Goal: Task Accomplishment & Management: Use online tool/utility

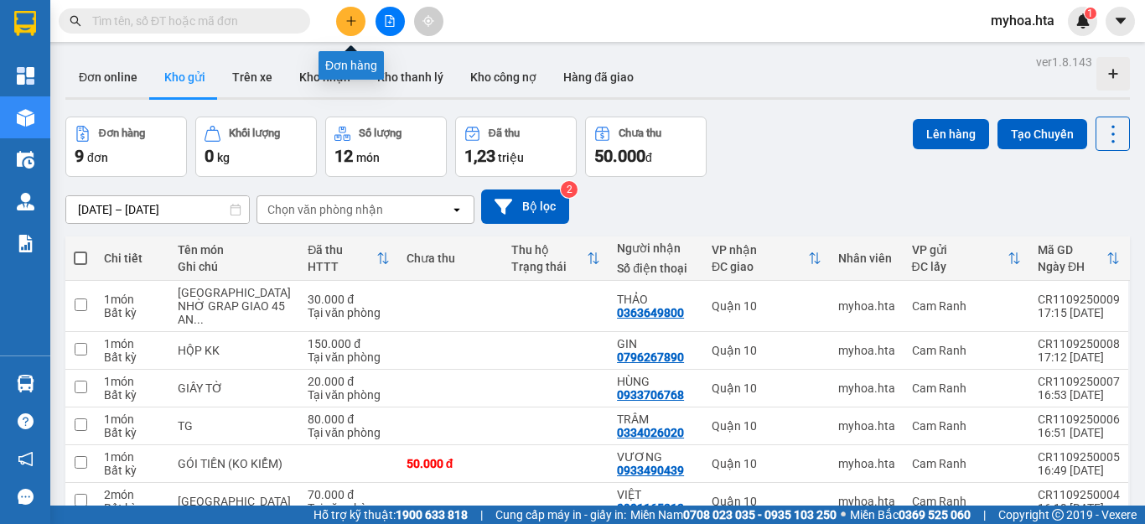
click at [351, 23] on icon "plus" at bounding box center [351, 20] width 1 height 9
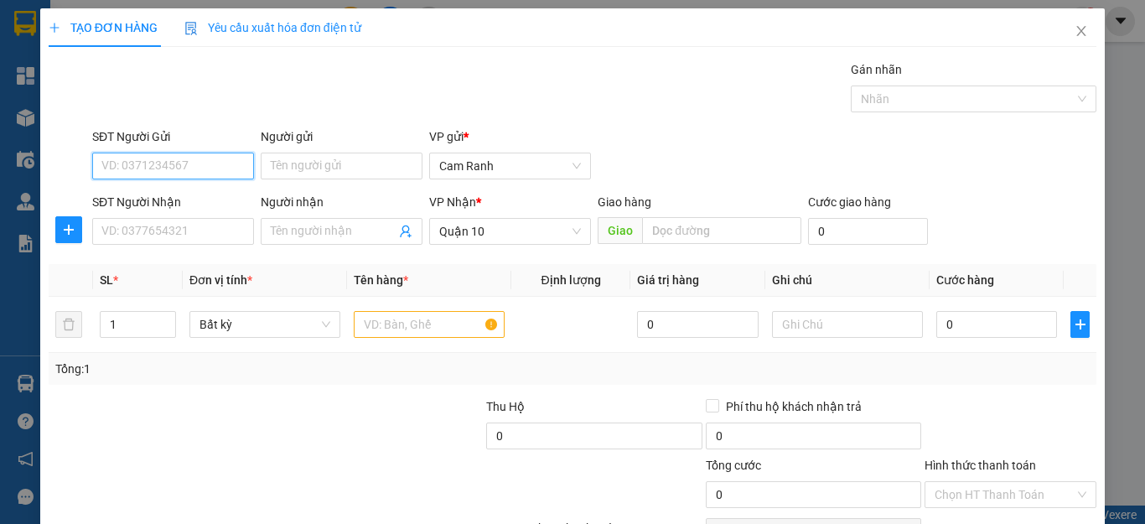
click at [213, 172] on input "SĐT Người Gửi" at bounding box center [173, 166] width 162 height 27
drag, startPoint x: 181, startPoint y: 157, endPoint x: 196, endPoint y: 88, distance: 70.4
click at [183, 155] on input "SĐT Người Gửi" at bounding box center [173, 166] width 162 height 27
click at [145, 200] on div "0975655083 - VY" at bounding box center [170, 199] width 139 height 18
type input "0975655083"
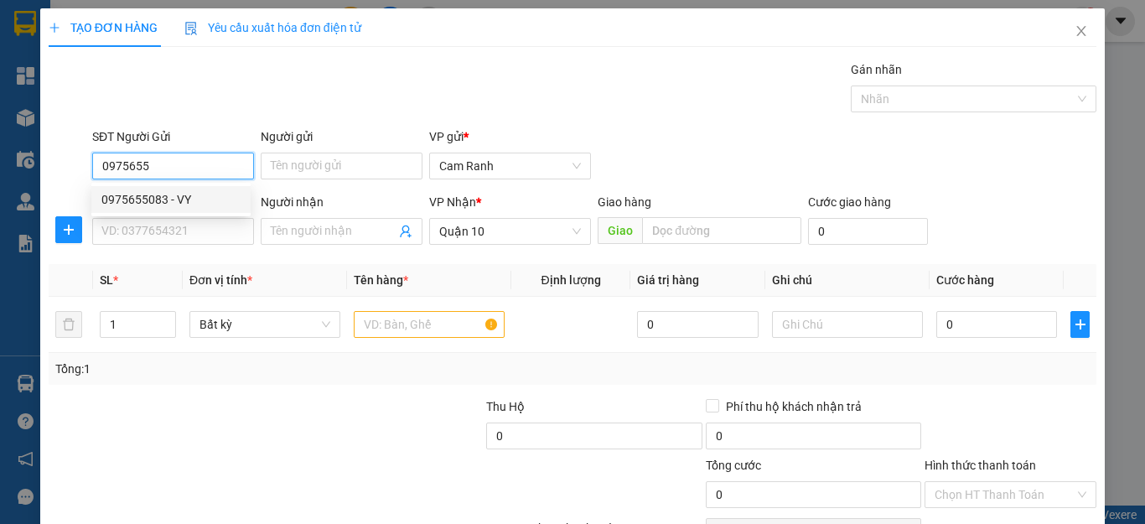
type input "VY"
type input "0975655083"
type input "40.000"
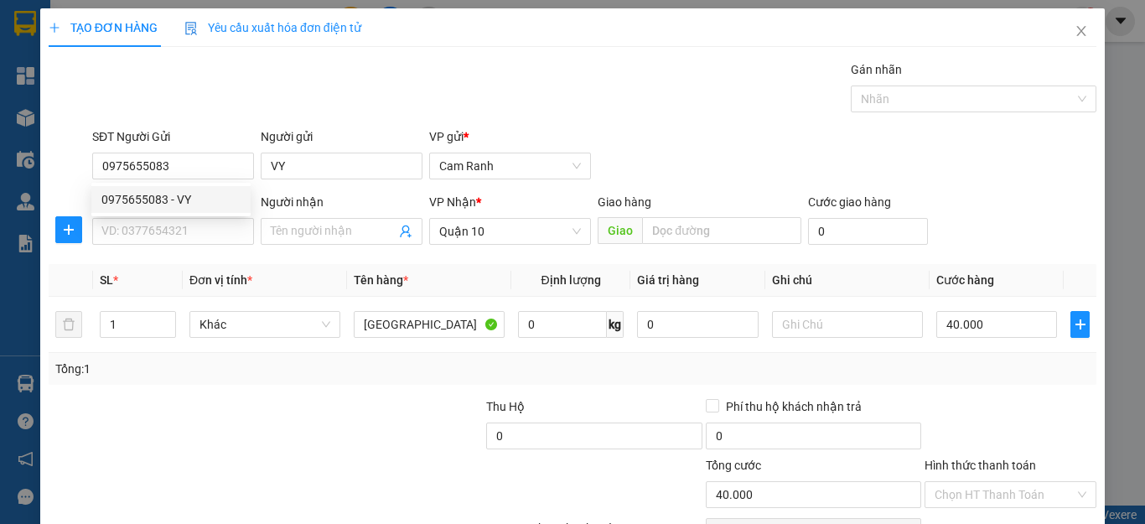
click at [148, 217] on div "SĐT Người Nhận" at bounding box center [173, 205] width 162 height 25
click at [146, 222] on input "SĐT Người Nhận" at bounding box center [173, 231] width 162 height 27
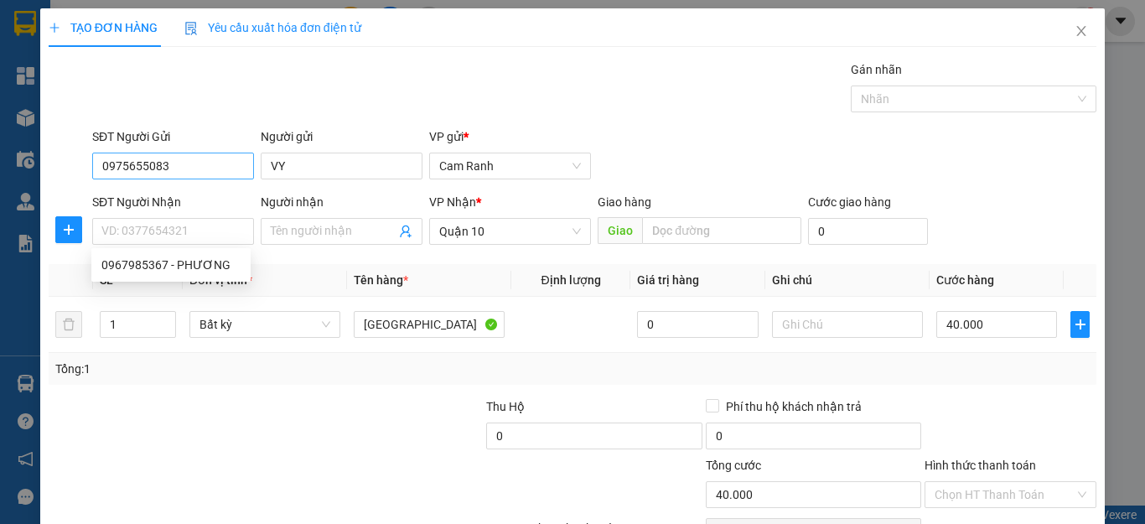
click at [190, 158] on div "SĐT Người Gửi 0975655083" at bounding box center [173, 156] width 162 height 59
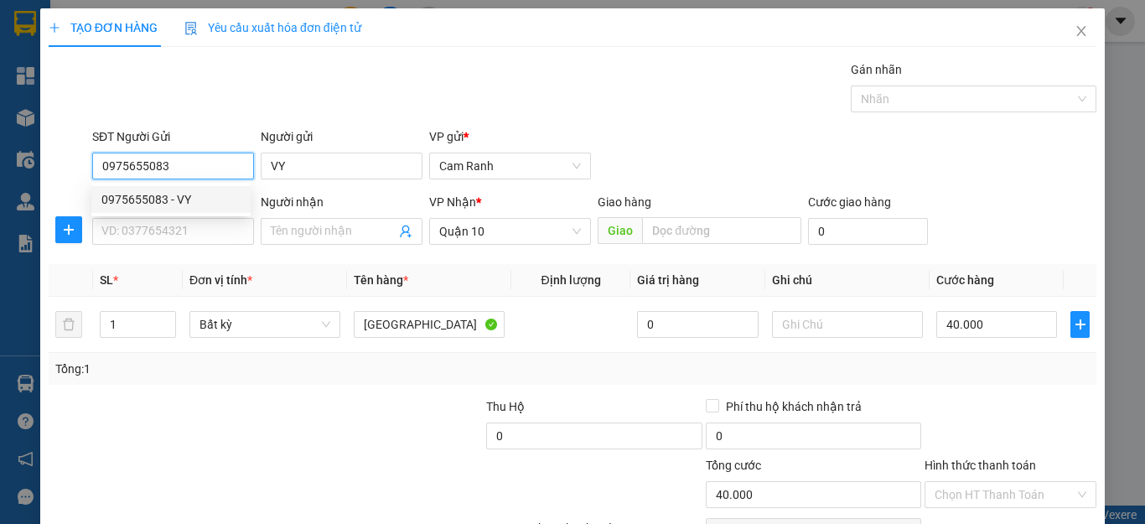
drag, startPoint x: 190, startPoint y: 158, endPoint x: 89, endPoint y: 168, distance: 102.0
click at [89, 168] on div "SĐT Người Gửi 0975655083" at bounding box center [173, 156] width 169 height 59
type input "0975655083"
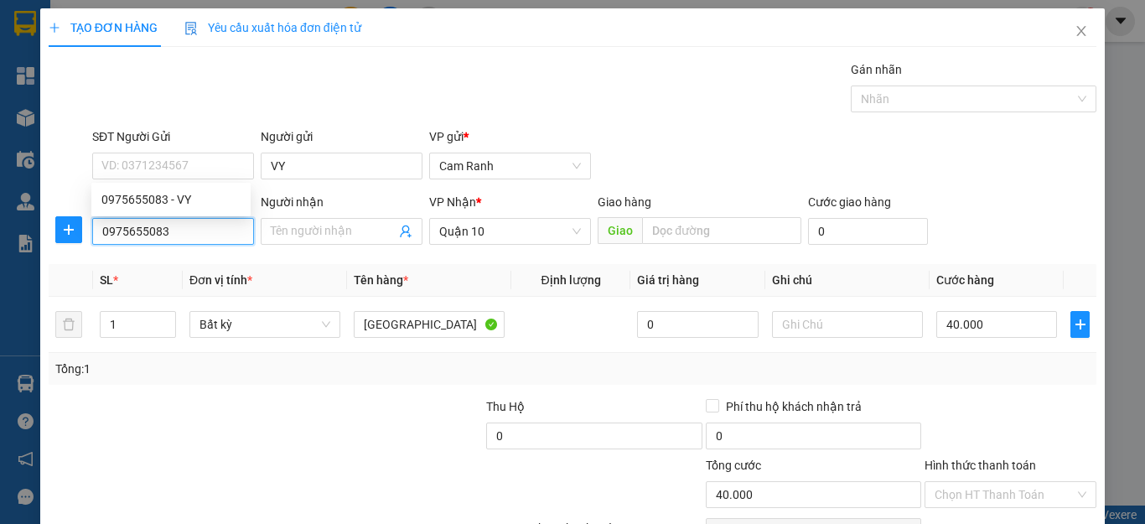
click at [178, 234] on input "0975655083" at bounding box center [173, 231] width 162 height 27
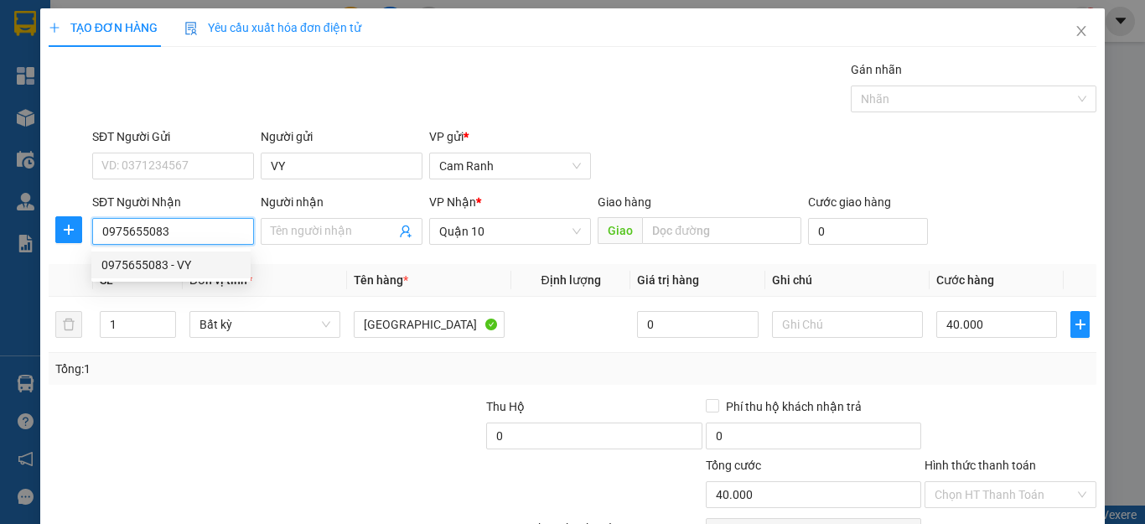
click at [198, 263] on div "0975655083 - VY" at bounding box center [170, 265] width 139 height 18
type input "VY"
type input "100.000"
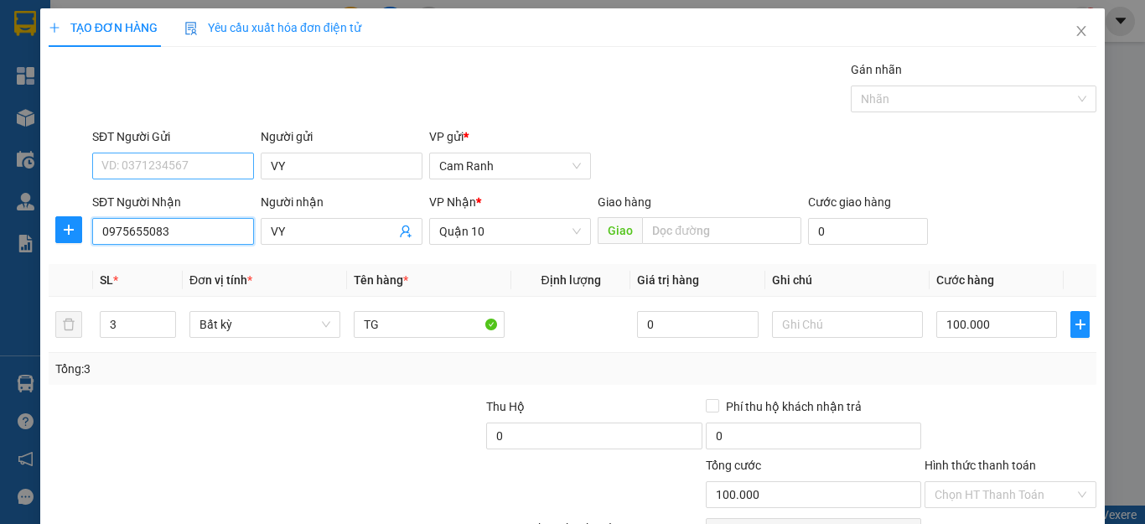
type input "0975655083"
click at [191, 171] on input "SĐT Người Gửi" at bounding box center [173, 166] width 162 height 27
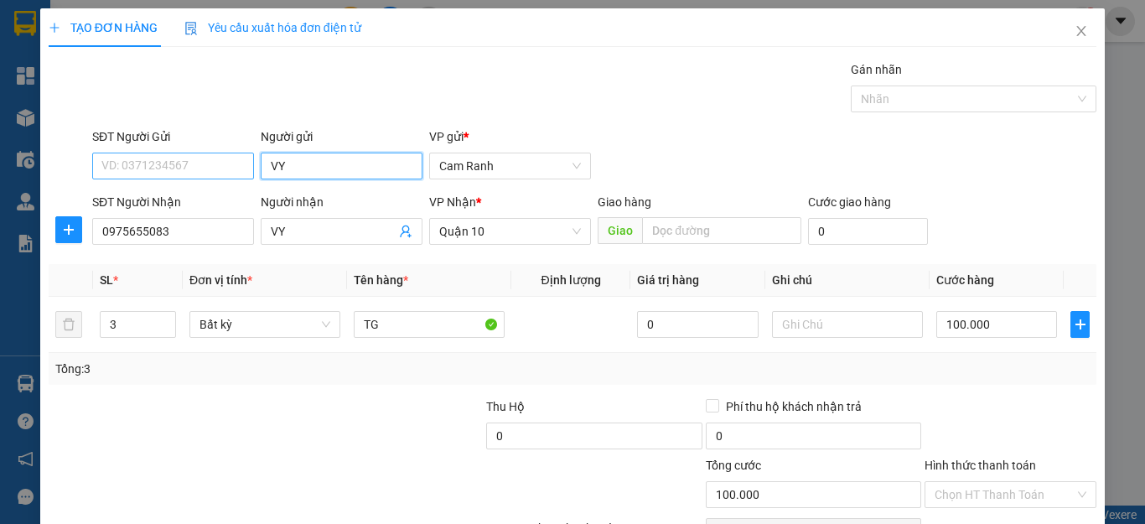
drag, startPoint x: 333, startPoint y: 159, endPoint x: 242, endPoint y: 167, distance: 91.7
click at [242, 167] on div "SĐT Người Gửi VD: 0371234567 Người gửi VY VY VP gửi * [PERSON_NAME]" at bounding box center [594, 156] width 1011 height 59
click at [193, 164] on input "SĐT Người Gửi" at bounding box center [173, 166] width 162 height 27
type input "0399649763"
click at [294, 157] on input "Người gửi" at bounding box center [342, 166] width 162 height 27
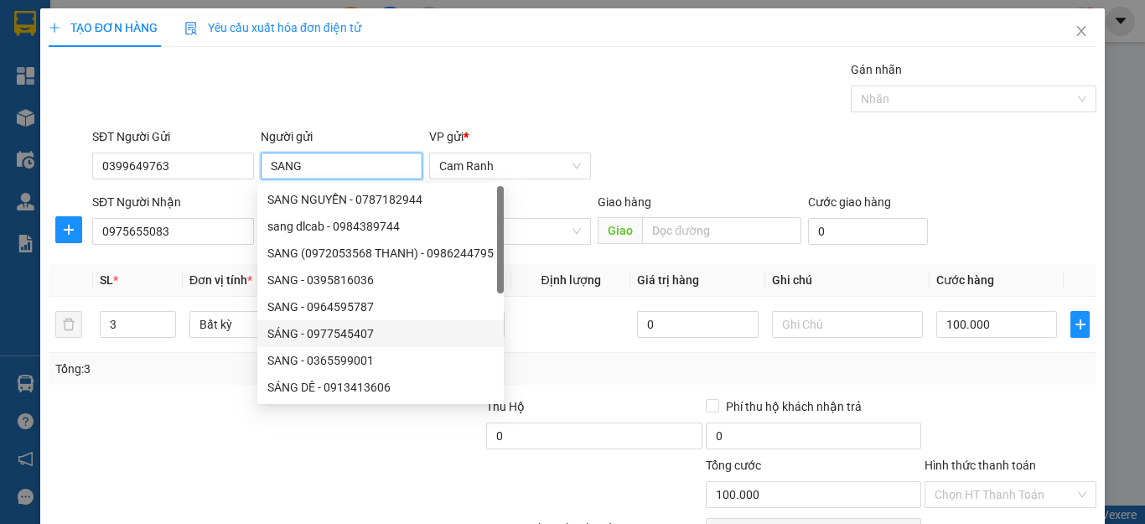
type input "SANG"
click at [665, 397] on div "Thu Hộ" at bounding box center [594, 406] width 216 height 18
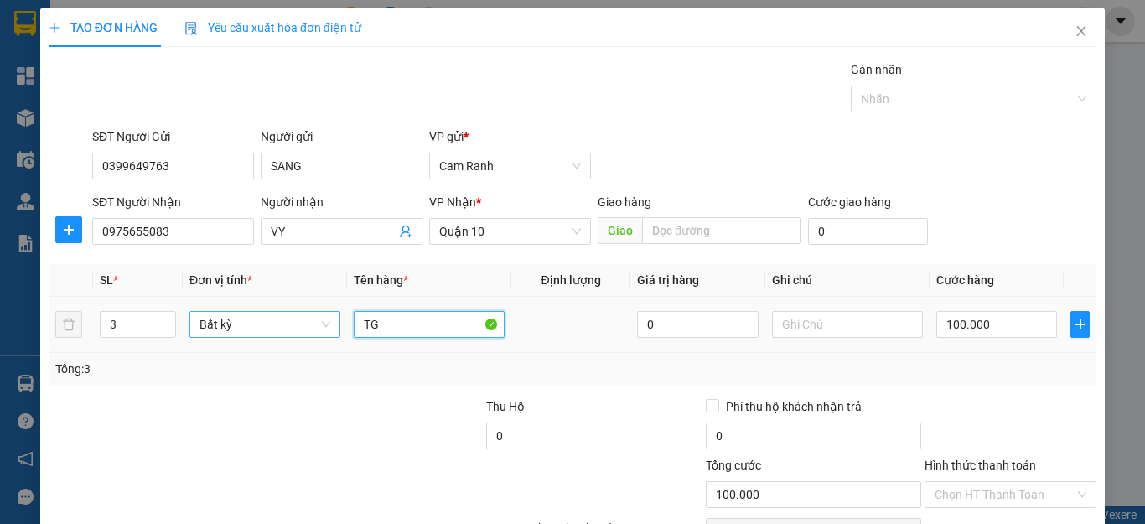
drag, startPoint x: 414, startPoint y: 326, endPoint x: 309, endPoint y: 327, distance: 105.7
click at [312, 332] on tr "3 Bất kỳ TG 0 100.000" at bounding box center [573, 325] width 1048 height 56
type input "[GEOGRAPHIC_DATA]"
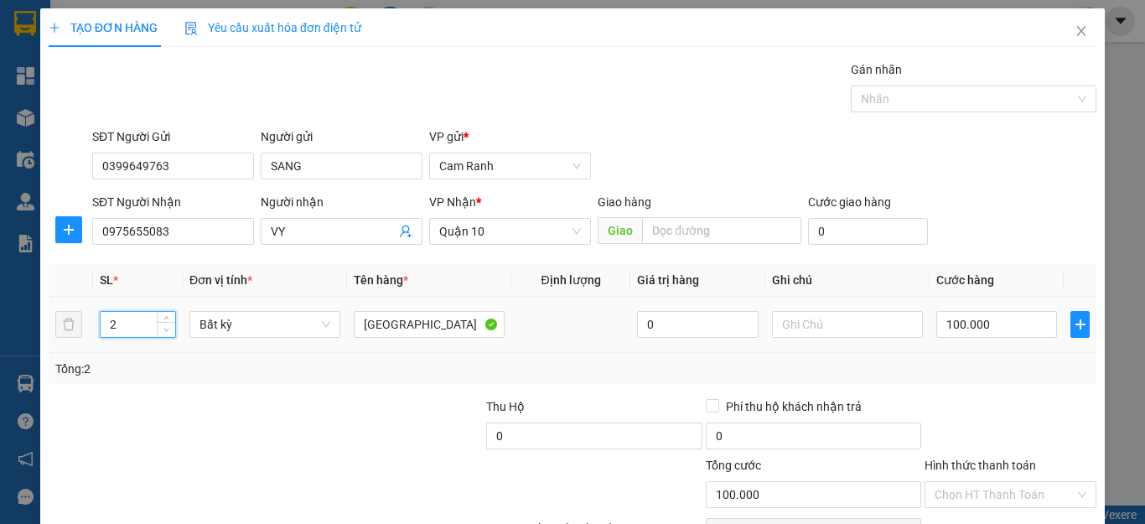
click at [164, 335] on span "Decrease Value" at bounding box center [166, 329] width 18 height 15
type input "1"
click at [164, 335] on span "Decrease Value" at bounding box center [166, 329] width 18 height 15
click at [948, 316] on input "100.000" at bounding box center [997, 324] width 121 height 27
type input "0"
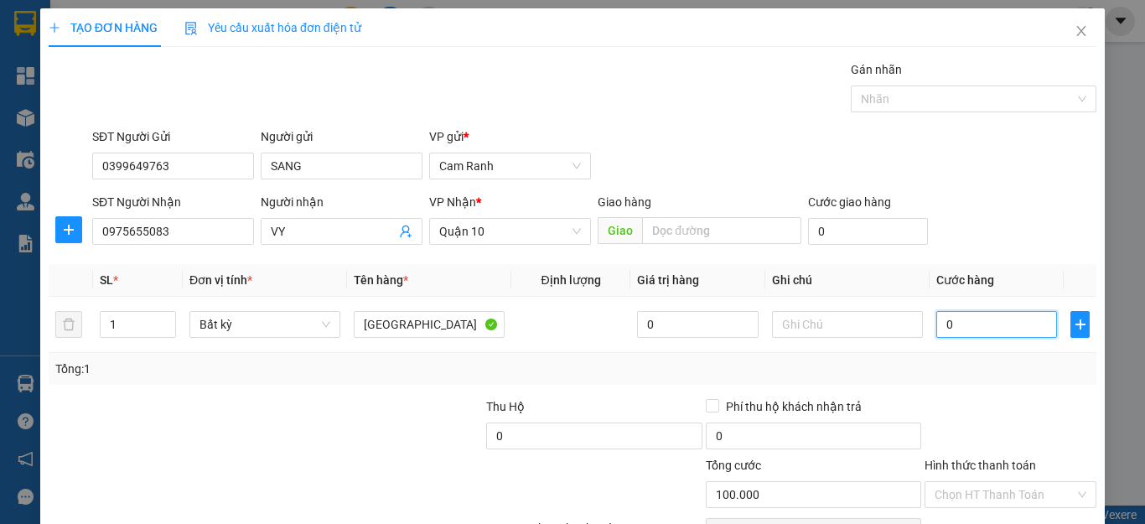
type input "0"
type input "05"
type input "5"
type input "050"
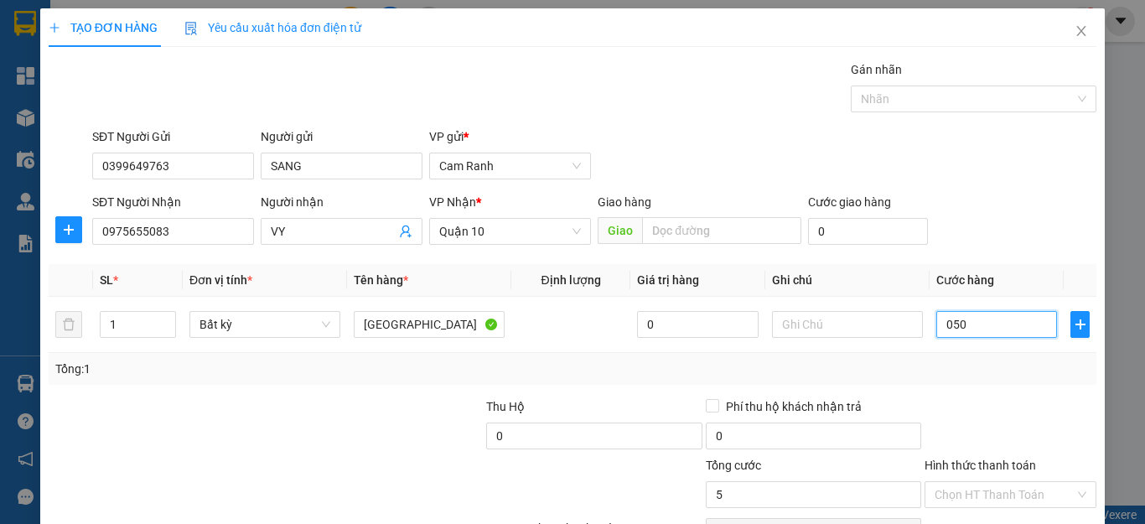
type input "50"
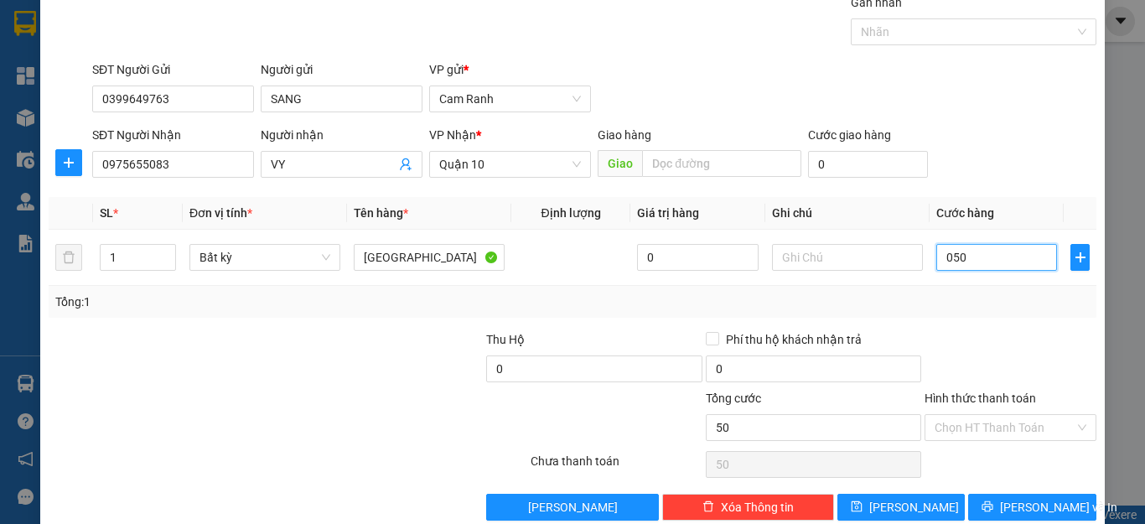
scroll to position [96, 0]
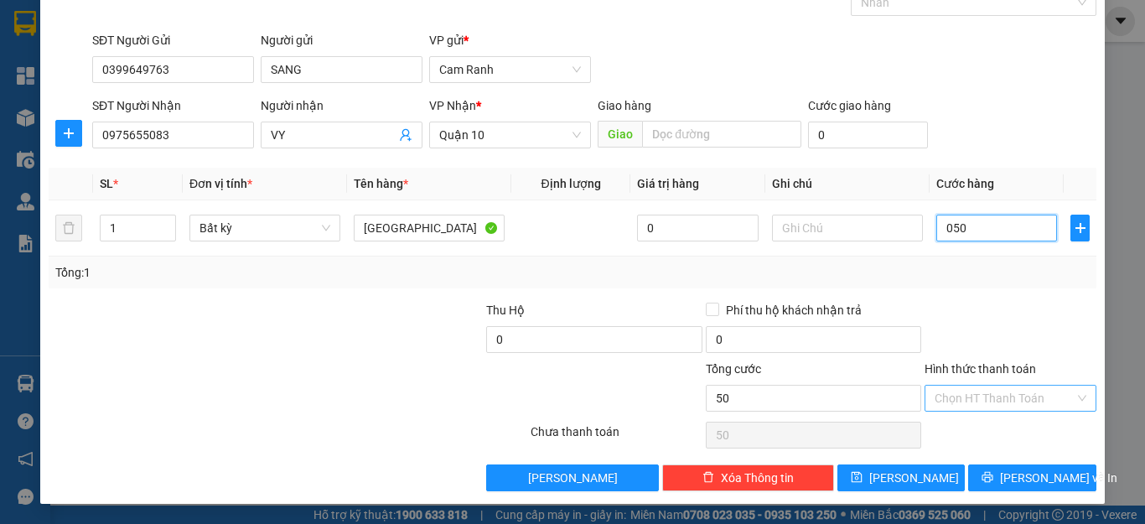
type input "050"
type input "50.000"
click at [1018, 407] on input "Hình thức thanh toán" at bounding box center [1005, 398] width 140 height 25
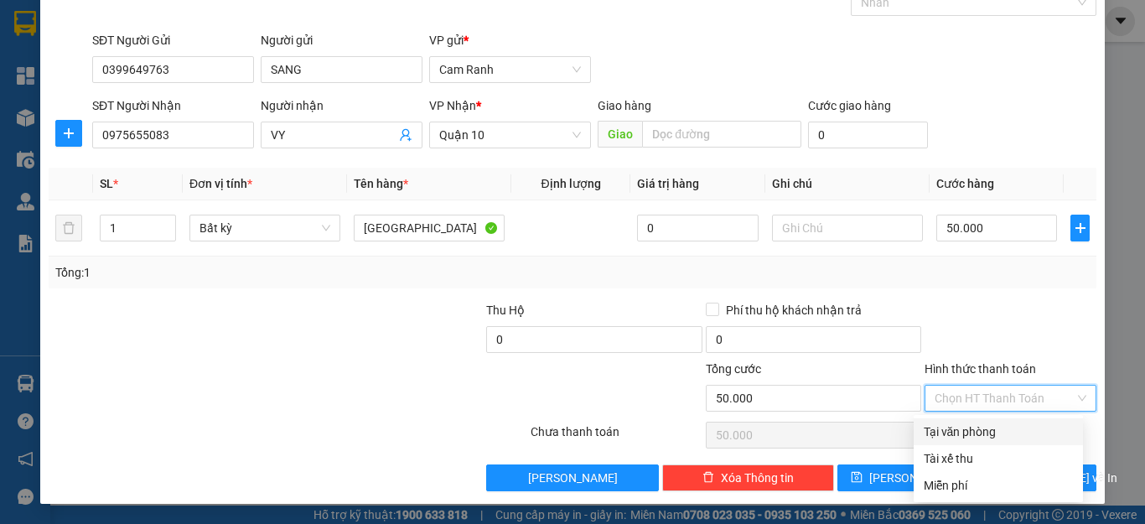
click at [1001, 434] on div "Tại văn phòng" at bounding box center [998, 432] width 149 height 18
type input "0"
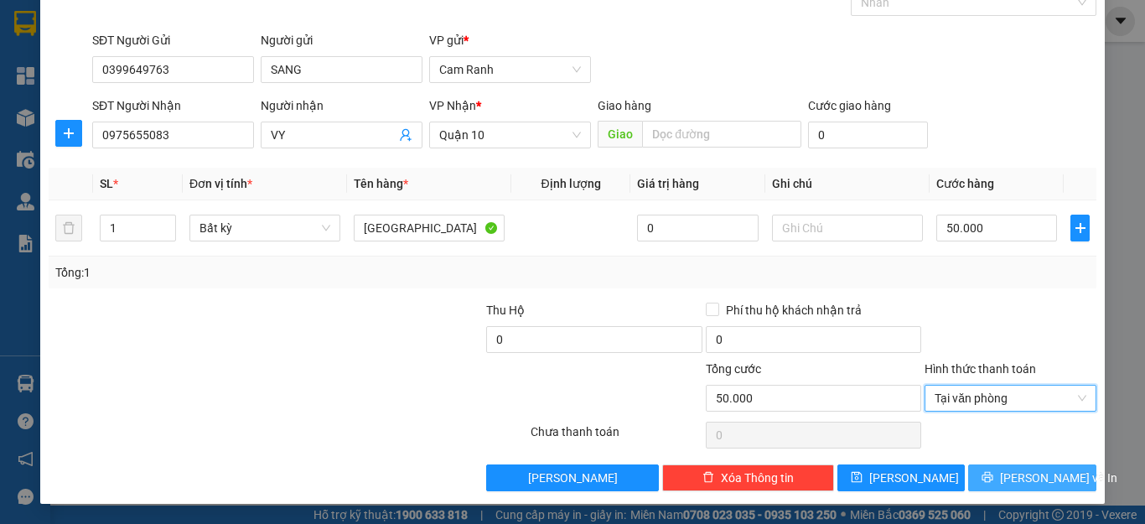
drag, startPoint x: 1037, startPoint y: 477, endPoint x: 1021, endPoint y: 477, distance: 16.8
click at [1035, 477] on span "[PERSON_NAME] và In" at bounding box center [1058, 478] width 117 height 18
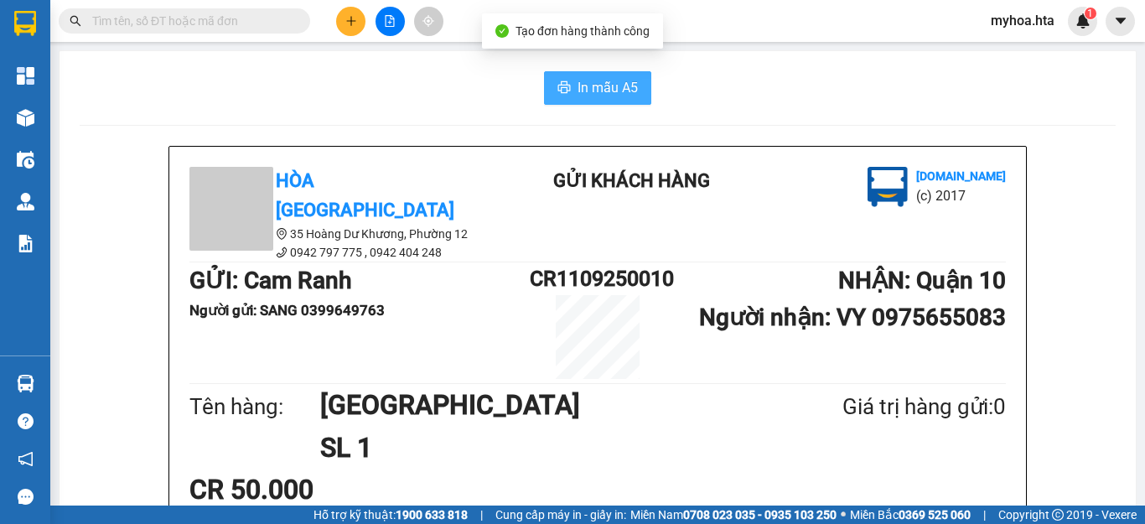
click at [608, 100] on button "In mẫu A5" at bounding box center [597, 88] width 107 height 34
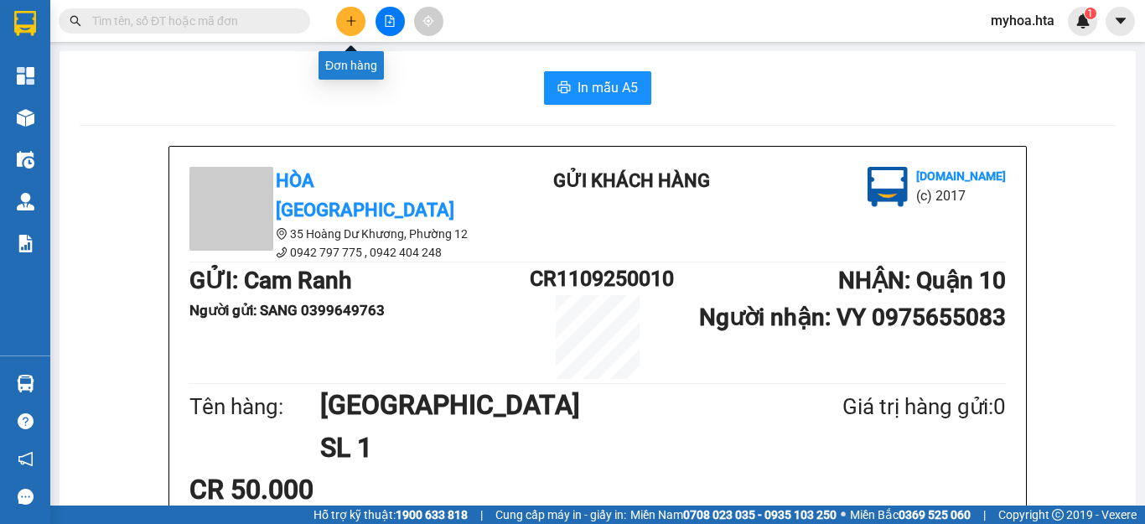
click at [348, 24] on icon "plus" at bounding box center [351, 21] width 12 height 12
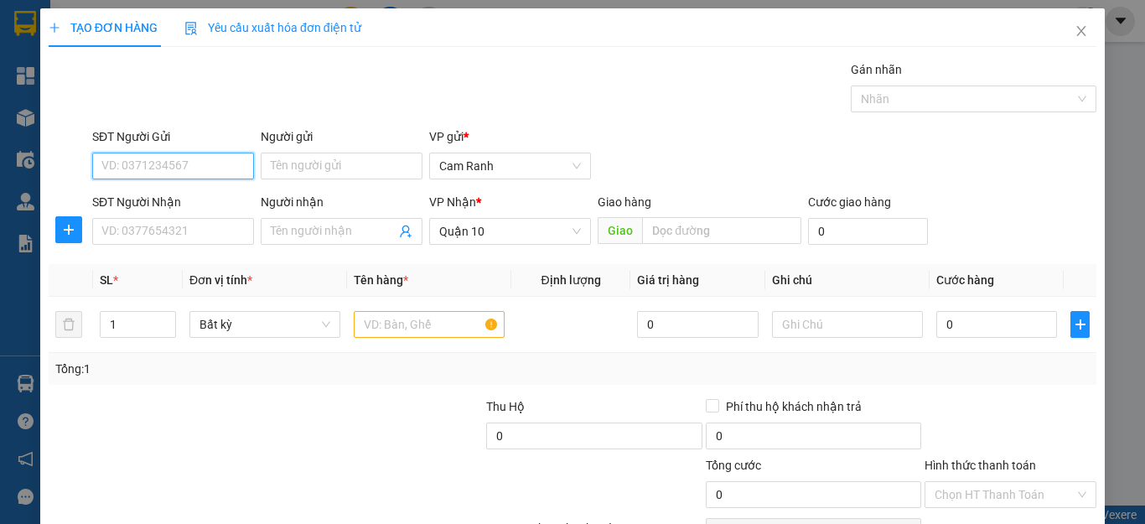
drag, startPoint x: 173, startPoint y: 167, endPoint x: 177, endPoint y: 135, distance: 32.1
click at [175, 161] on input "SĐT Người Gửi" at bounding box center [173, 166] width 162 height 27
click at [190, 199] on div "0935709664 - Anh 8" at bounding box center [170, 199] width 139 height 18
type input "0935709664"
type input "Anh 8"
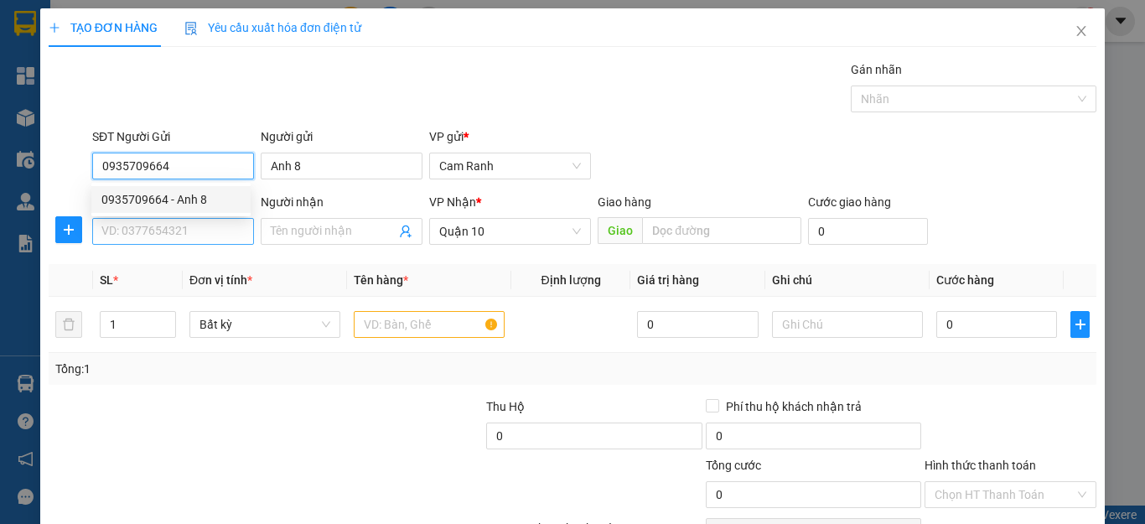
type input "40.000"
type input "0935709664"
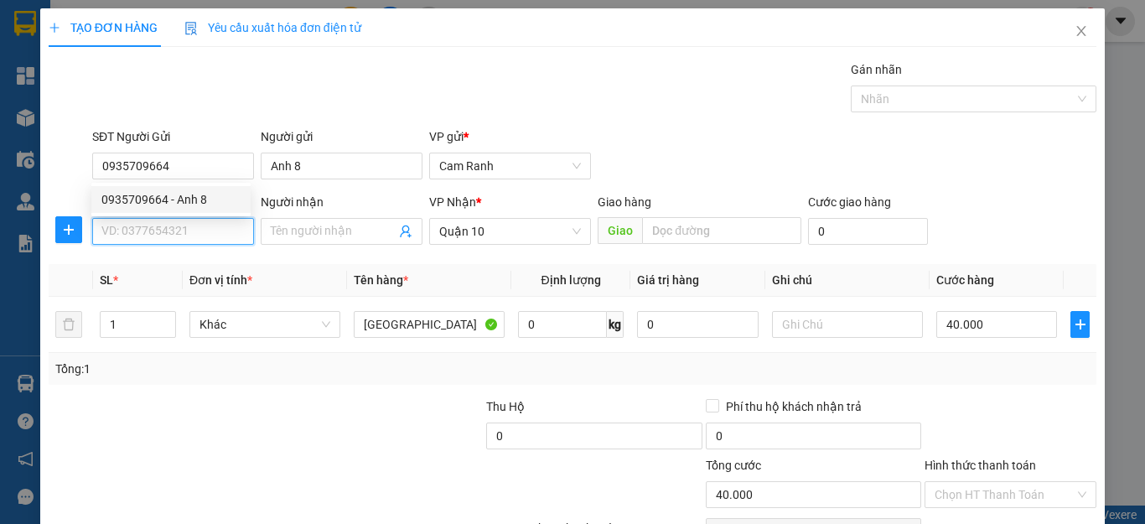
click at [190, 240] on input "SĐT Người Nhận" at bounding box center [173, 231] width 162 height 27
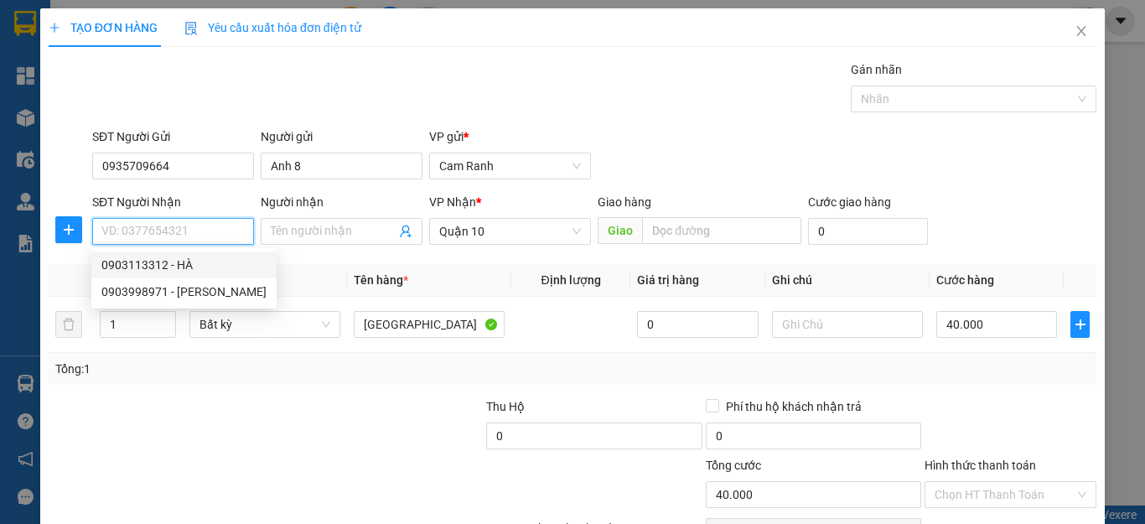
click at [207, 253] on div "0903113312 - HÀ" at bounding box center [183, 265] width 185 height 27
type input "0903113312"
type input "HÀ"
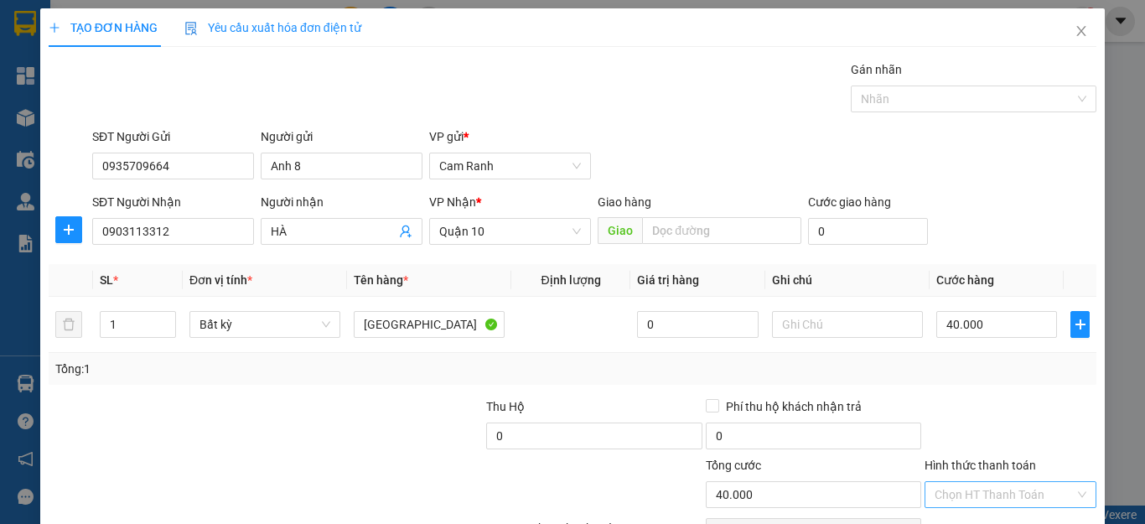
drag, startPoint x: 1004, startPoint y: 395, endPoint x: 1003, endPoint y: 405, distance: 10.1
click at [1003, 482] on input "Hình thức thanh toán" at bounding box center [1005, 494] width 140 height 25
click at [993, 519] on div "Tại văn phòng" at bounding box center [998, 528] width 149 height 18
type input "0"
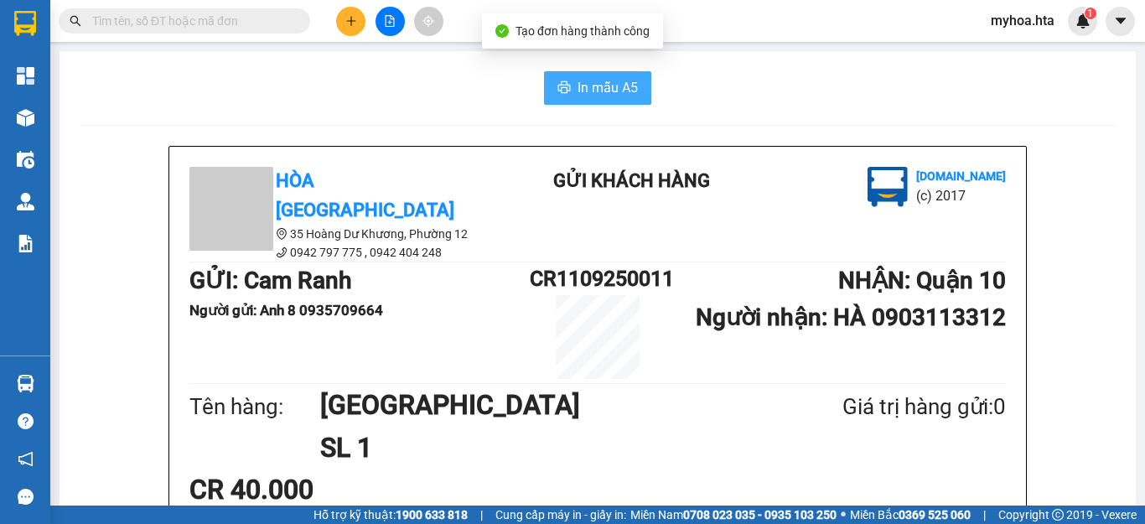
click at [595, 85] on span "In mẫu A5" at bounding box center [608, 87] width 60 height 21
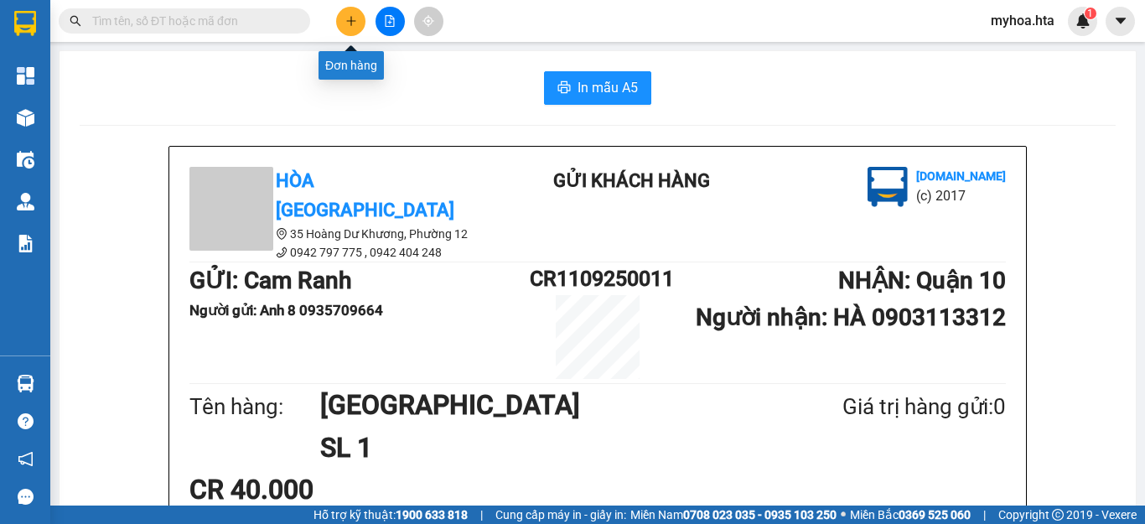
click at [351, 30] on button at bounding box center [350, 21] width 29 height 29
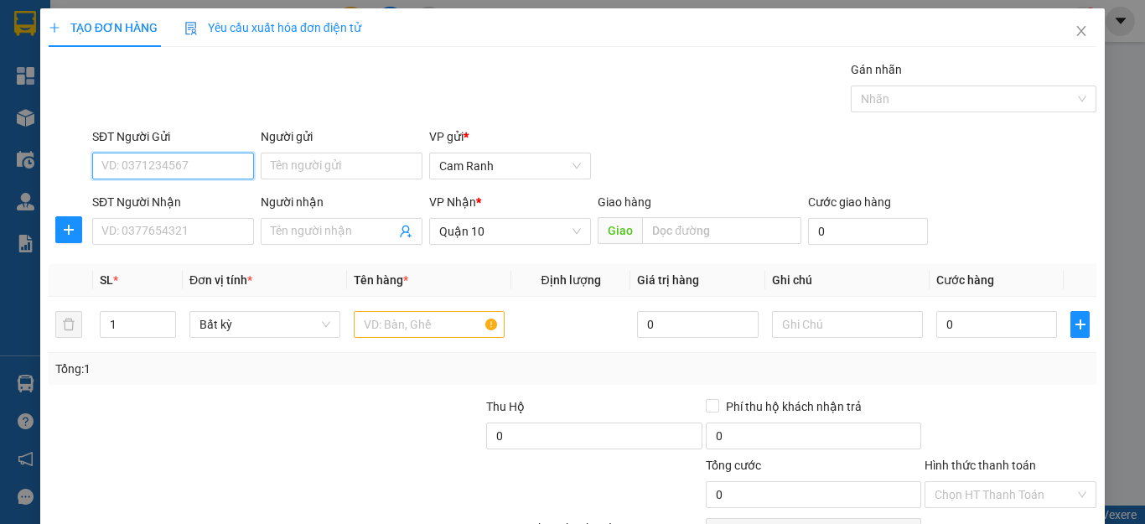
click at [227, 177] on input "SĐT Người Gửi" at bounding box center [173, 166] width 162 height 27
click at [231, 171] on input "SĐT Người Gửi" at bounding box center [173, 166] width 162 height 27
click at [212, 210] on div "0368558202 - LỘC" at bounding box center [170, 199] width 159 height 27
type input "0368558202"
type input "LỘC"
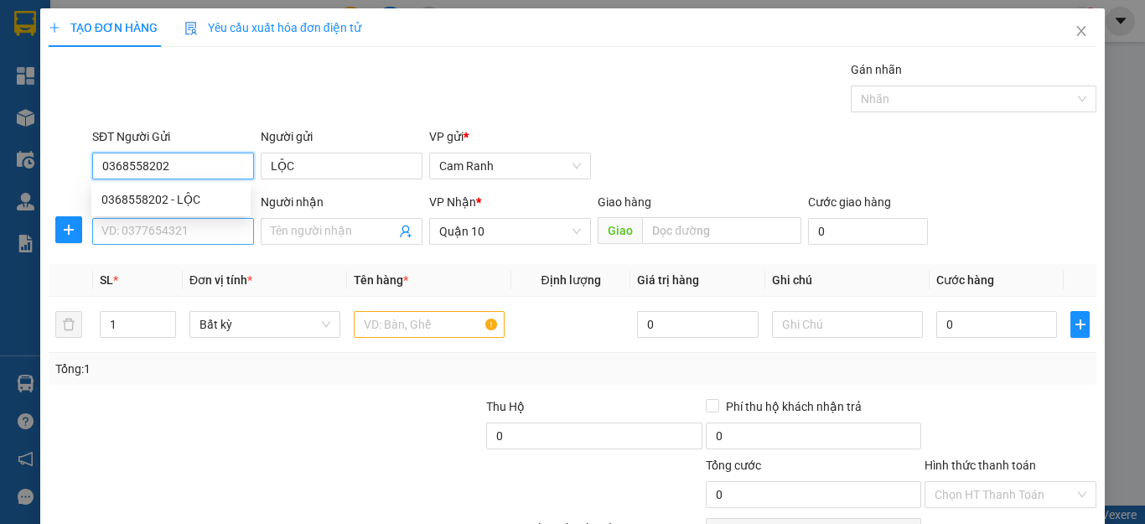
type input "0368558202"
type input "50.000"
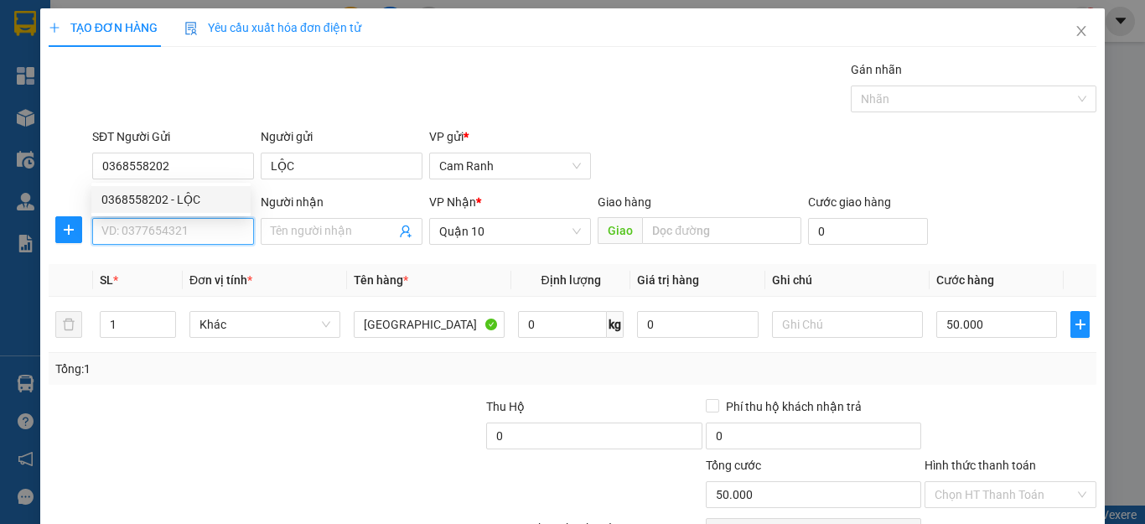
click at [205, 233] on input "SĐT Người Nhận" at bounding box center [173, 231] width 162 height 27
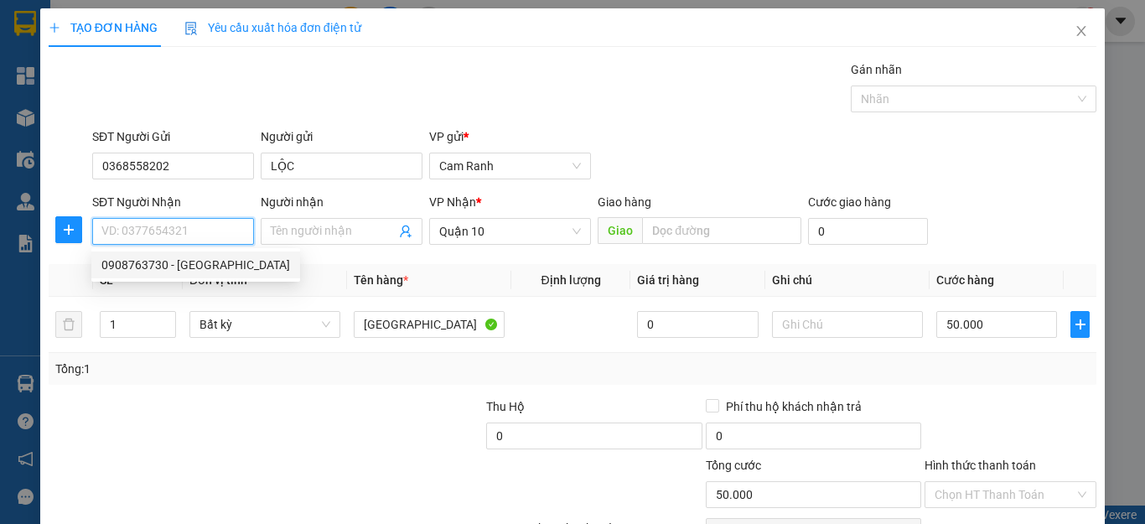
click at [201, 268] on div "0908763730 - [GEOGRAPHIC_DATA]" at bounding box center [195, 265] width 189 height 18
type input "0908763730"
type input "HÀ"
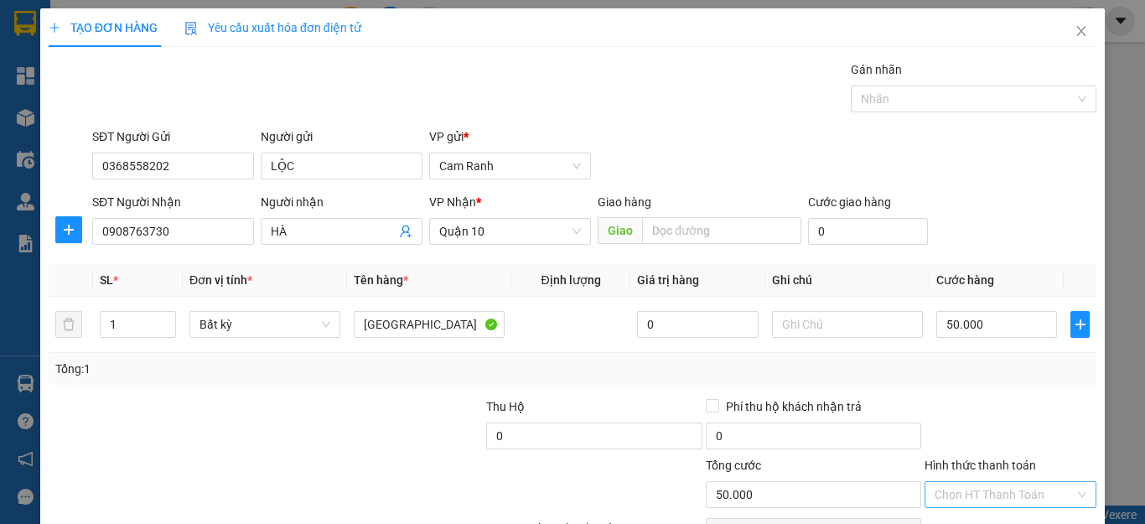
drag, startPoint x: 1054, startPoint y: 391, endPoint x: 1038, endPoint y: 406, distance: 21.9
click at [1050, 482] on input "Hình thức thanh toán" at bounding box center [1005, 494] width 140 height 25
drag, startPoint x: 1020, startPoint y: 426, endPoint x: 1015, endPoint y: 440, distance: 15.1
click at [1019, 519] on div "Tại văn phòng" at bounding box center [998, 528] width 149 height 18
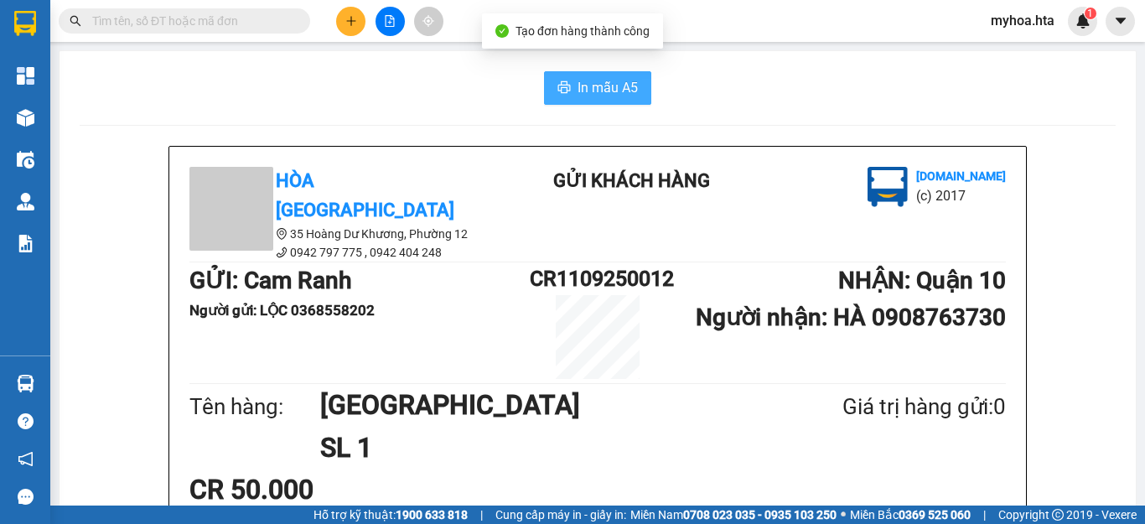
click at [591, 91] on span "In mẫu A5" at bounding box center [608, 87] width 60 height 21
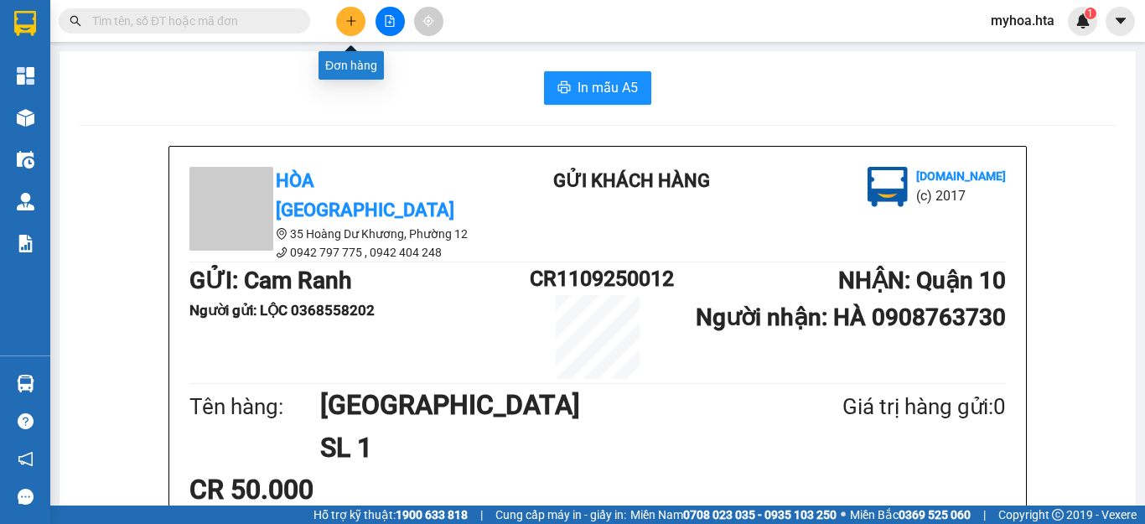
click at [356, 17] on button at bounding box center [350, 21] width 29 height 29
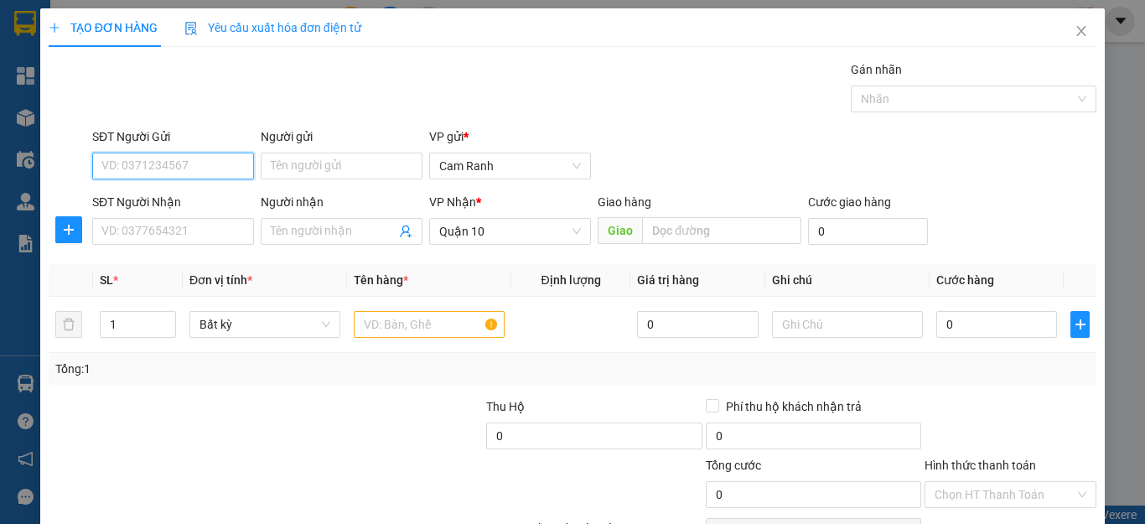
click at [164, 172] on input "SĐT Người Gửi" at bounding box center [173, 166] width 162 height 27
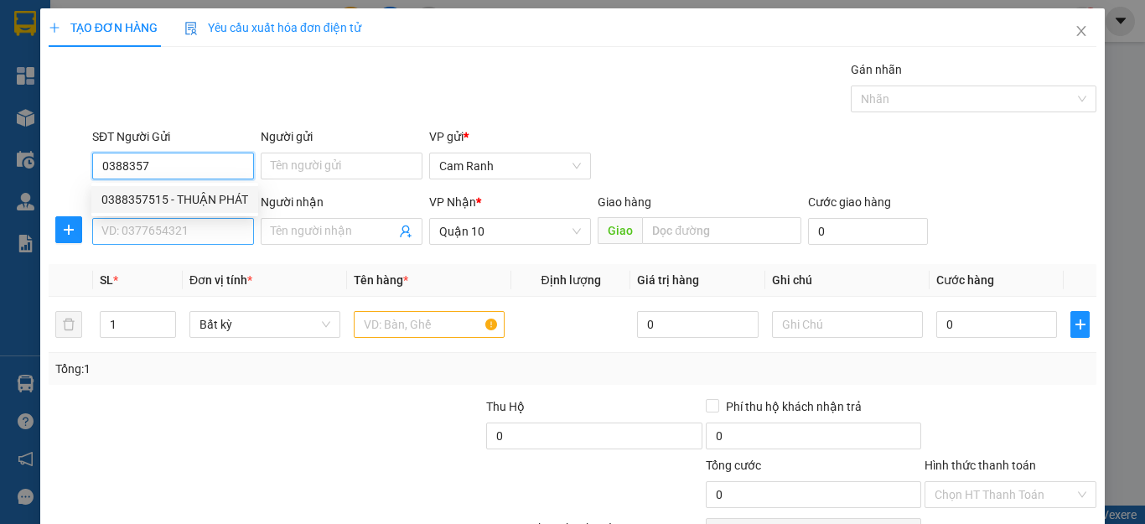
drag, startPoint x: 171, startPoint y: 197, endPoint x: 180, endPoint y: 244, distance: 47.9
click at [171, 201] on div "0388357515 - THUẬN PHÁT" at bounding box center [174, 199] width 147 height 18
type input "0388357515"
type input "THUẬN PHÁT"
type input "0388357515"
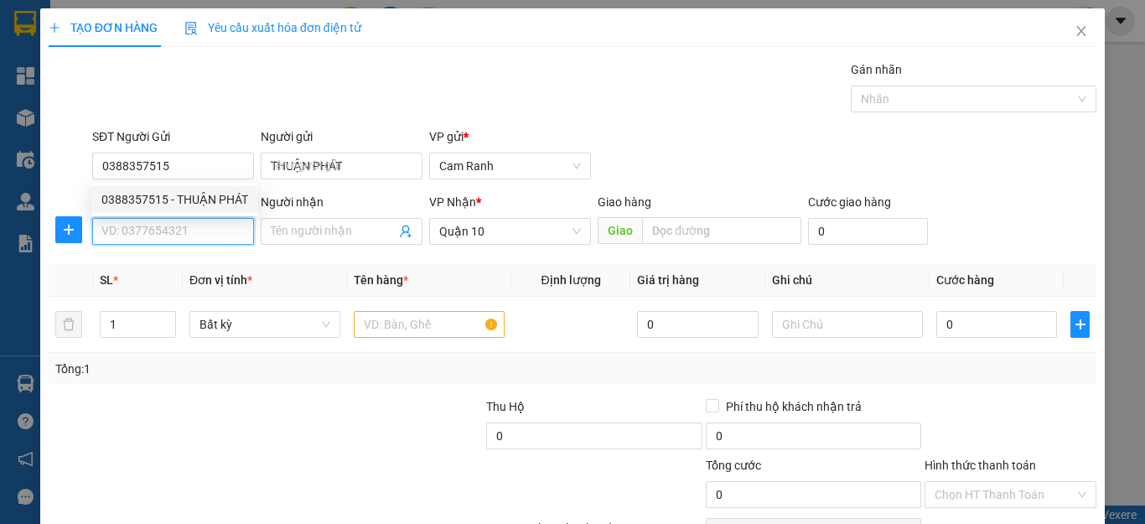
type input "20.000"
click at [180, 244] on input "SĐT Người Nhận" at bounding box center [173, 231] width 162 height 27
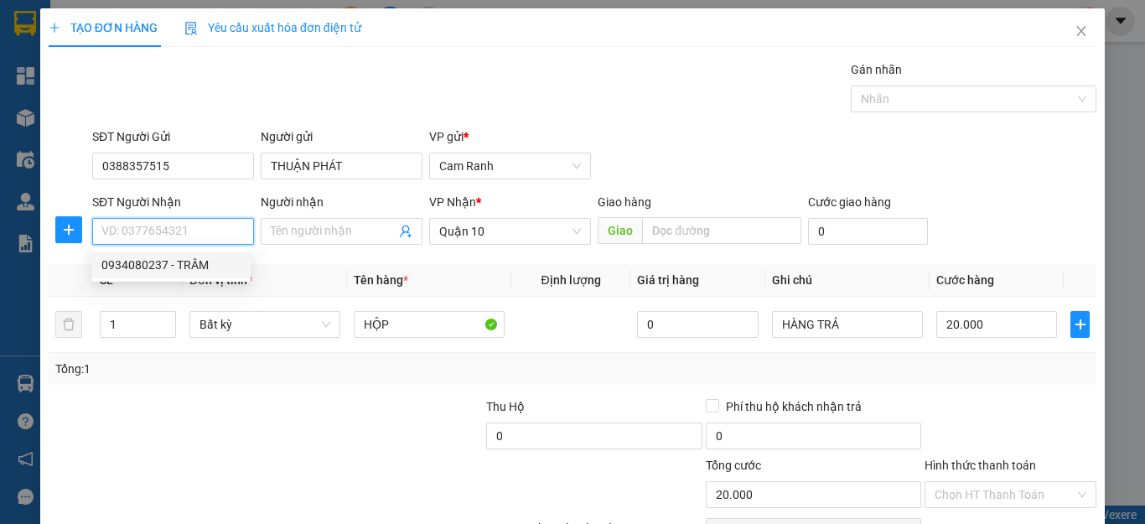
drag, startPoint x: 173, startPoint y: 227, endPoint x: 179, endPoint y: 221, distance: 9.5
click at [173, 226] on input "SĐT Người Nhận" at bounding box center [173, 231] width 162 height 27
type input "0903363515"
click at [182, 272] on div "0903363515 - [PERSON_NAME]" at bounding box center [183, 265] width 165 height 18
type input "CẨM PHÁT"
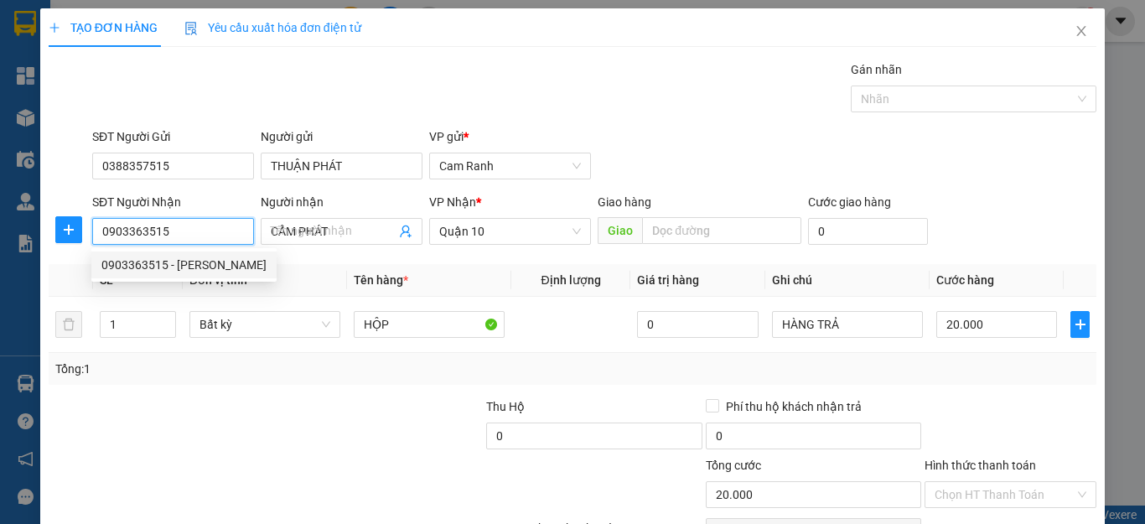
type input "60.000"
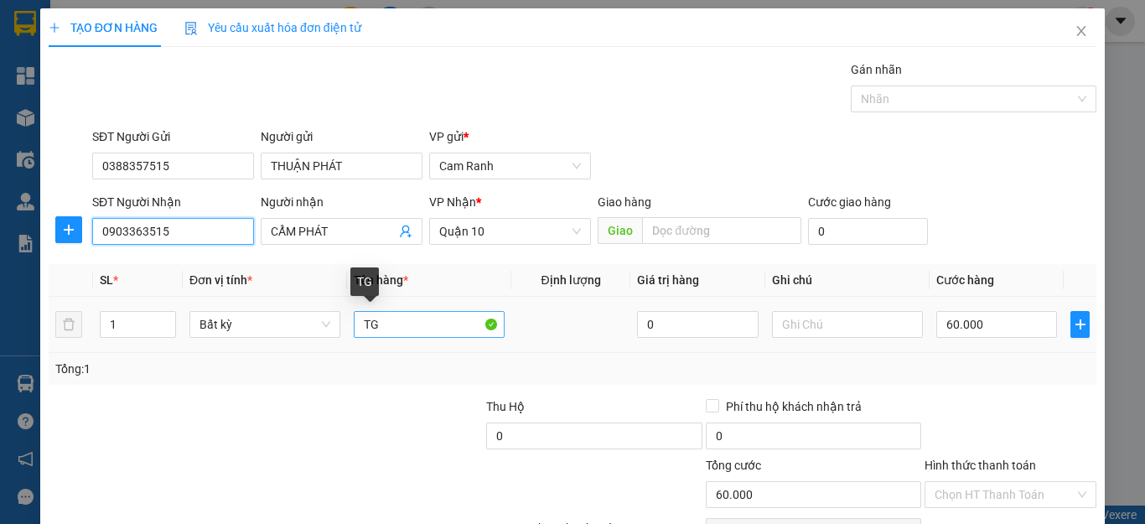
type input "0903363515"
drag, startPoint x: 382, startPoint y: 319, endPoint x: 599, endPoint y: 353, distance: 219.9
click at [418, 340] on div "TG" at bounding box center [429, 325] width 151 height 34
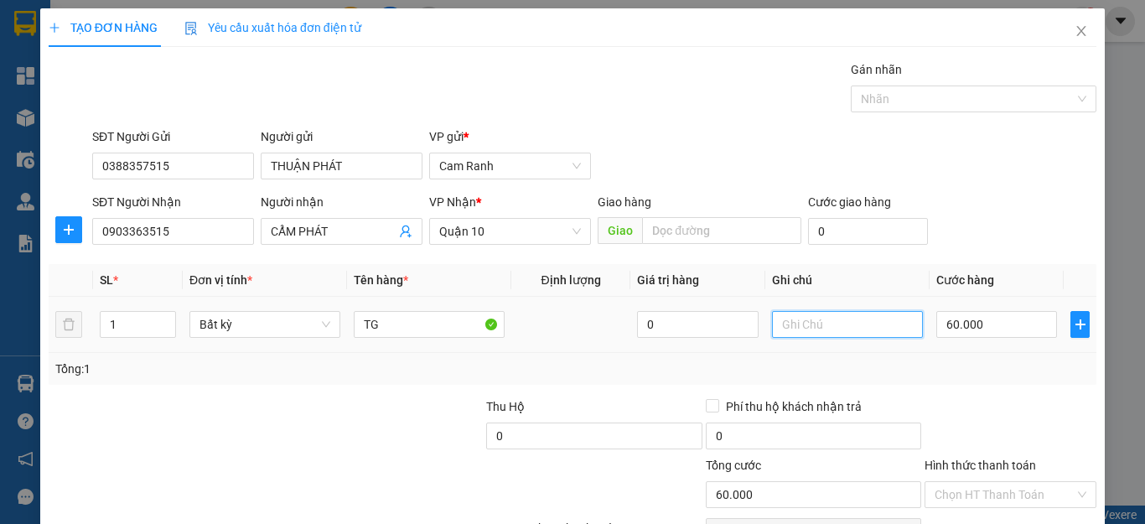
click at [772, 326] on input "text" at bounding box center [847, 324] width 151 height 27
type input "H"
type input "HÀNG TRẢ"
click at [1006, 320] on input "60.000" at bounding box center [997, 324] width 121 height 27
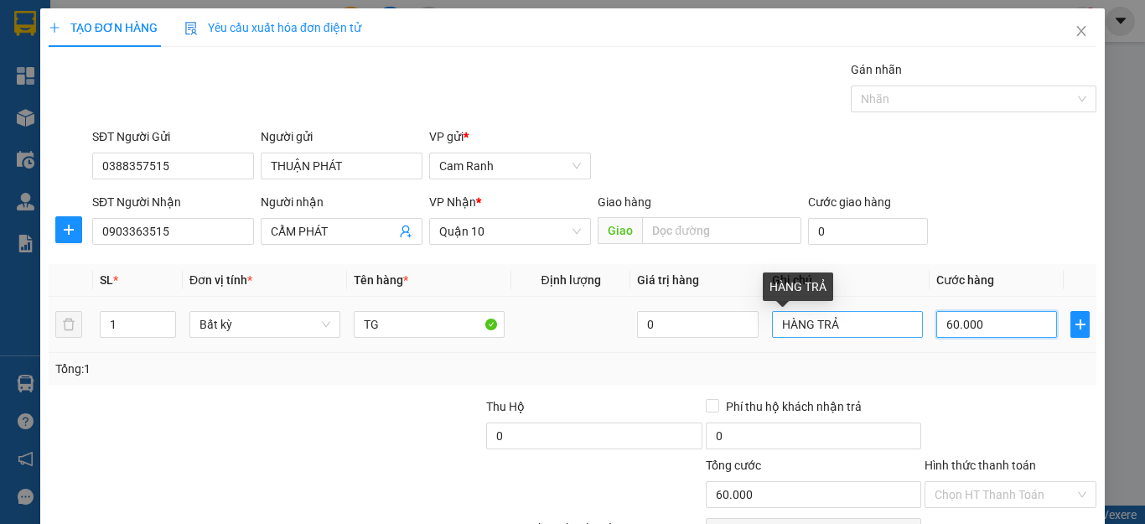
type input "2"
type input "20"
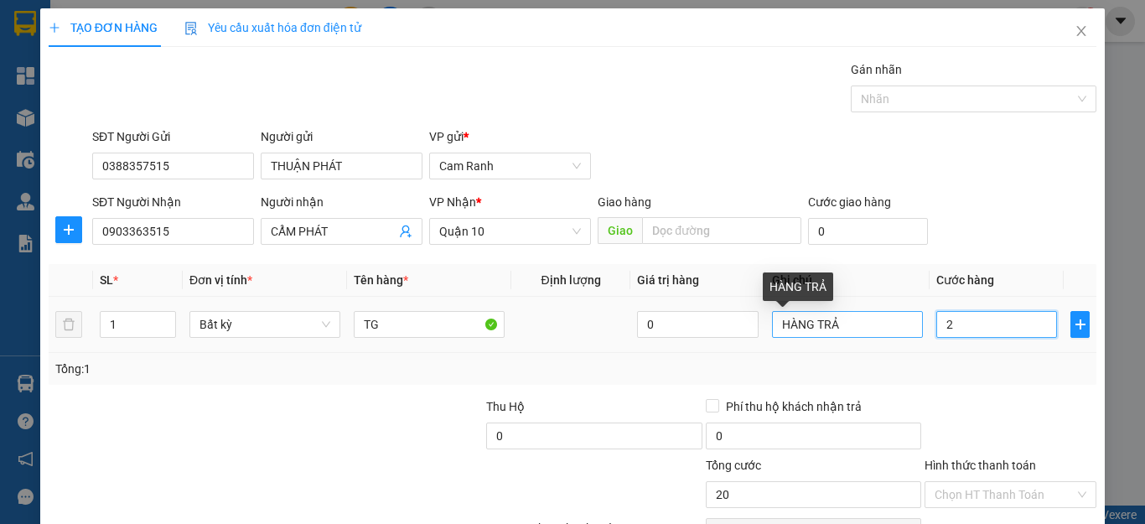
type input "20"
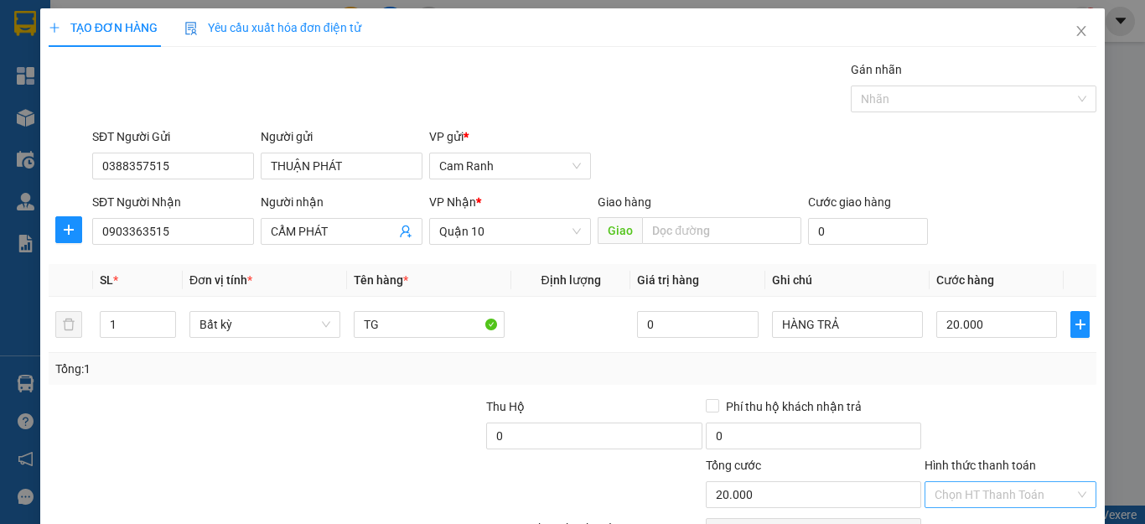
click at [986, 482] on input "Hình thức thanh toán" at bounding box center [1005, 494] width 140 height 25
click at [985, 519] on div "Tại văn phòng" at bounding box center [998, 528] width 149 height 18
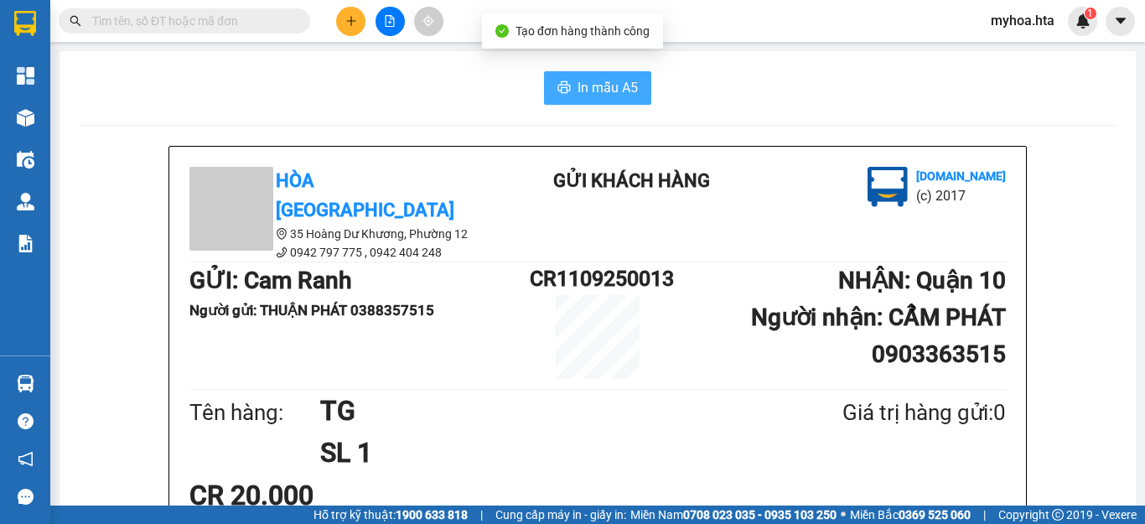
click at [604, 92] on span "In mẫu A5" at bounding box center [608, 87] width 60 height 21
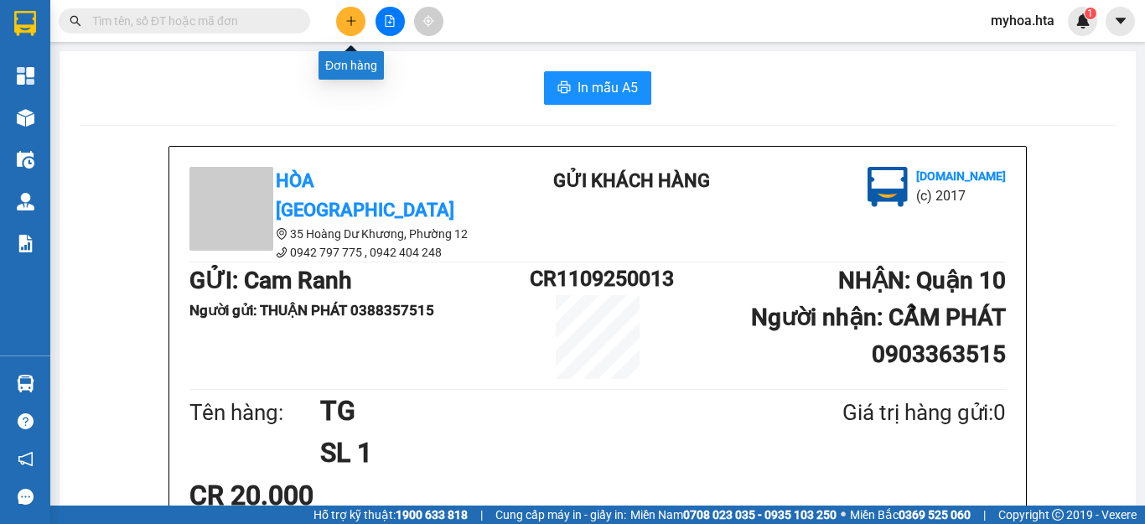
click at [343, 29] on button at bounding box center [350, 21] width 29 height 29
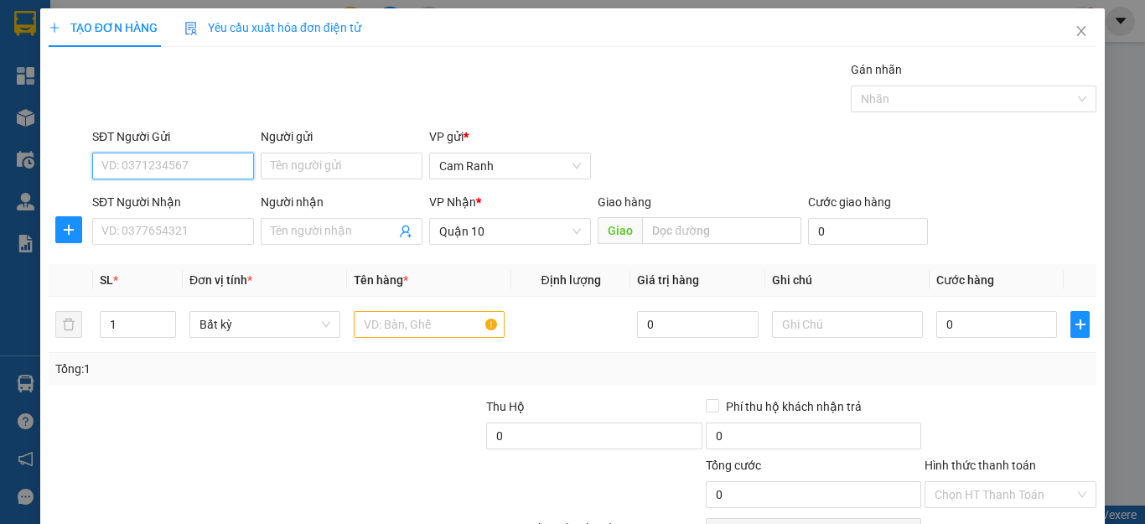
drag, startPoint x: 205, startPoint y: 166, endPoint x: 216, endPoint y: 140, distance: 27.9
click at [205, 163] on input "SĐT Người Gửi" at bounding box center [173, 166] width 162 height 27
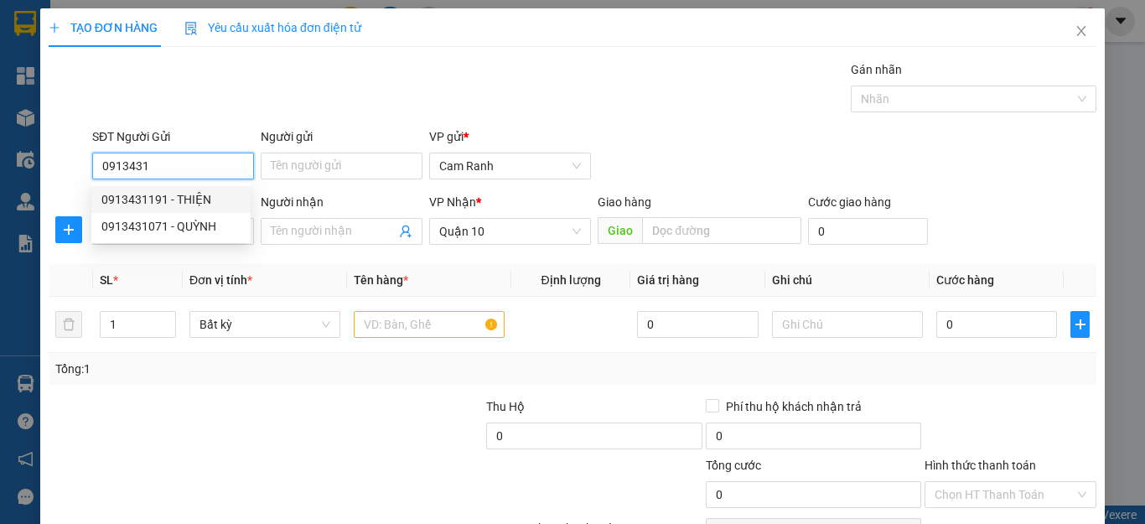
drag, startPoint x: 187, startPoint y: 190, endPoint x: 187, endPoint y: 208, distance: 17.6
click at [187, 195] on div "0913431191 - THIỆN" at bounding box center [170, 199] width 139 height 18
type input "0913431191"
type input "THIỆN"
type input "40.000"
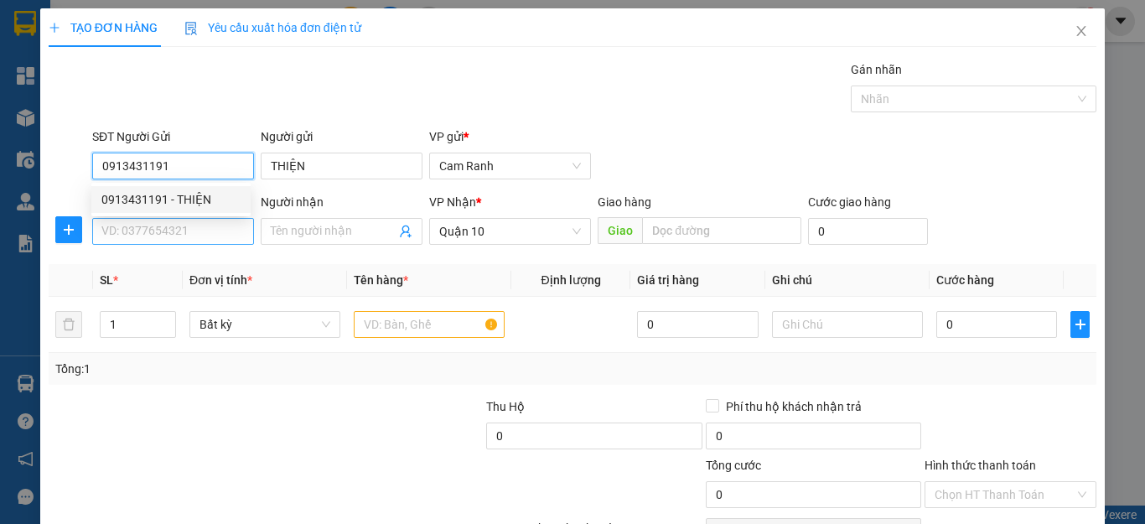
type input "40.000"
type input "0913431191"
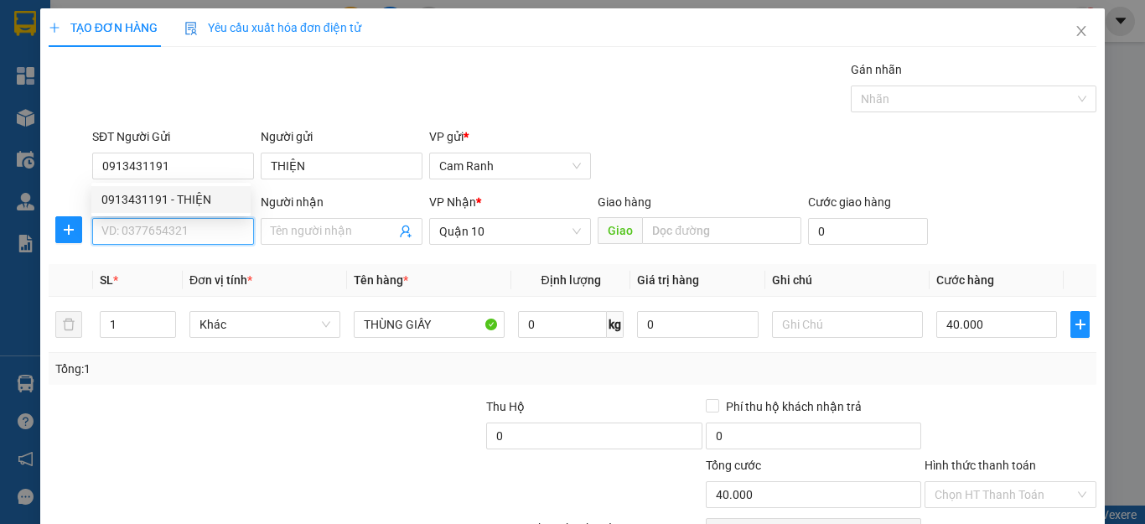
click at [184, 242] on input "SĐT Người Nhận" at bounding box center [173, 231] width 162 height 27
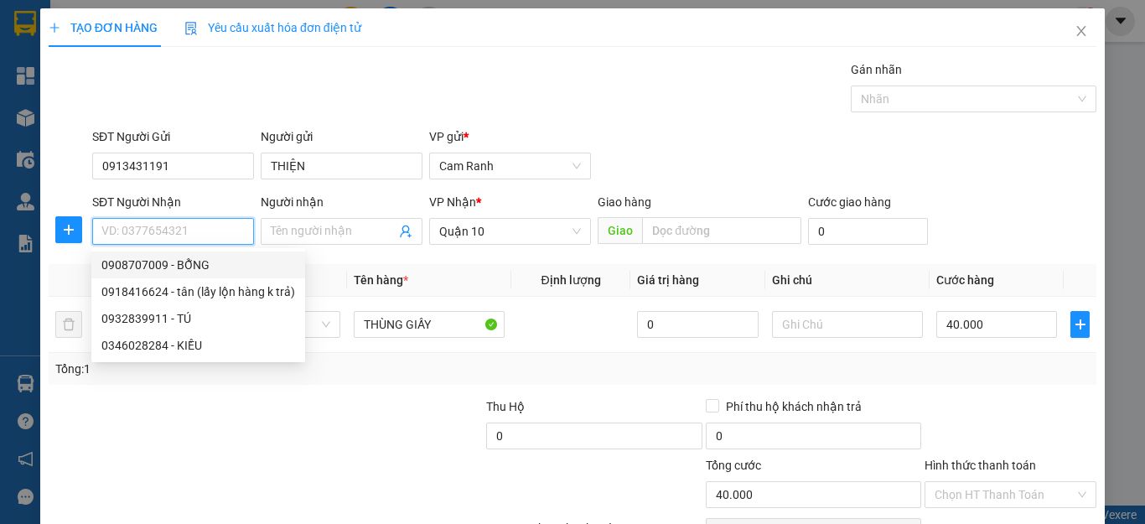
click at [173, 229] on input "SĐT Người Nhận" at bounding box center [173, 231] width 162 height 27
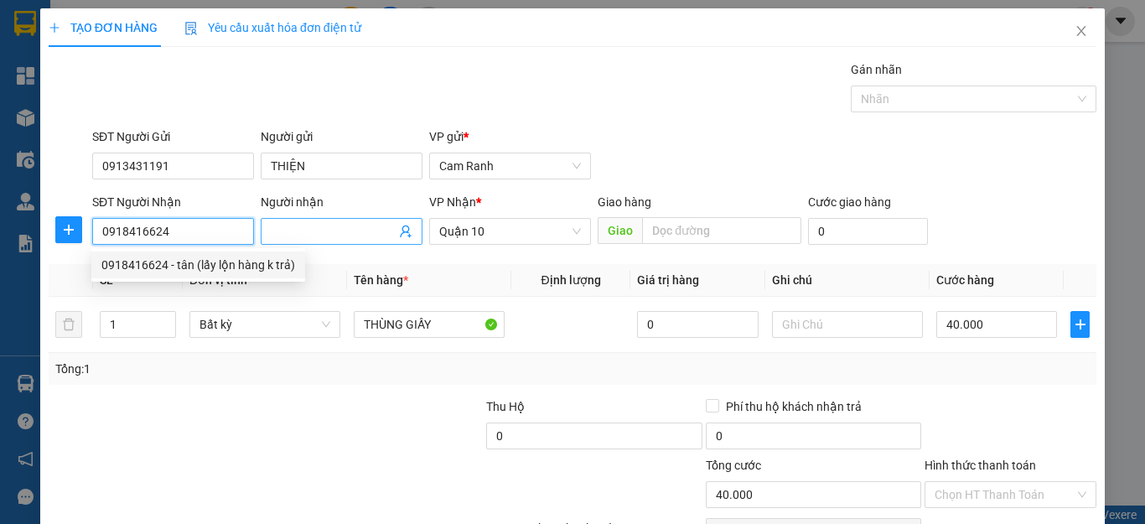
type input "0918416624"
click at [312, 233] on input "Người nhận" at bounding box center [333, 231] width 125 height 18
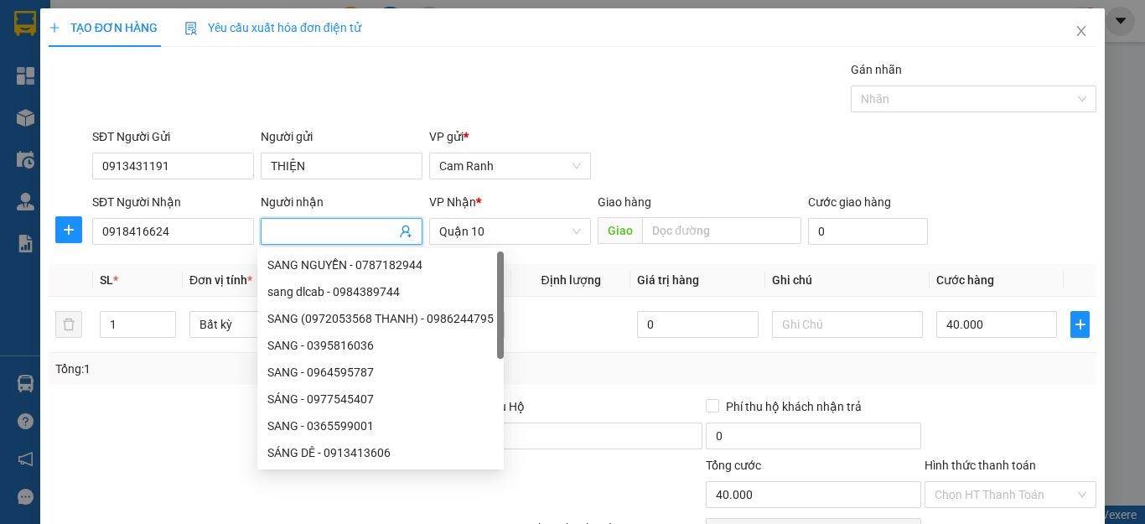
click at [312, 233] on input "Người nhận" at bounding box center [333, 231] width 125 height 18
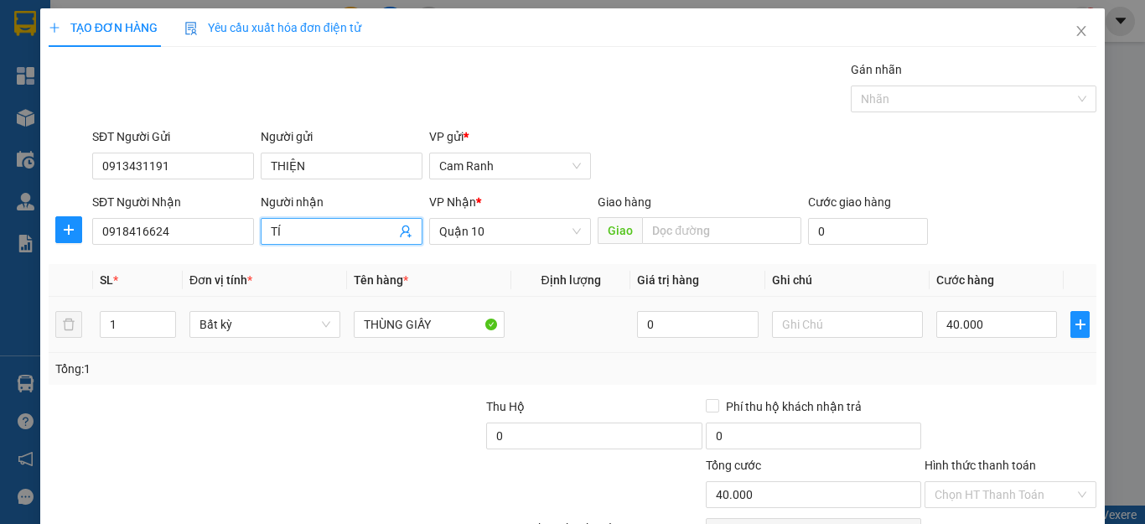
type input "TÍ"
click at [600, 351] on td at bounding box center [571, 325] width 119 height 56
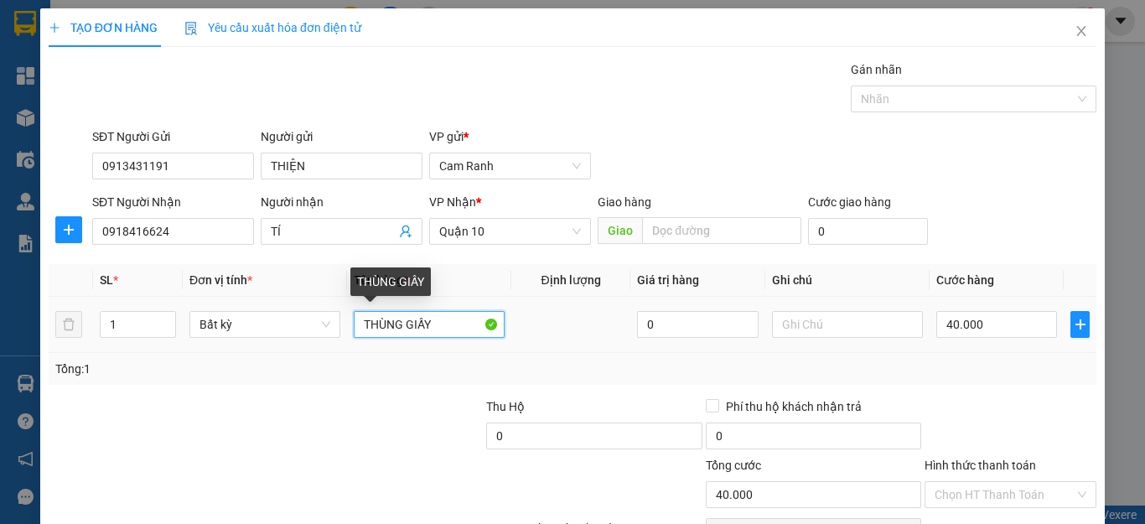
drag, startPoint x: 472, startPoint y: 330, endPoint x: 327, endPoint y: 247, distance: 166.7
click at [347, 327] on td "THÙNG GIẤY" at bounding box center [429, 325] width 164 height 56
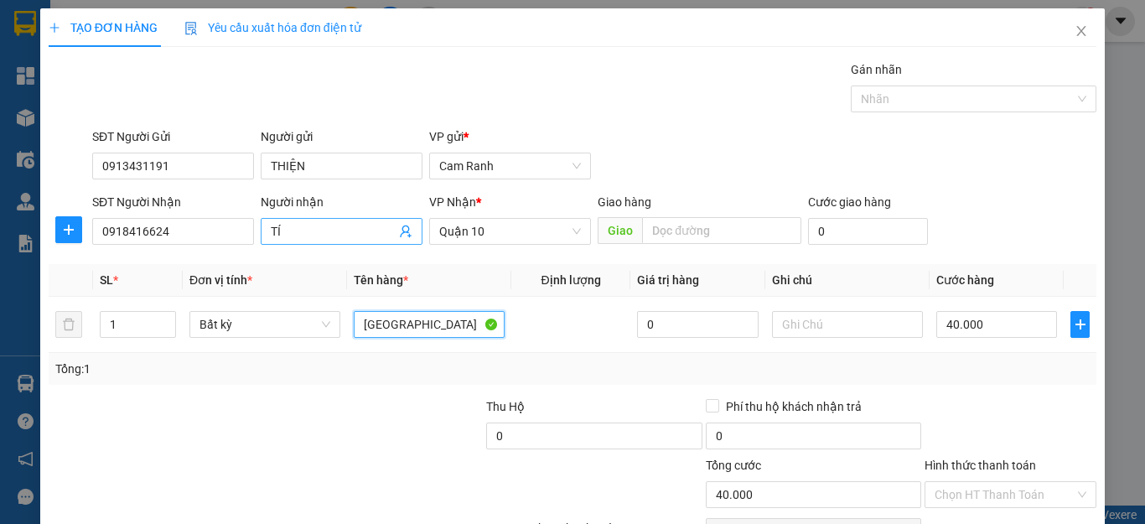
type input "[GEOGRAPHIC_DATA]"
drag, startPoint x: 279, startPoint y: 233, endPoint x: 240, endPoint y: 236, distance: 39.5
click at [240, 236] on div "SĐT Người Nhận 0918416624 Người nhận TÍ TÍ VP Nhận * Quận 10 Giao hàng Giao C…" at bounding box center [594, 222] width 1011 height 59
type input "Y"
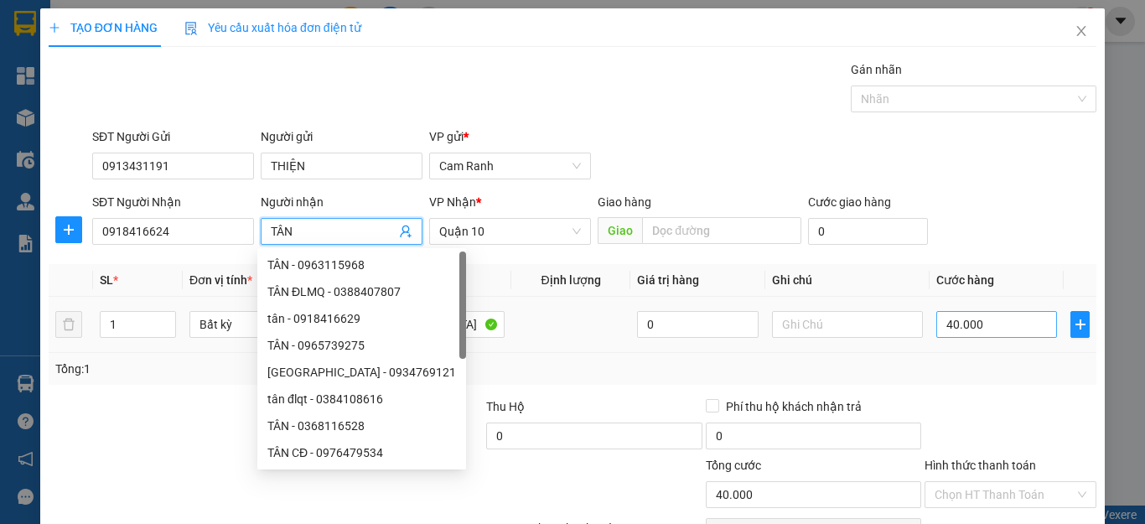
type input "TÂN"
drag, startPoint x: 972, startPoint y: 322, endPoint x: 927, endPoint y: 247, distance: 87.6
click at [971, 322] on input "40.000" at bounding box center [997, 324] width 121 height 27
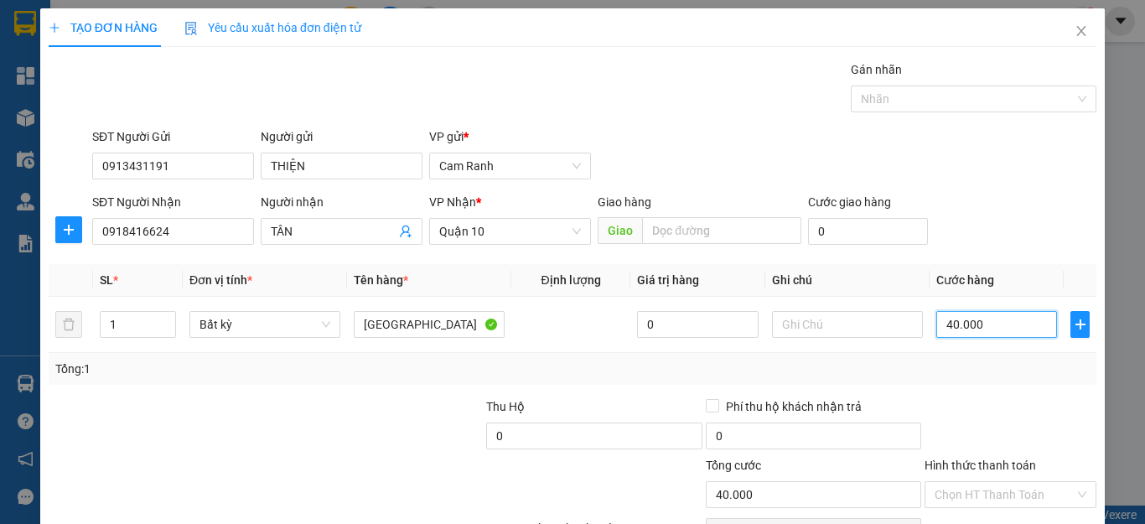
type input "8"
type input "80"
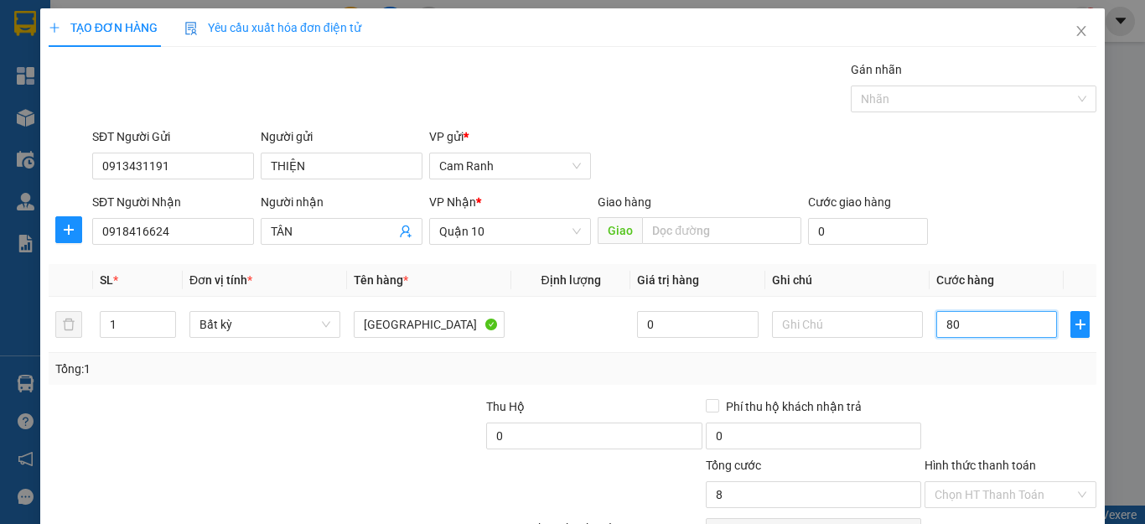
type input "80"
click at [951, 482] on input "Hình thức thanh toán" at bounding box center [1005, 494] width 140 height 25
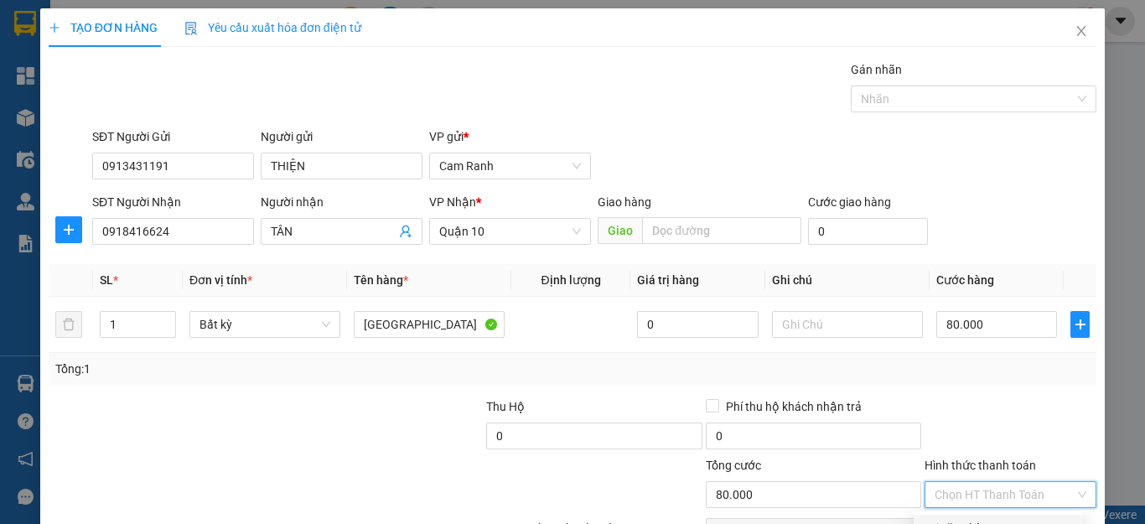
click at [954, 519] on div "Tại văn phòng" at bounding box center [998, 528] width 149 height 18
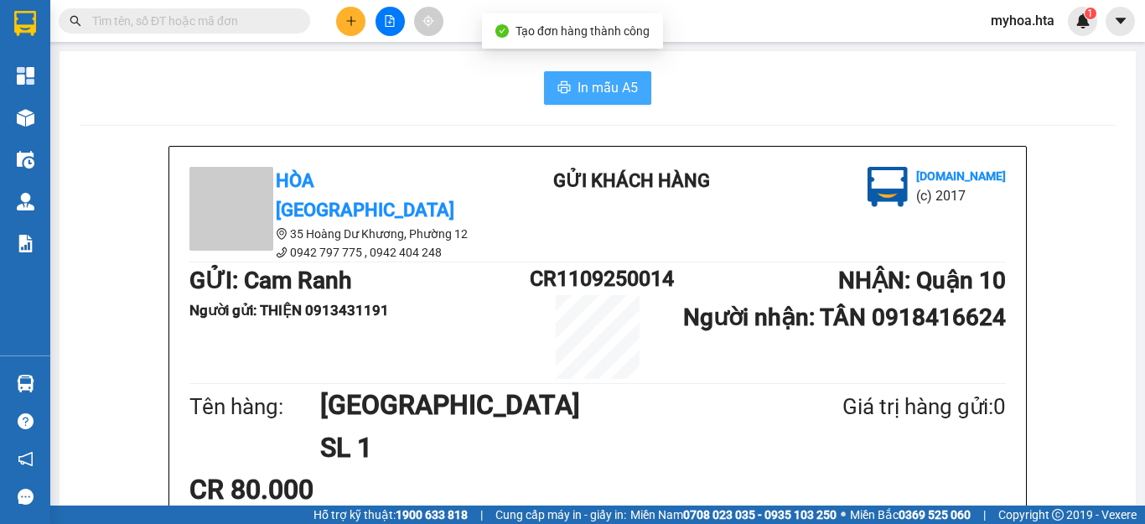
click at [605, 100] on button "In mẫu A5" at bounding box center [597, 88] width 107 height 34
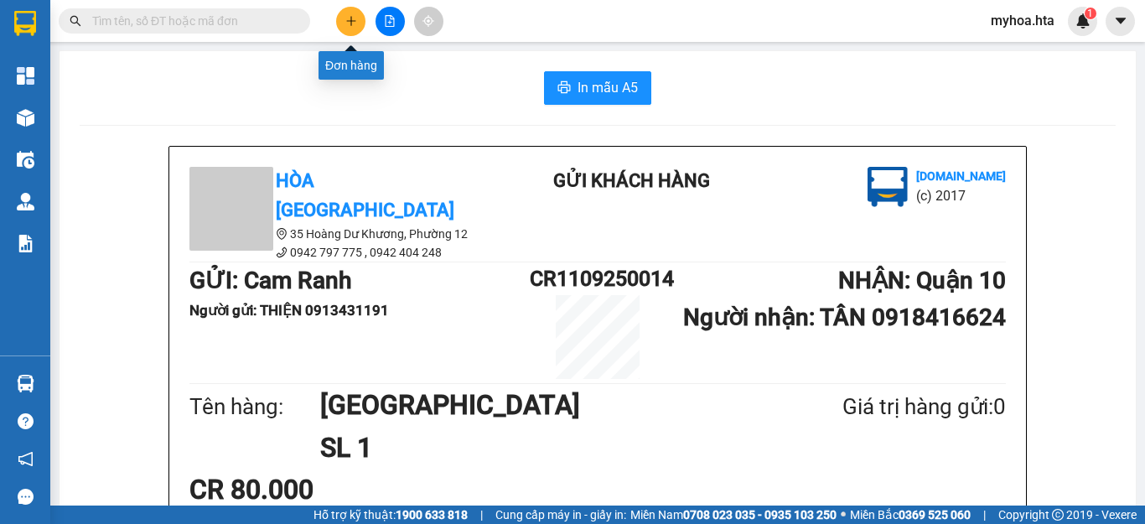
click at [345, 19] on icon "plus" at bounding box center [351, 21] width 12 height 12
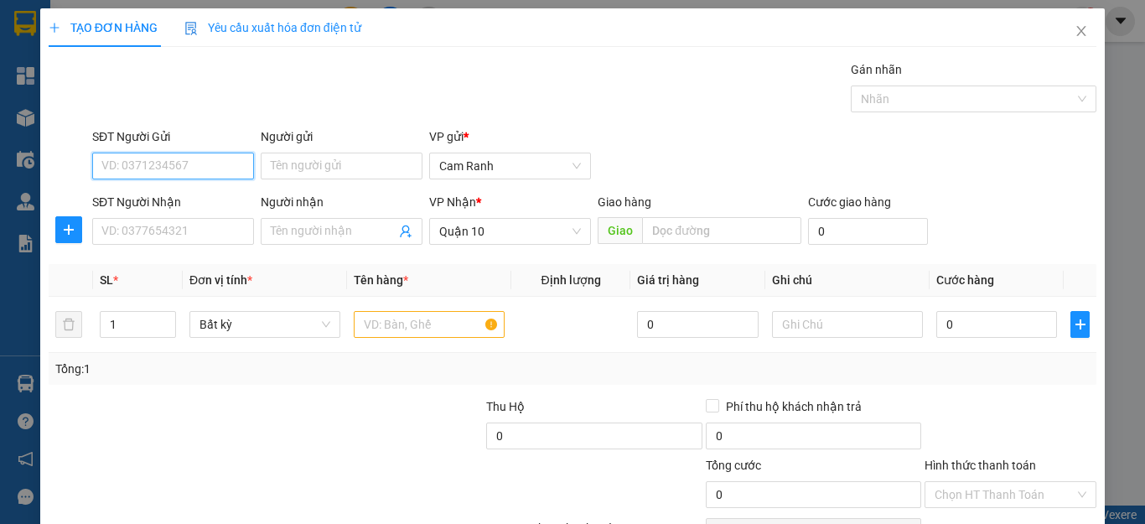
click at [190, 156] on input "SĐT Người Gửi" at bounding box center [173, 166] width 162 height 27
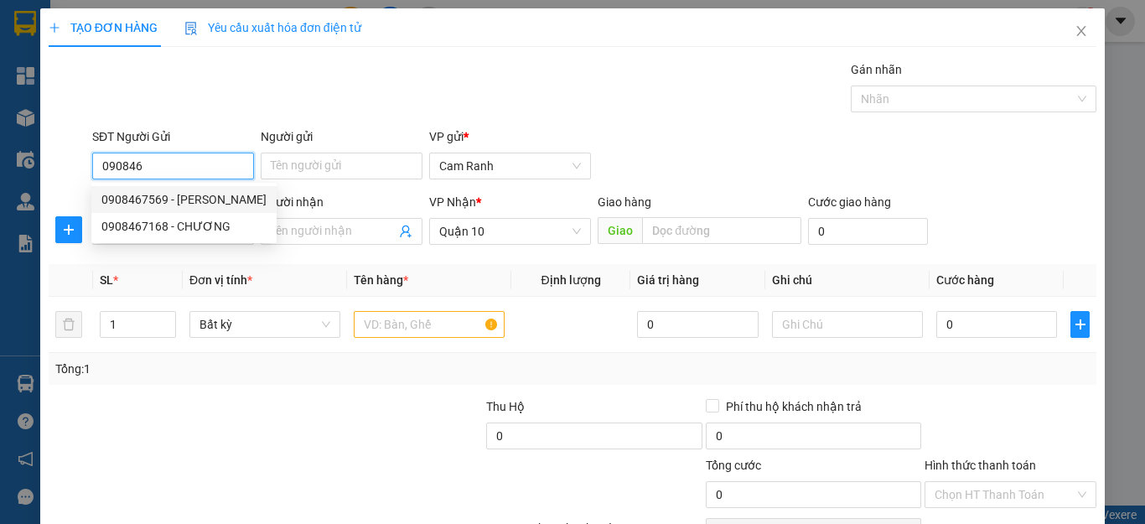
click at [183, 200] on div "0908467569 - [PERSON_NAME]" at bounding box center [183, 199] width 165 height 18
type input "0908467569"
type input "UYÊN"
type input "30.000"
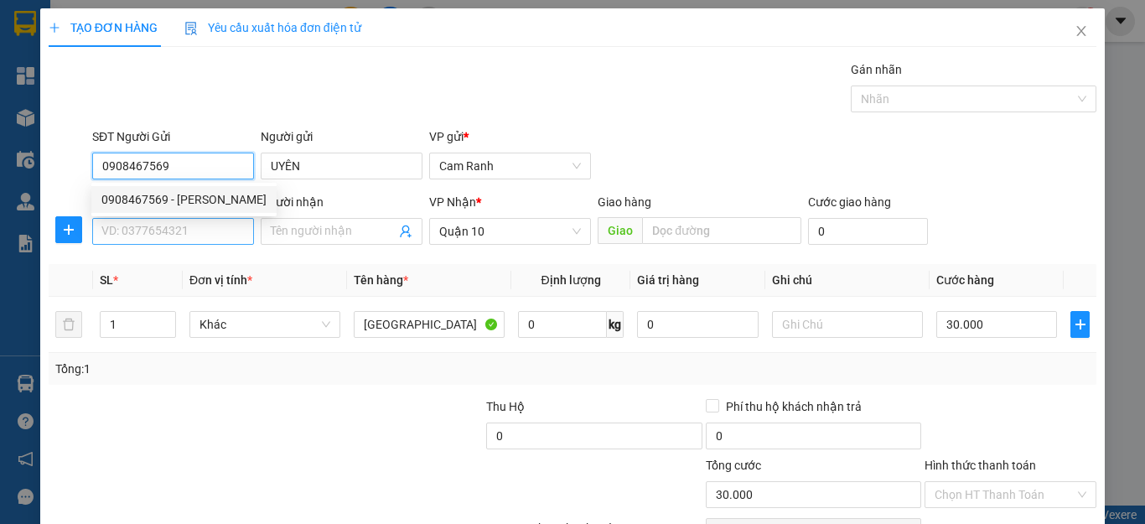
type input "0908467569"
click at [179, 228] on input "SĐT Người Nhận" at bounding box center [173, 231] width 162 height 27
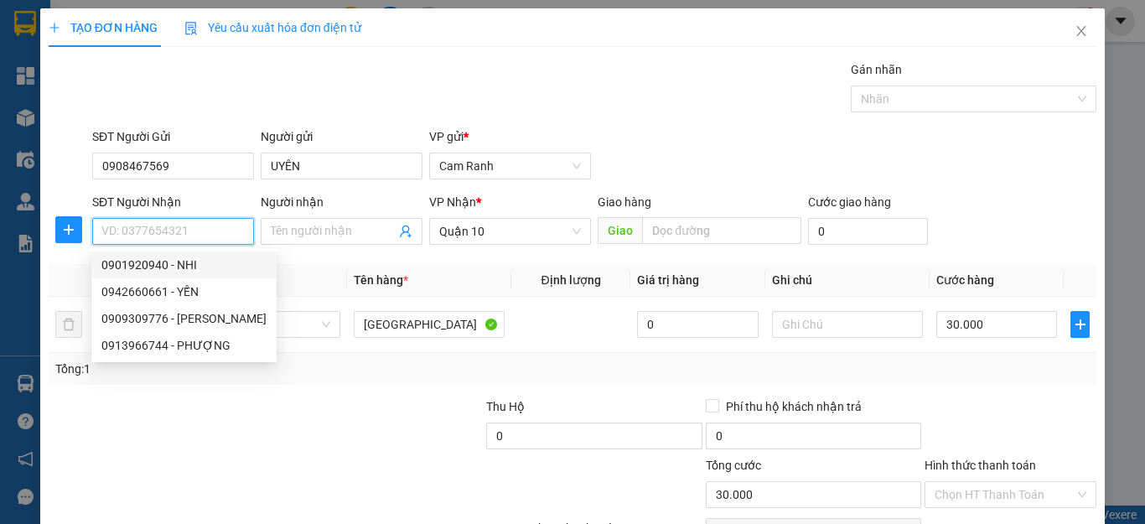
click at [190, 231] on input "SĐT Người Nhận" at bounding box center [173, 231] width 162 height 27
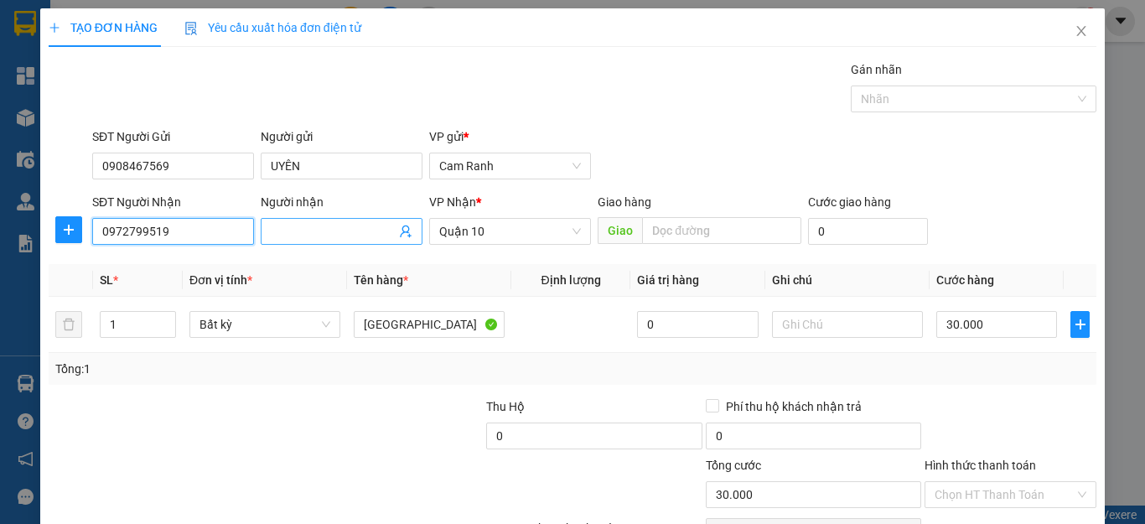
type input "0972799519"
click at [306, 237] on input "Người nhận" at bounding box center [333, 231] width 125 height 18
drag, startPoint x: 311, startPoint y: 228, endPoint x: 205, endPoint y: 224, distance: 105.7
click at [221, 248] on div "SĐT Người Nhận 0972799519 Người nhận NMA NMA VP Nhận * Quận 10 Giao hàng Giao C…" at bounding box center [594, 222] width 1011 height 59
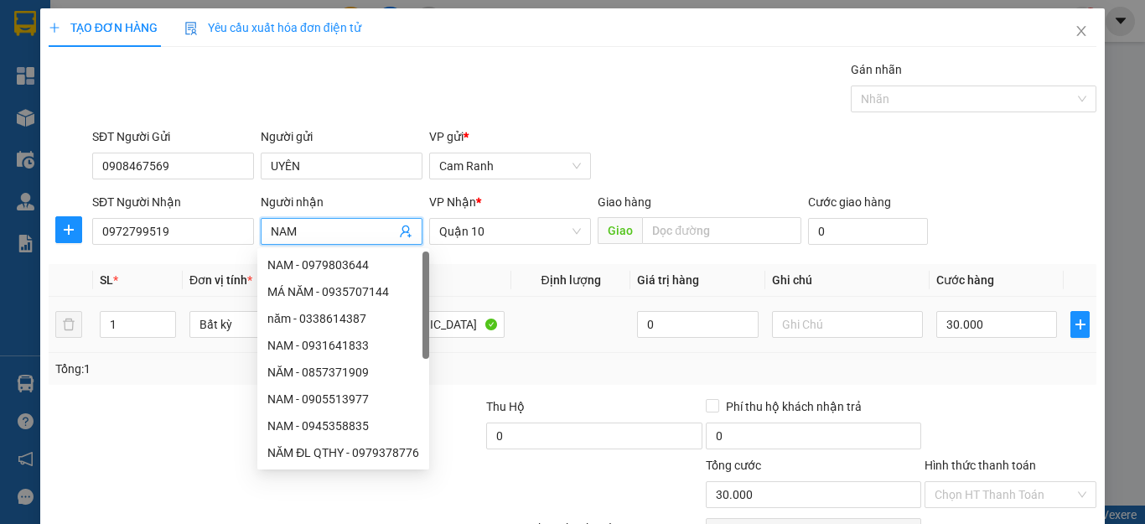
type input "NAM"
click at [536, 352] on td at bounding box center [571, 325] width 119 height 56
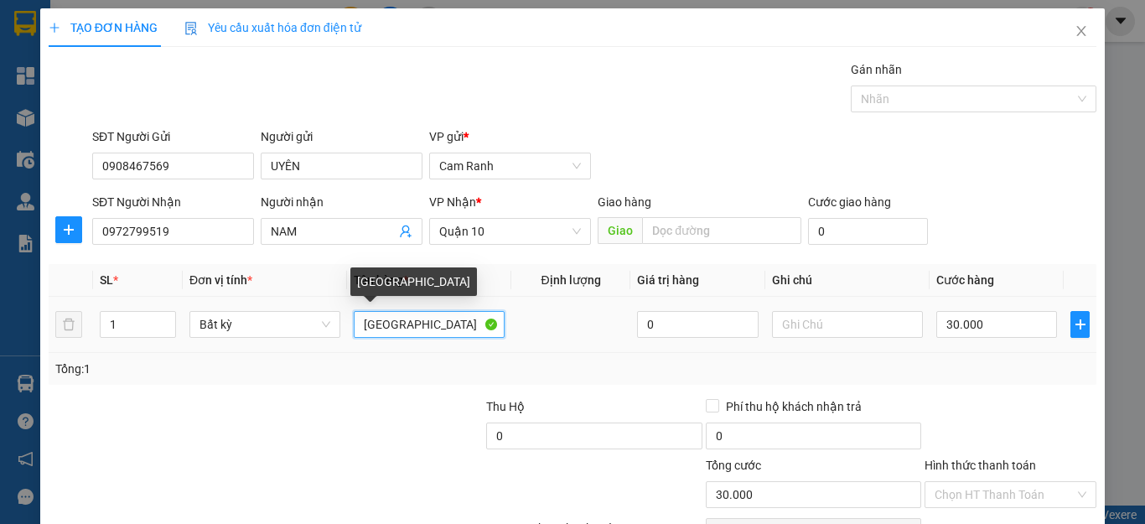
click at [361, 326] on input "[GEOGRAPHIC_DATA]" at bounding box center [429, 324] width 151 height 27
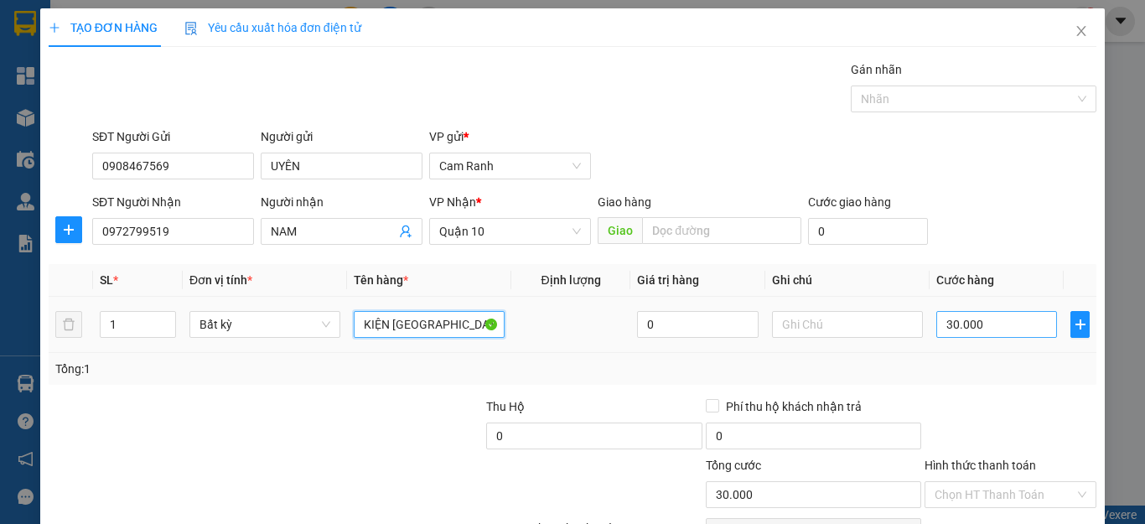
type input "KIỆN [GEOGRAPHIC_DATA]"
click at [975, 328] on input "30.000" at bounding box center [997, 324] width 121 height 27
type input "4"
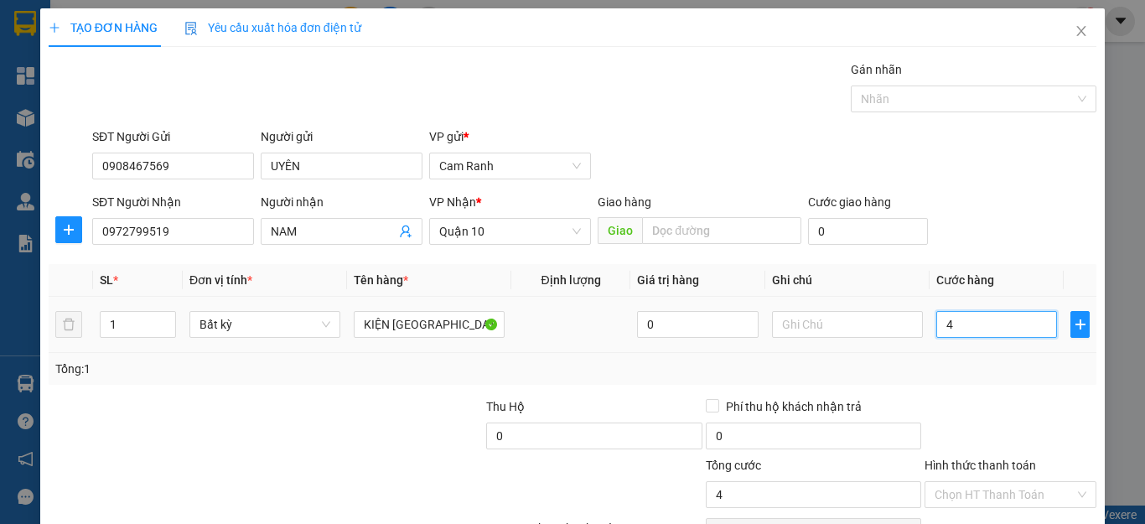
type input "40"
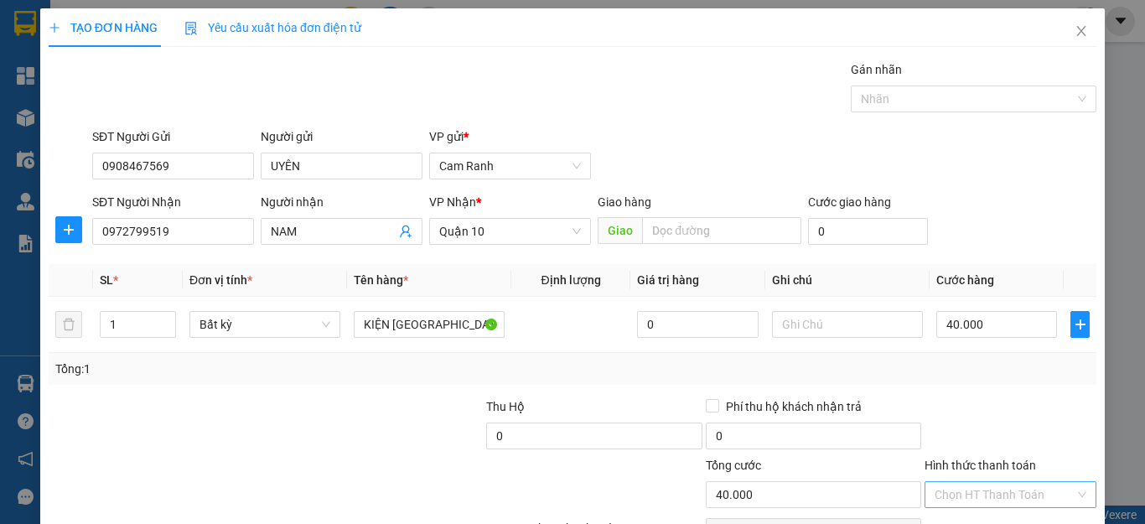
click at [1039, 482] on input "Hình thức thanh toán" at bounding box center [1005, 494] width 140 height 25
click at [1033, 519] on div "Tại văn phòng" at bounding box center [998, 528] width 149 height 18
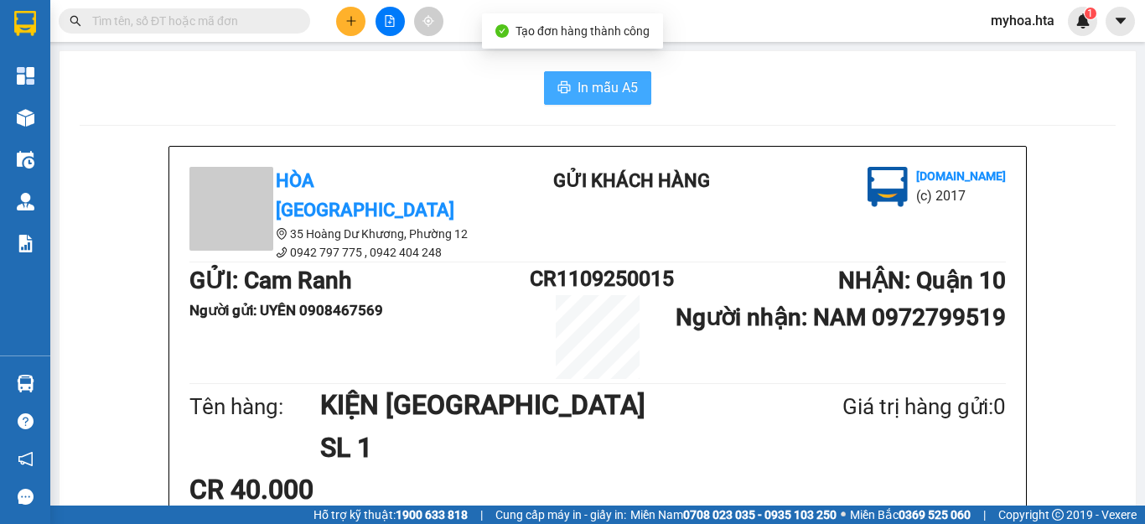
click at [611, 82] on span "In mẫu A5" at bounding box center [608, 87] width 60 height 21
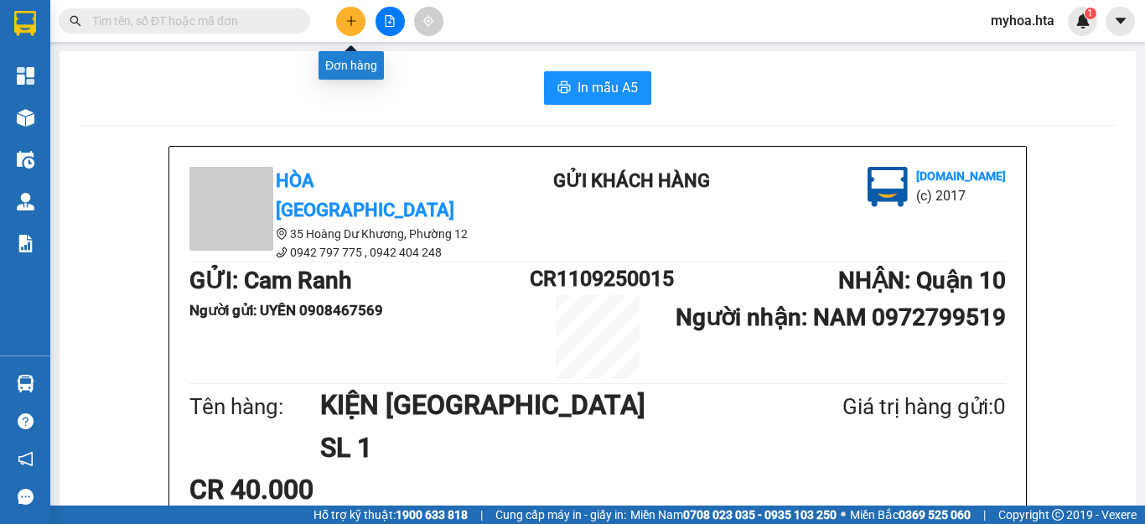
click at [357, 14] on button at bounding box center [350, 21] width 29 height 29
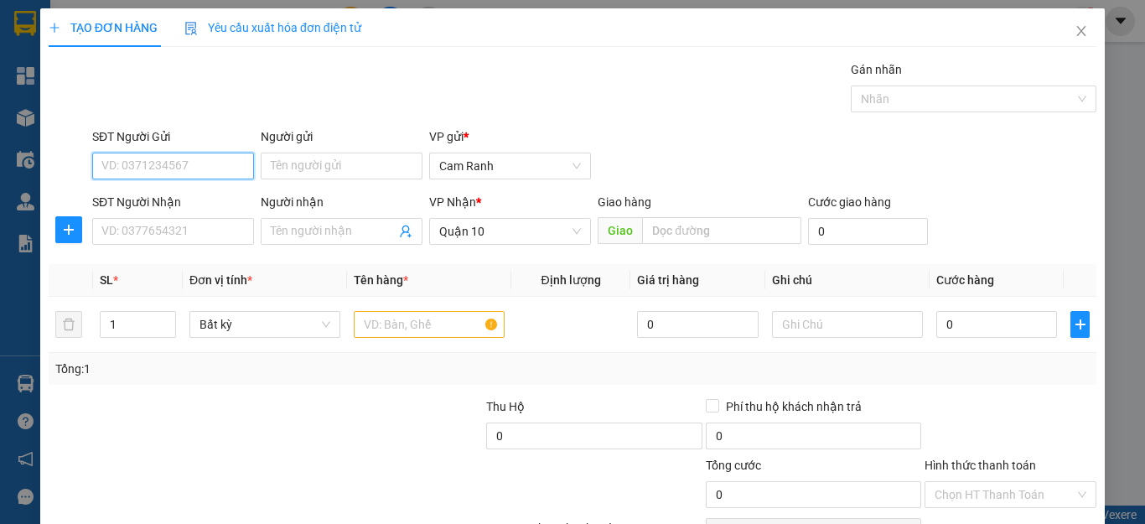
click at [173, 160] on input "SĐT Người Gửi" at bounding box center [173, 166] width 162 height 27
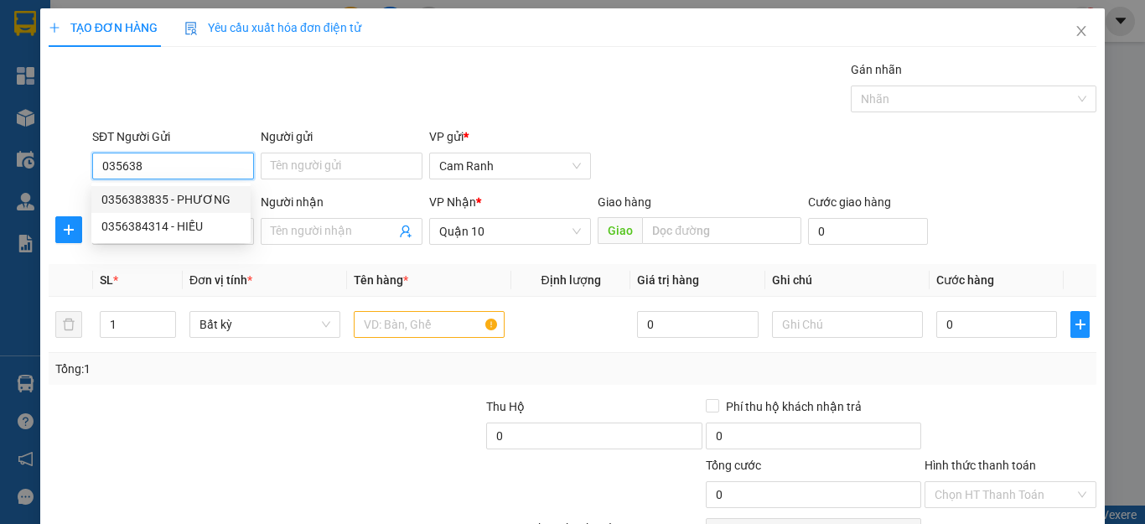
click at [177, 205] on div "0356383835 - PHƯƠNG" at bounding box center [170, 199] width 139 height 18
type input "0356383835"
type input "PHƯƠNG"
type input "90.000"
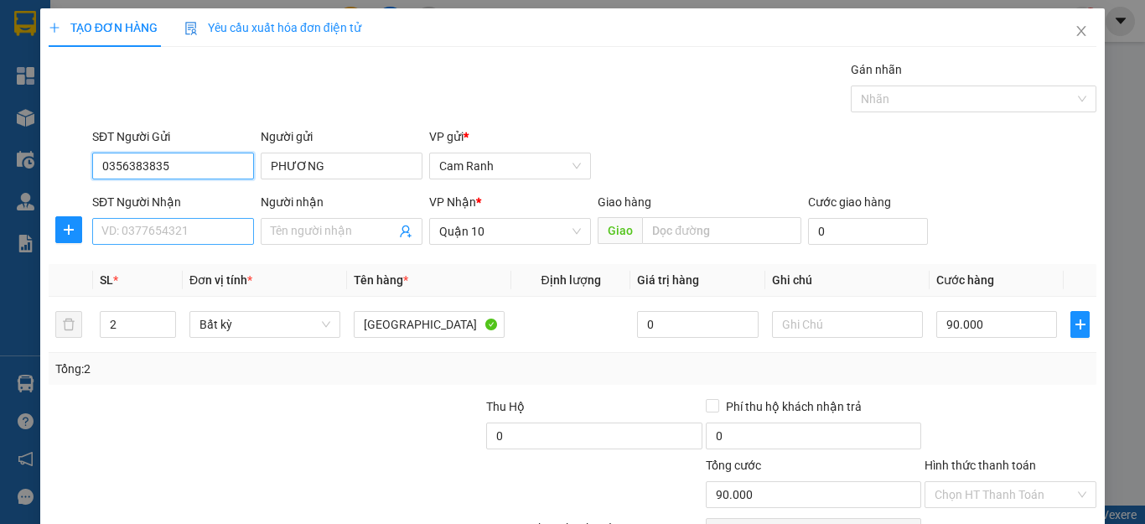
type input "0356383835"
click at [192, 232] on input "SĐT Người Nhận" at bounding box center [173, 231] width 162 height 27
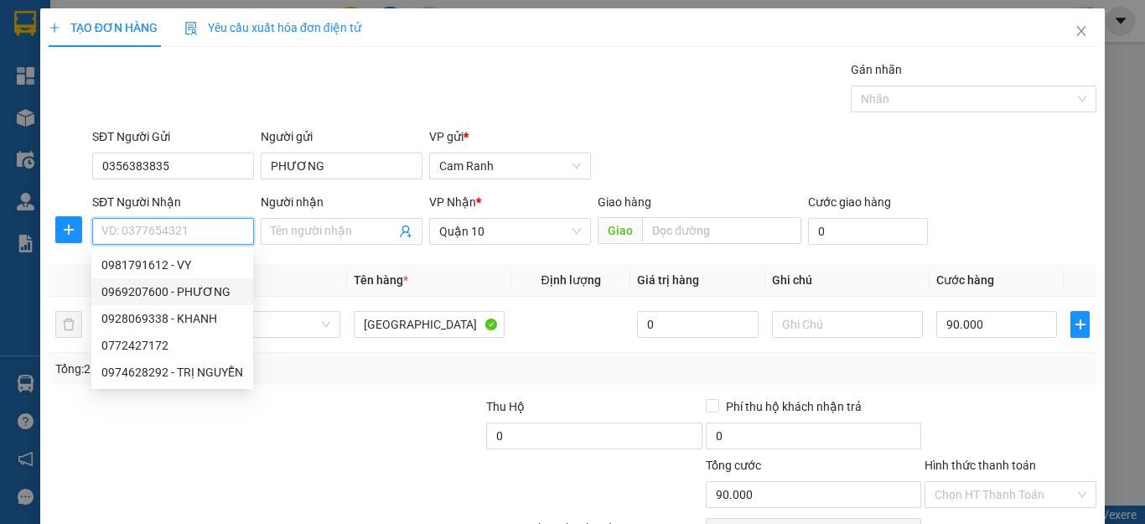
click at [139, 297] on div "0969207600 - PHƯƠNG" at bounding box center [172, 292] width 142 height 18
type input "0969207600"
type input "PHƯƠNG"
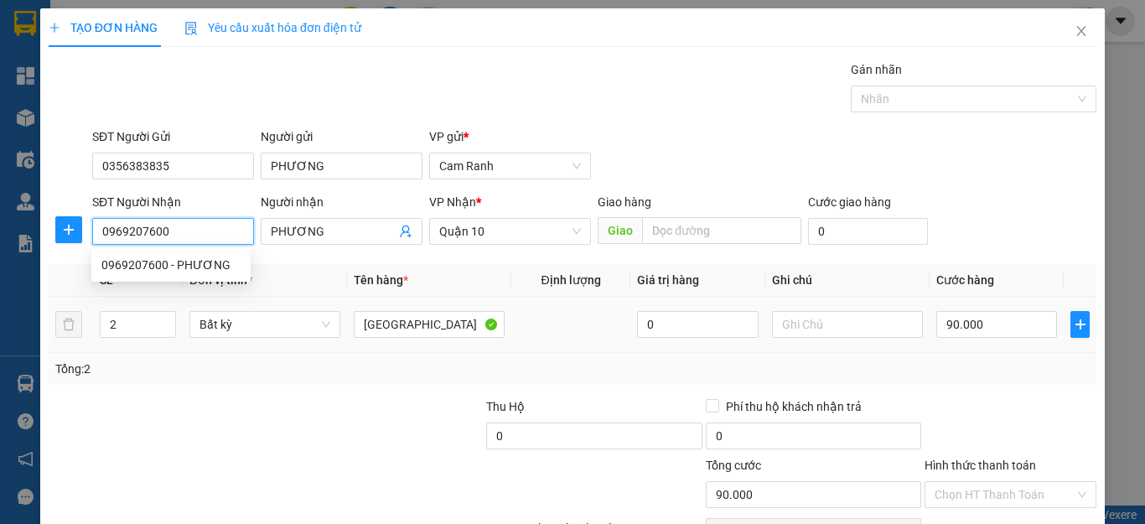
type input "20.000"
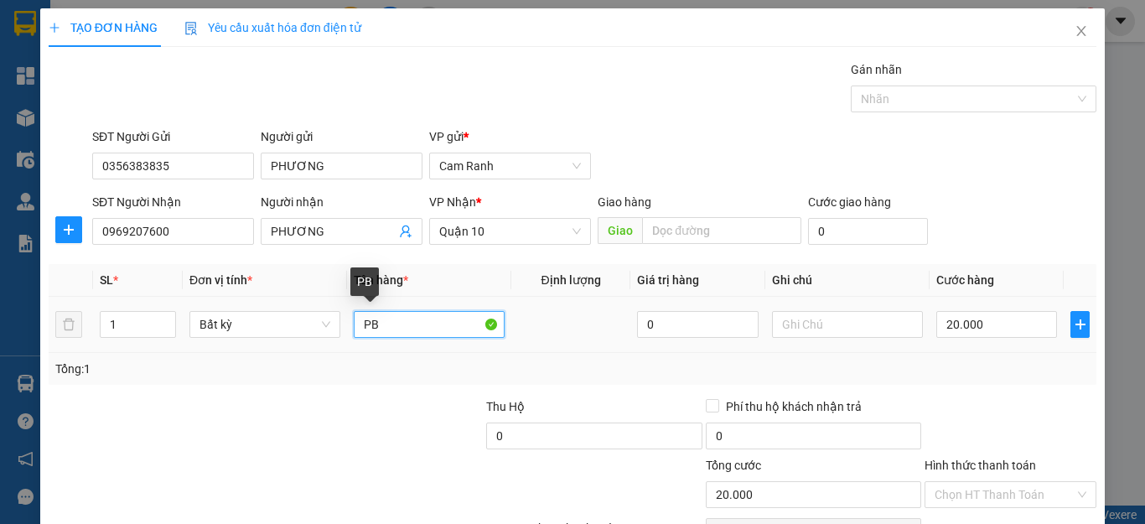
drag, startPoint x: 394, startPoint y: 322, endPoint x: 279, endPoint y: 293, distance: 118.6
click at [281, 293] on table "SL * Đơn vị tính * Tên hàng * Định lượng Giá trị hàng Ghi chú Cước hàng 1 Bất k…" at bounding box center [573, 308] width 1048 height 89
type input "[GEOGRAPHIC_DATA]"
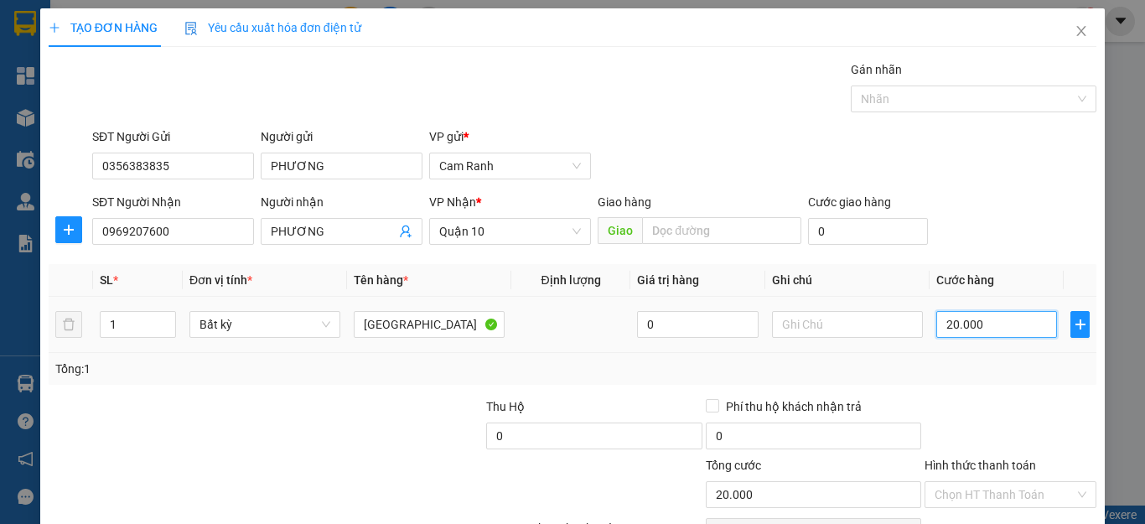
click at [964, 312] on input "20.000" at bounding box center [997, 324] width 121 height 27
type input "4"
type input "40"
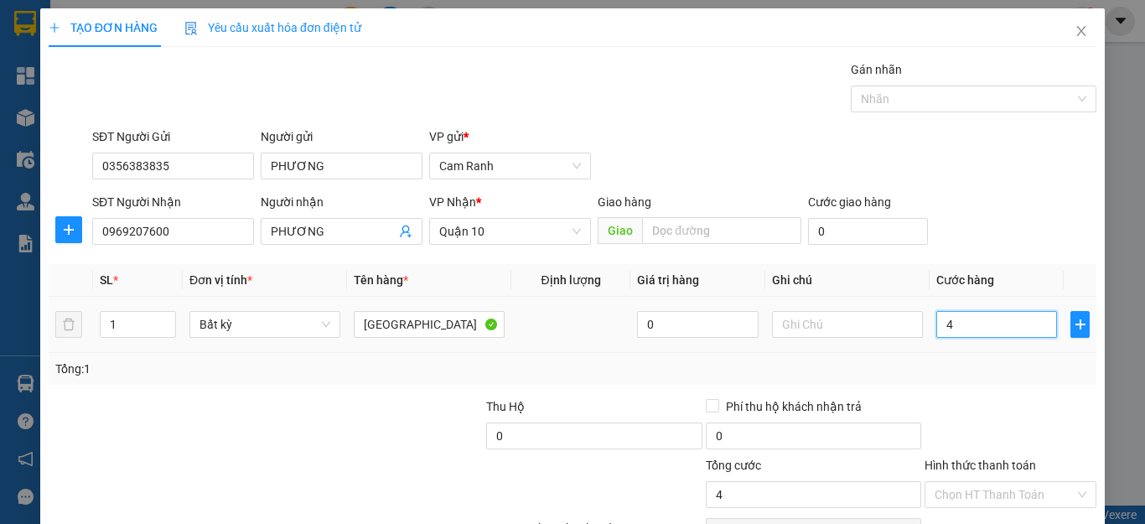
type input "40"
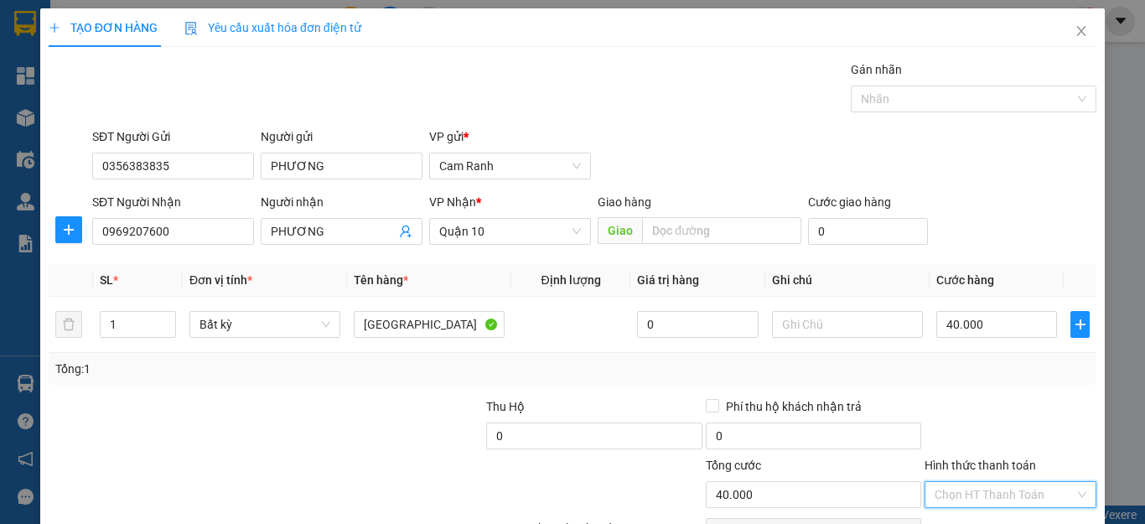
click at [1006, 482] on input "Hình thức thanh toán" at bounding box center [1005, 494] width 140 height 25
click at [1018, 519] on div "Tại văn phòng" at bounding box center [998, 528] width 149 height 18
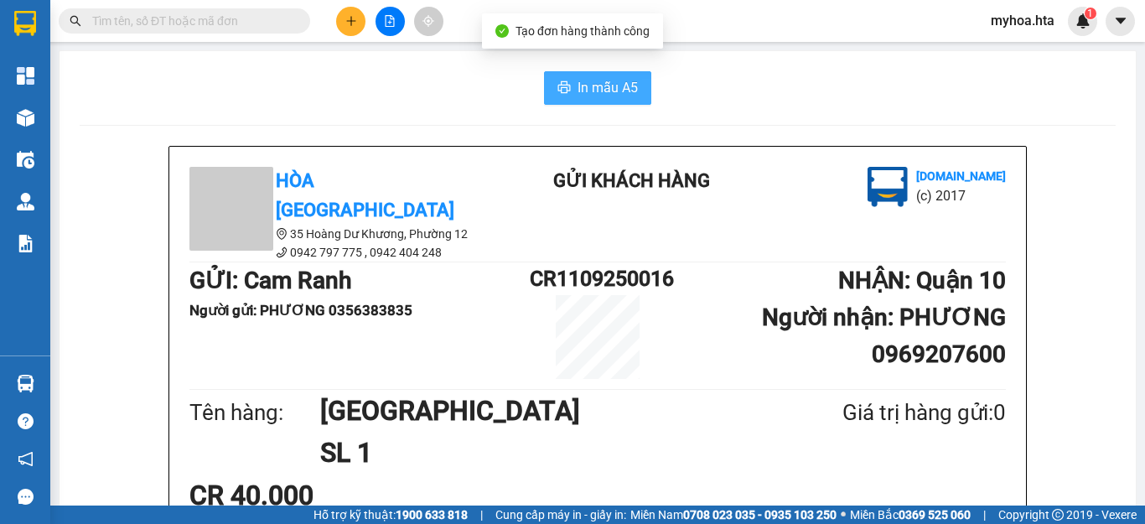
click at [580, 81] on span "In mẫu A5" at bounding box center [608, 87] width 60 height 21
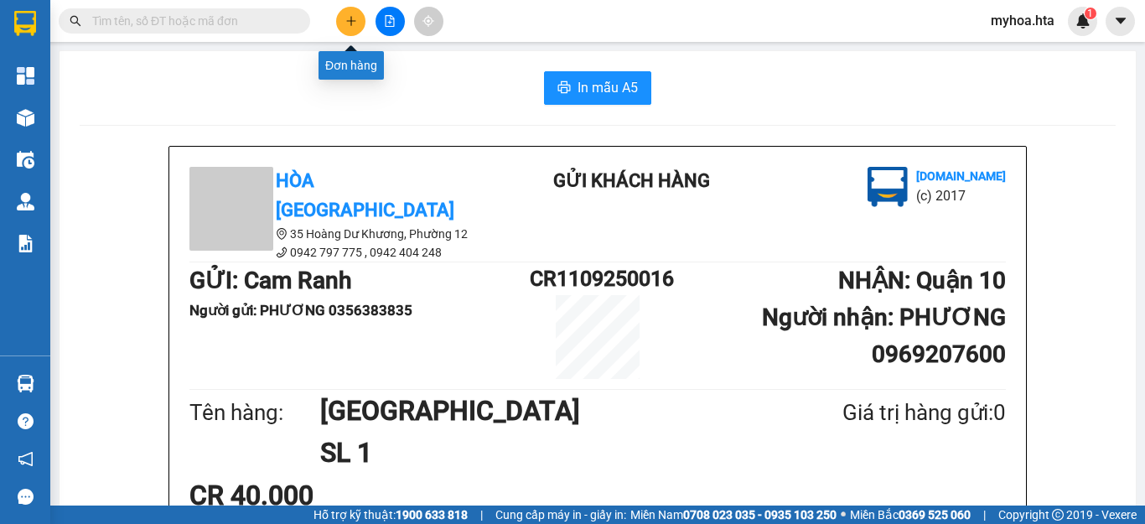
click at [345, 25] on icon "plus" at bounding box center [351, 21] width 12 height 12
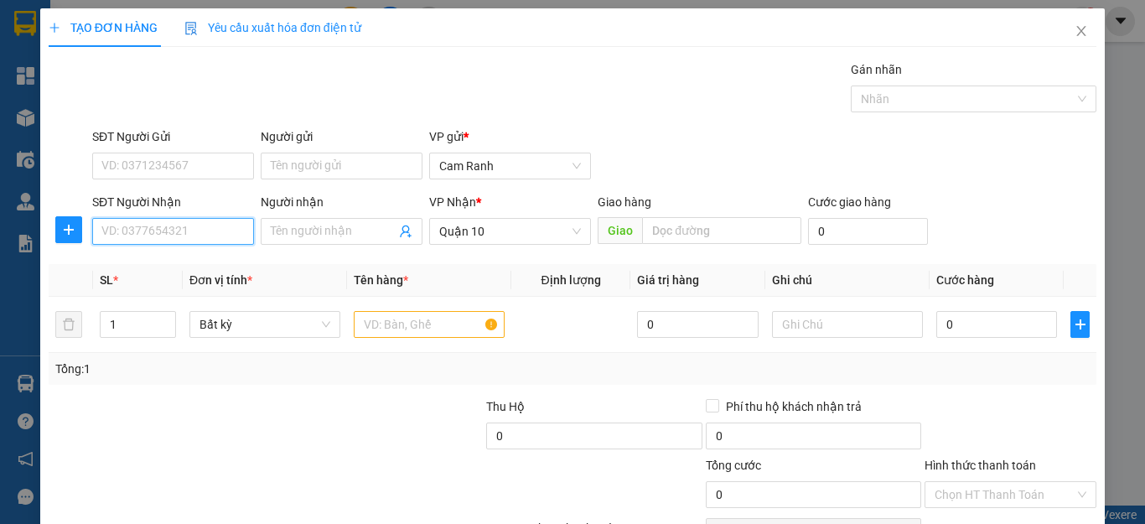
click at [198, 236] on input "SĐT Người Nhận" at bounding box center [173, 231] width 162 height 27
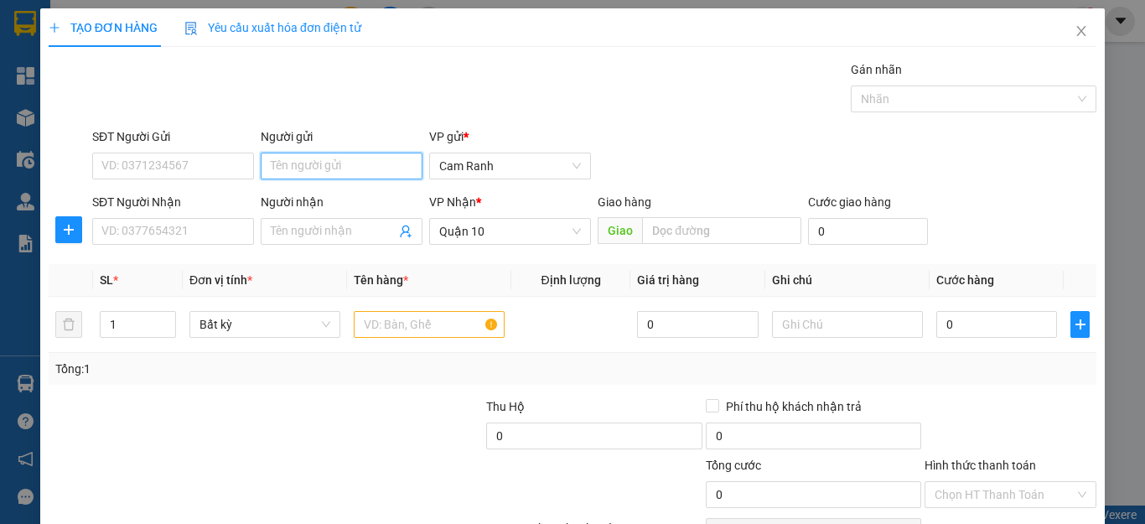
click at [311, 164] on input "Người gửi" at bounding box center [342, 166] width 162 height 27
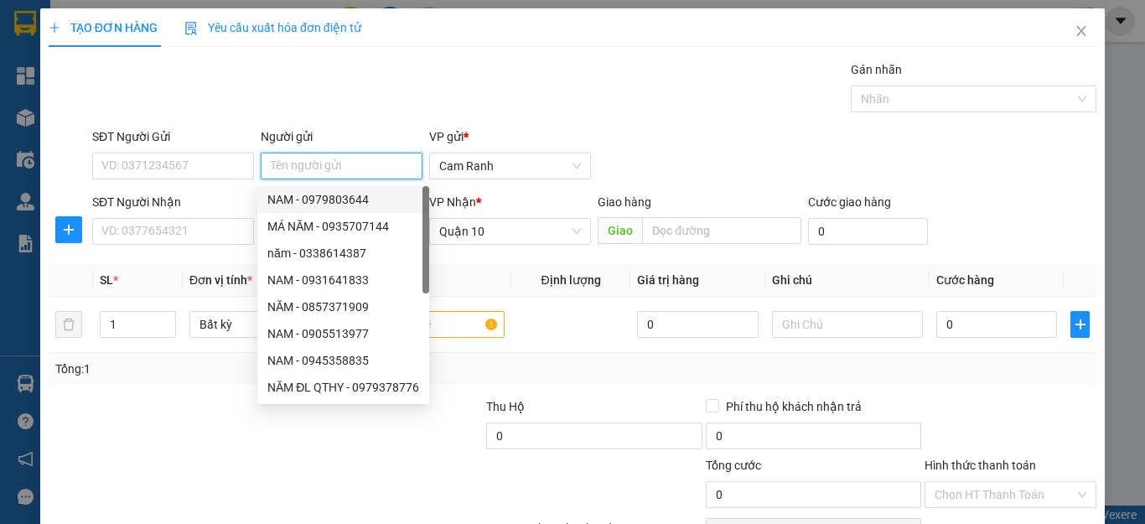
click at [305, 168] on input "Người gửi" at bounding box center [342, 166] width 162 height 27
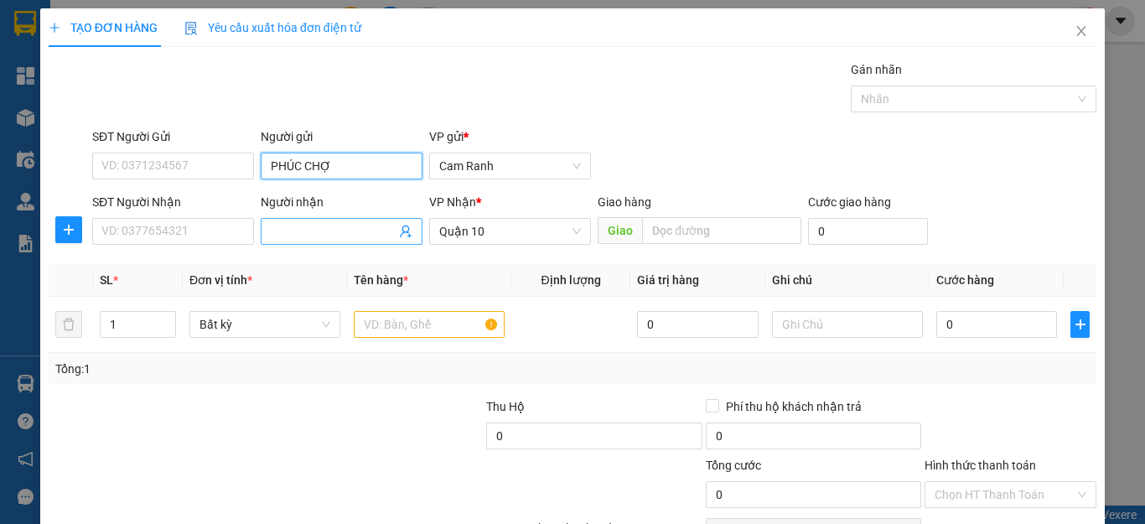
type input "PHÚC CHỢ"
click at [287, 230] on input "Người nhận" at bounding box center [333, 231] width 125 height 18
type input "NGỌC DUNG"
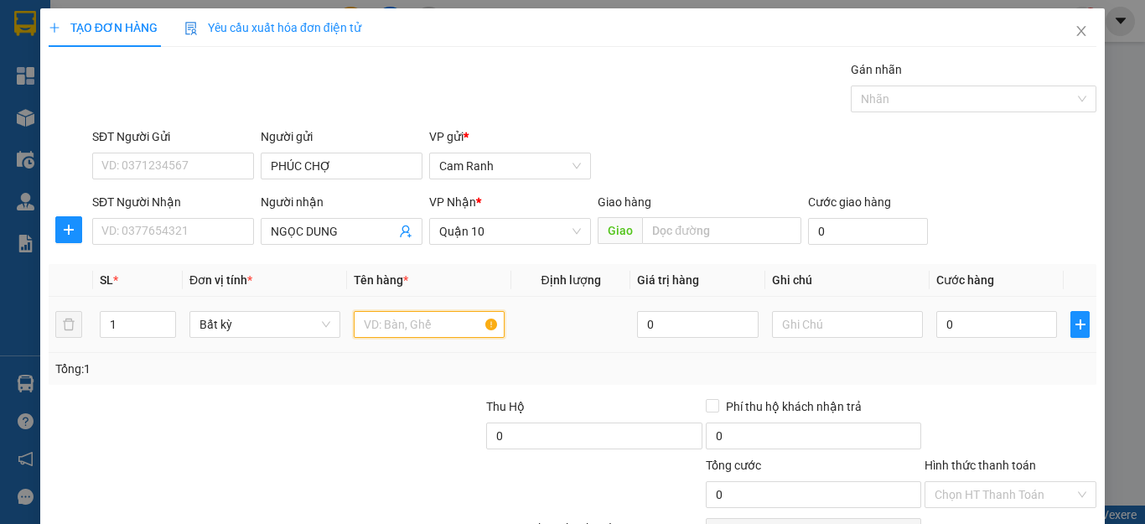
click at [401, 331] on input "text" at bounding box center [429, 324] width 151 height 27
type input "CỤC"
click at [962, 325] on input "0" at bounding box center [997, 324] width 121 height 27
type input "2"
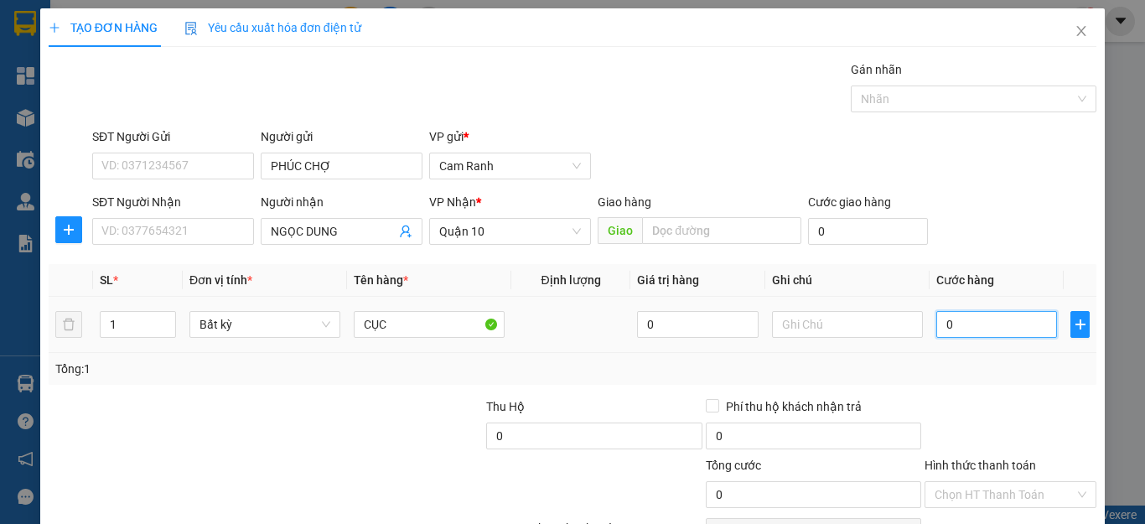
type input "2"
type input "20"
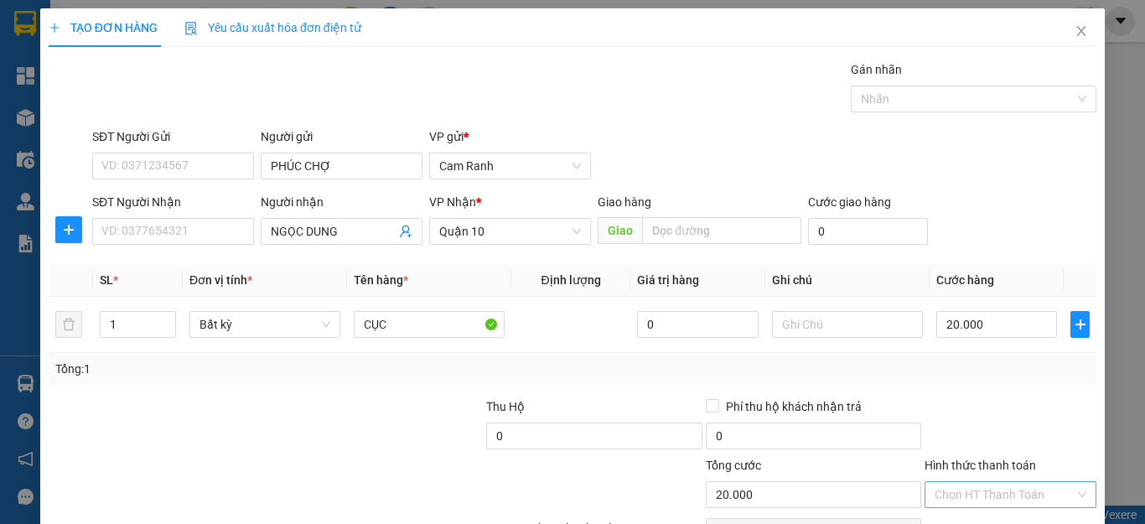
drag, startPoint x: 1013, startPoint y: 402, endPoint x: 1005, endPoint y: 423, distance: 23.1
click at [1012, 482] on input "Hình thức thanh toán" at bounding box center [1005, 494] width 140 height 25
click at [1005, 519] on div "Tại văn phòng" at bounding box center [998, 528] width 149 height 18
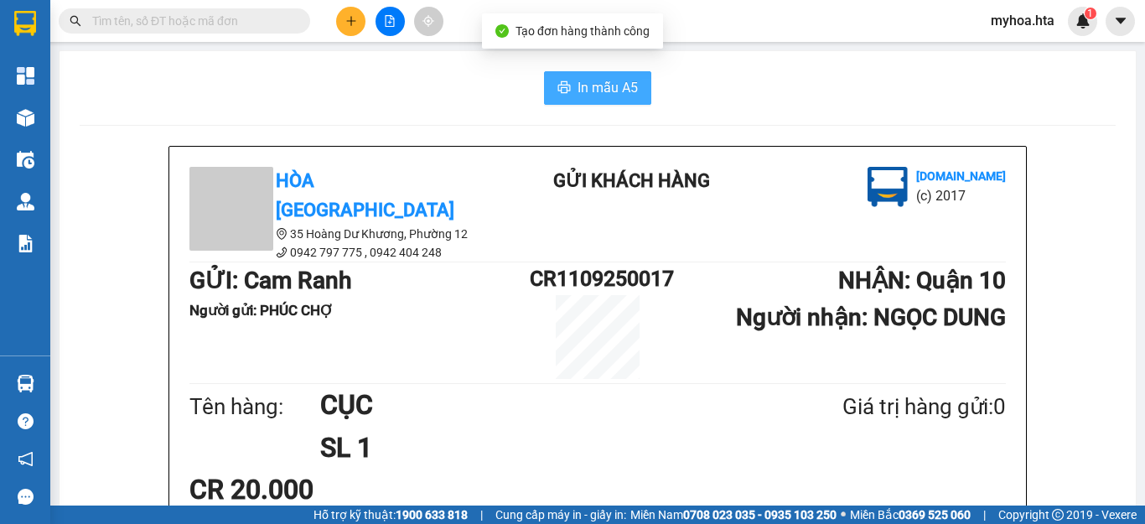
click at [594, 83] on span "In mẫu A5" at bounding box center [608, 87] width 60 height 21
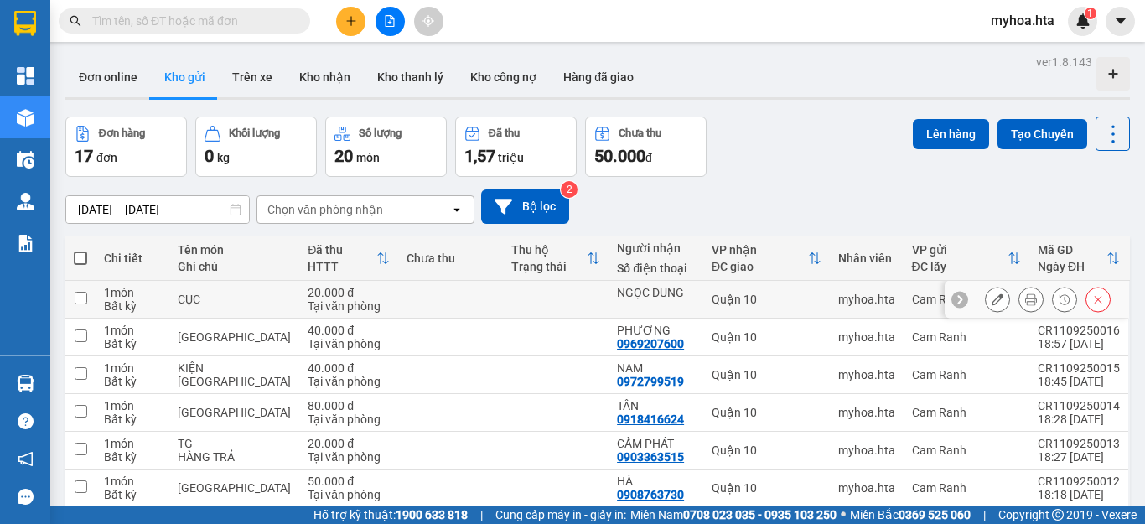
click at [992, 293] on icon at bounding box center [998, 299] width 12 height 12
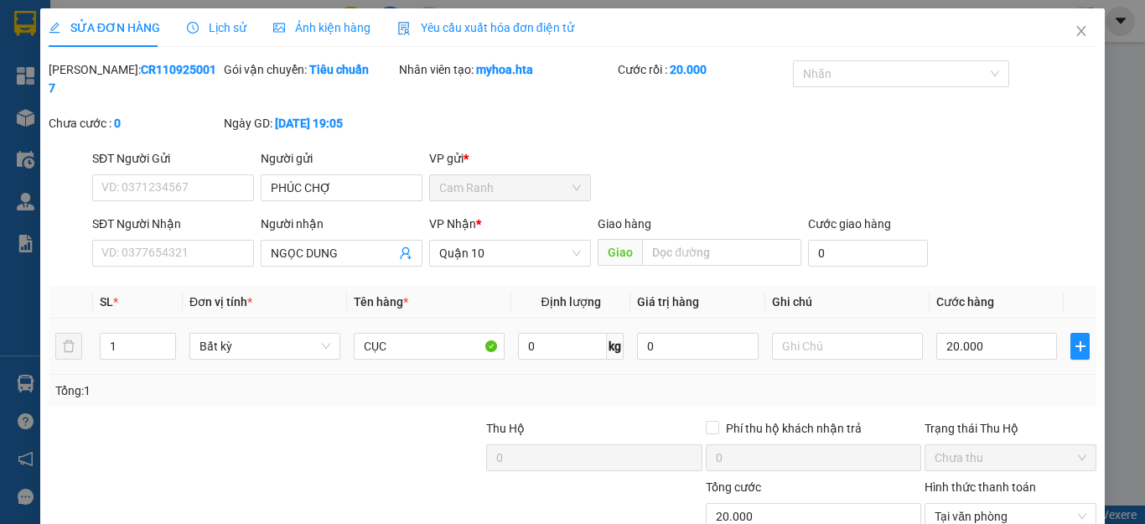
type input "PHÚC CHỢ"
type input "NGỌC DUNG"
type input "20.000"
type input "HÀNG TRẢ"
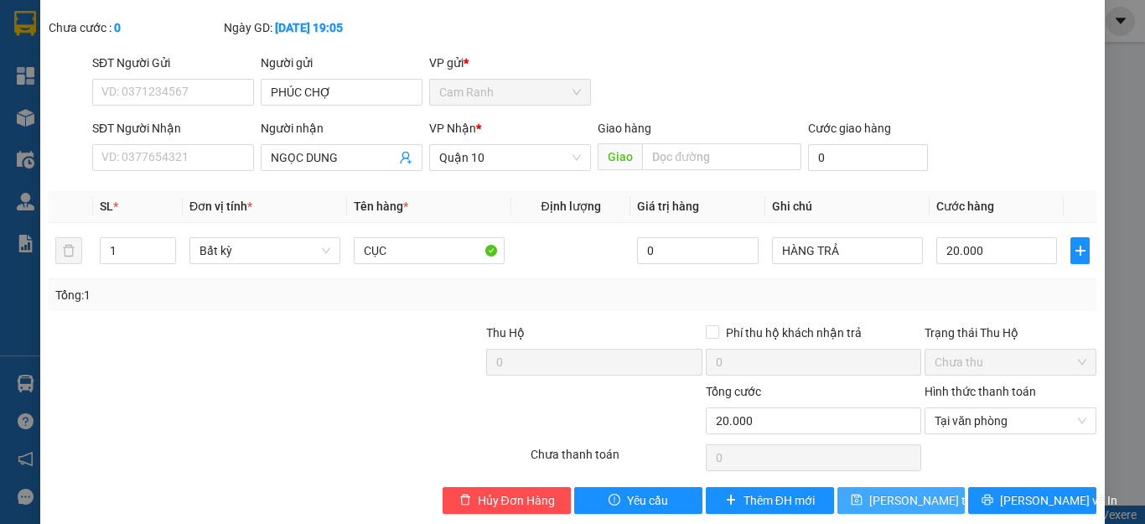
scroll to position [100, 0]
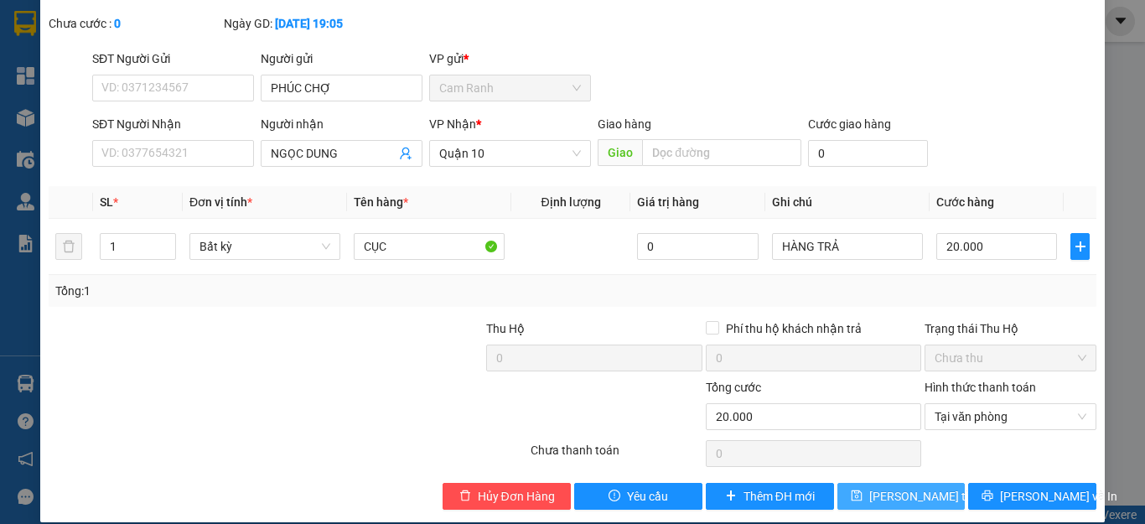
click at [917, 487] on span "Lưu thay đổi" at bounding box center [937, 496] width 134 height 18
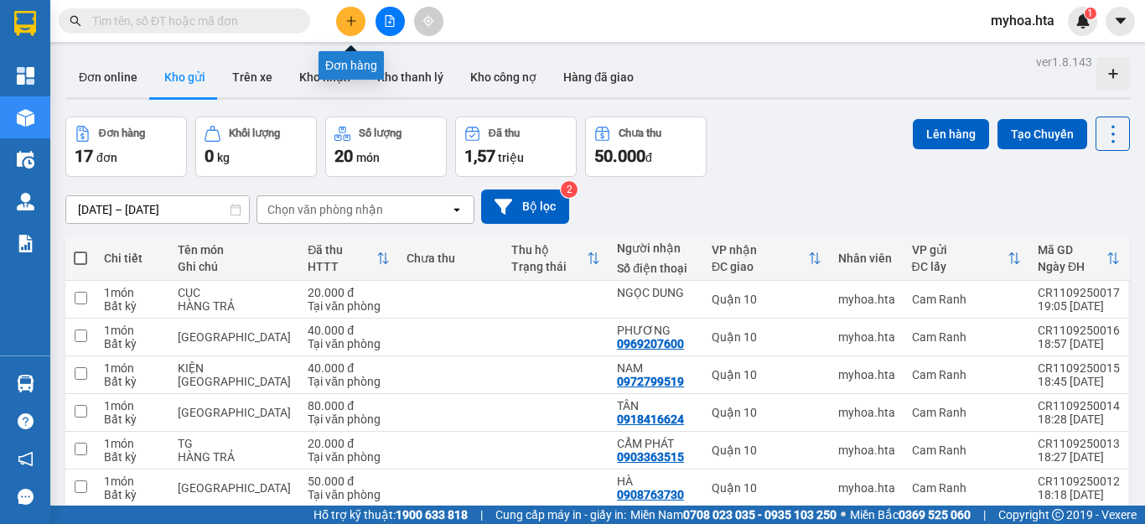
click at [349, 25] on icon "plus" at bounding box center [351, 21] width 12 height 12
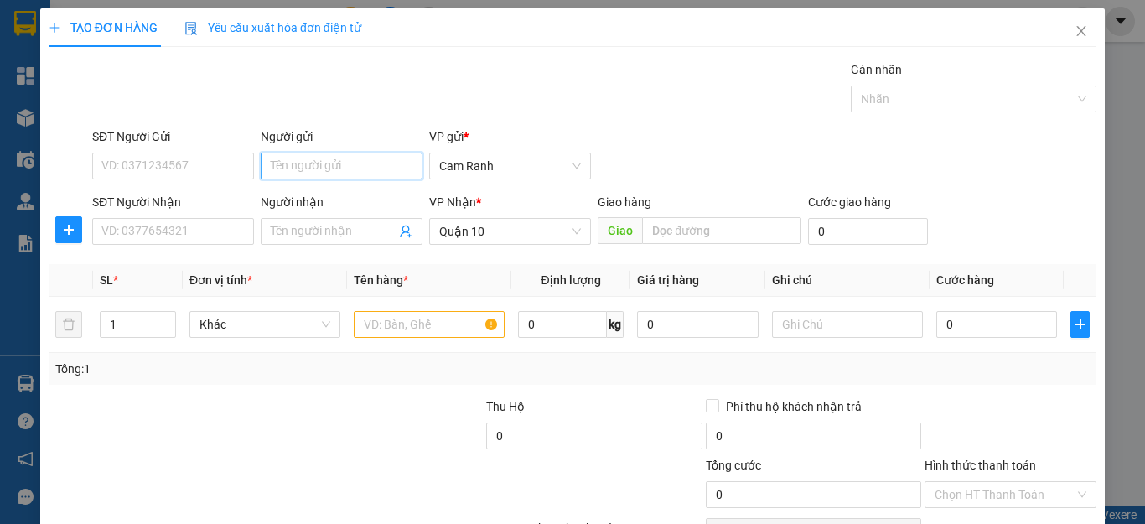
click at [317, 164] on input "Người gửi" at bounding box center [342, 166] width 162 height 27
type input "k"
type input "KIM HƯNG"
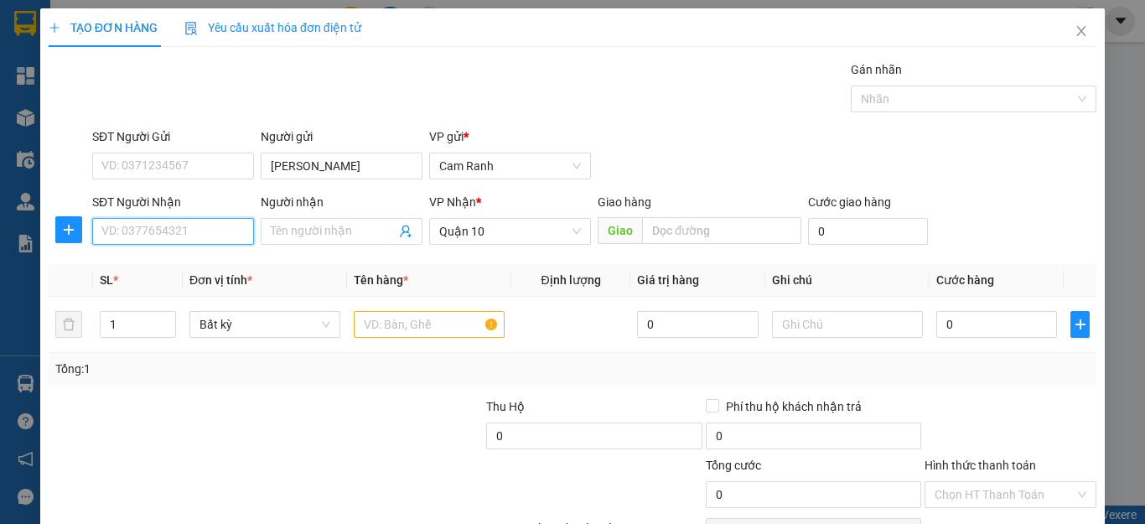
click at [177, 231] on input "SĐT Người Nhận" at bounding box center [173, 231] width 162 height 27
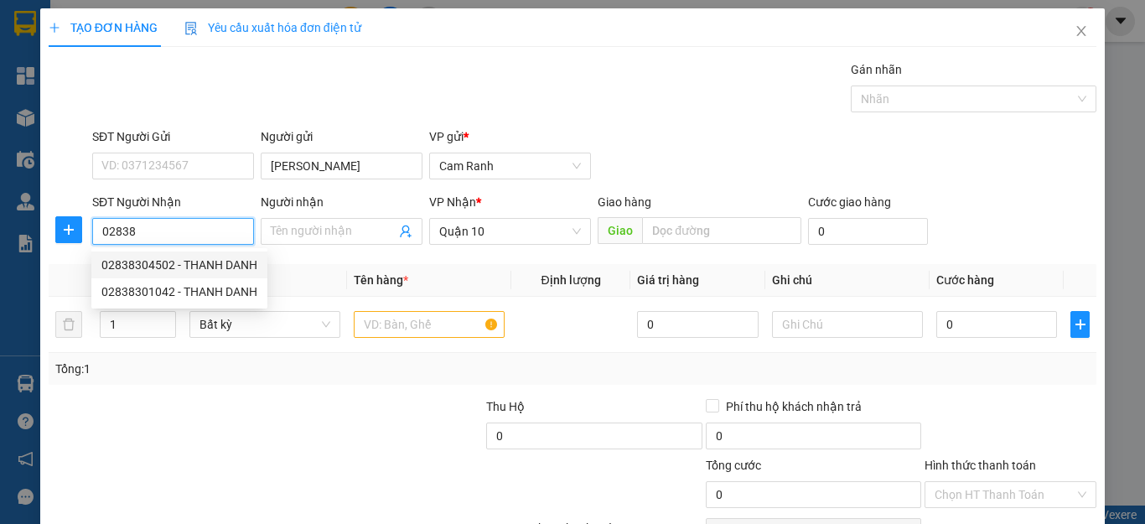
click at [223, 271] on div "02838304502 - THANH DANH" at bounding box center [179, 265] width 156 height 18
type input "02838304502"
type input "THANH DANH"
type input "150.000"
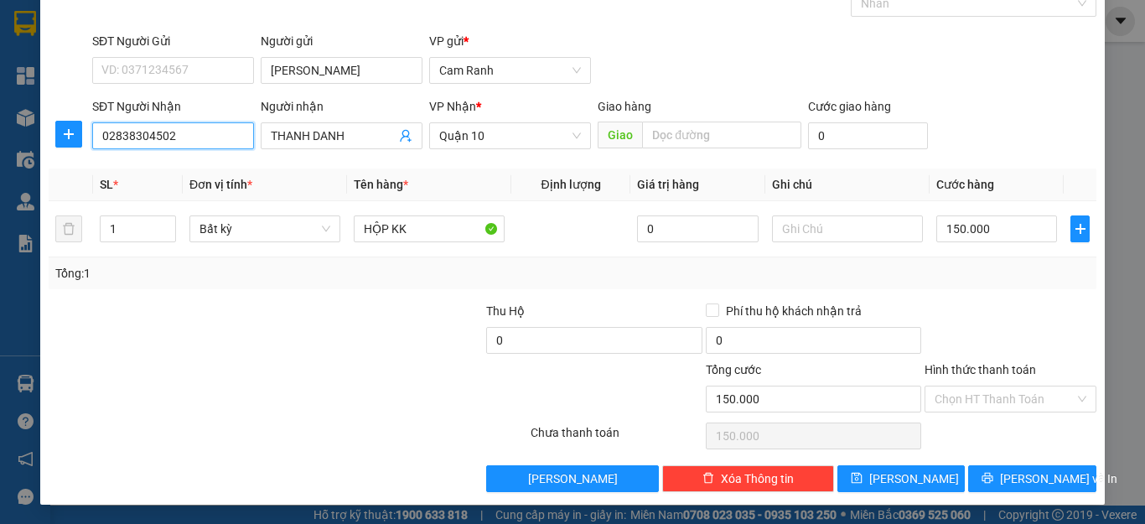
scroll to position [96, 0]
type input "02838304502"
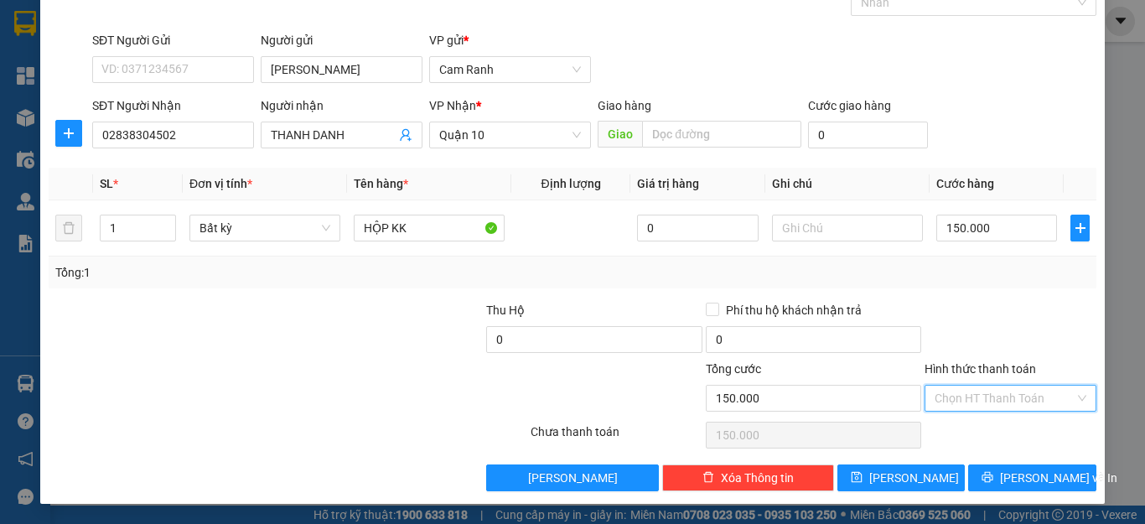
drag, startPoint x: 1005, startPoint y: 390, endPoint x: 1002, endPoint y: 420, distance: 30.3
click at [1003, 390] on input "Hình thức thanh toán" at bounding box center [1005, 398] width 140 height 25
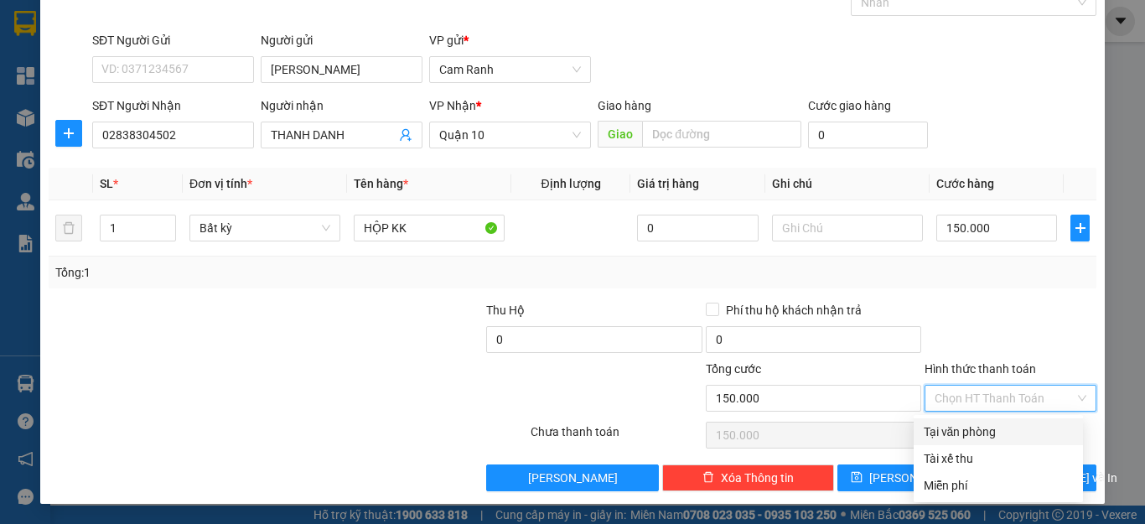
click at [997, 426] on div "Tại văn phòng" at bounding box center [998, 432] width 149 height 18
type input "0"
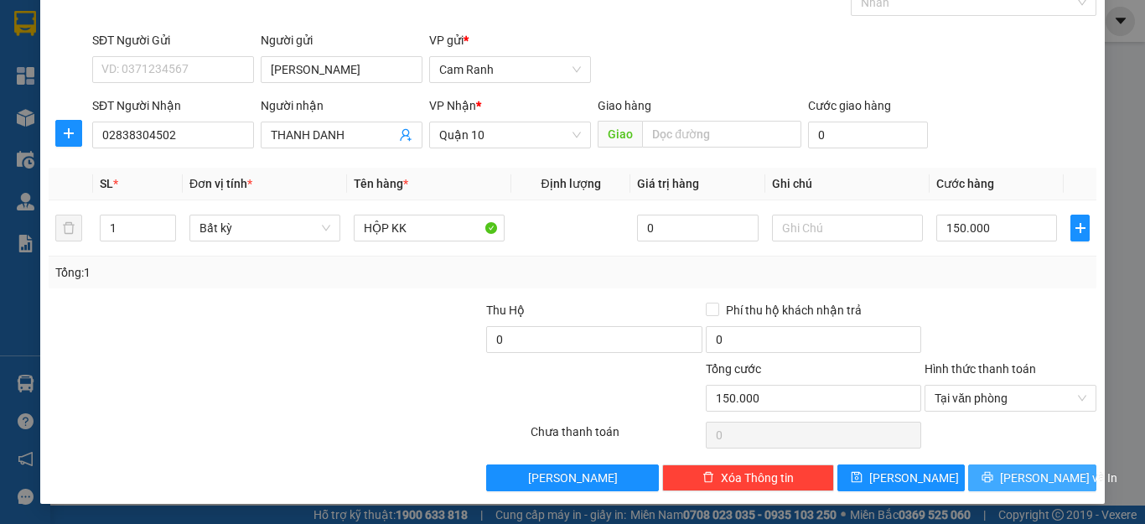
click at [1004, 478] on button "[PERSON_NAME] và In" at bounding box center [1033, 478] width 128 height 27
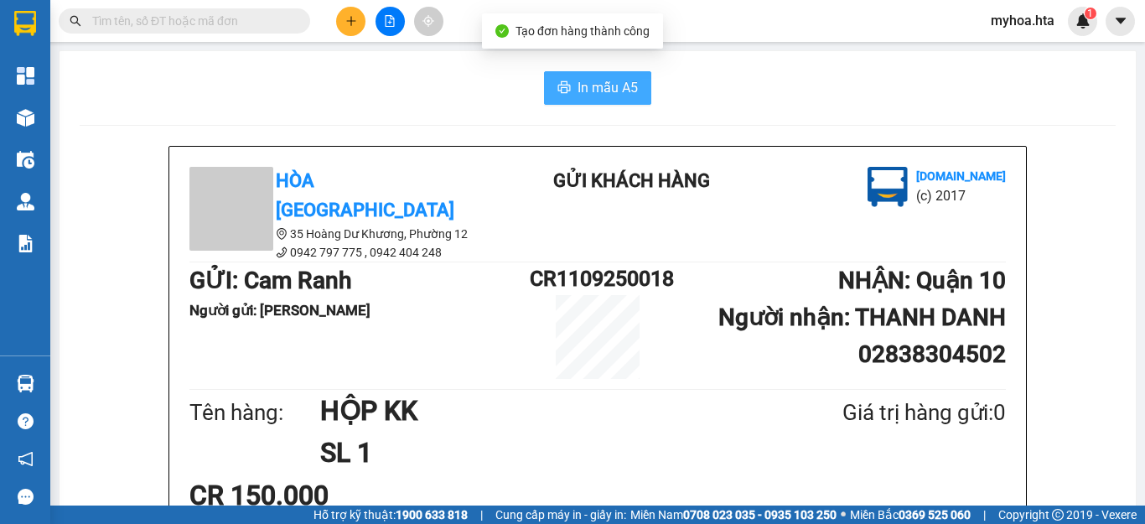
click at [600, 84] on span "In mẫu A5" at bounding box center [608, 87] width 60 height 21
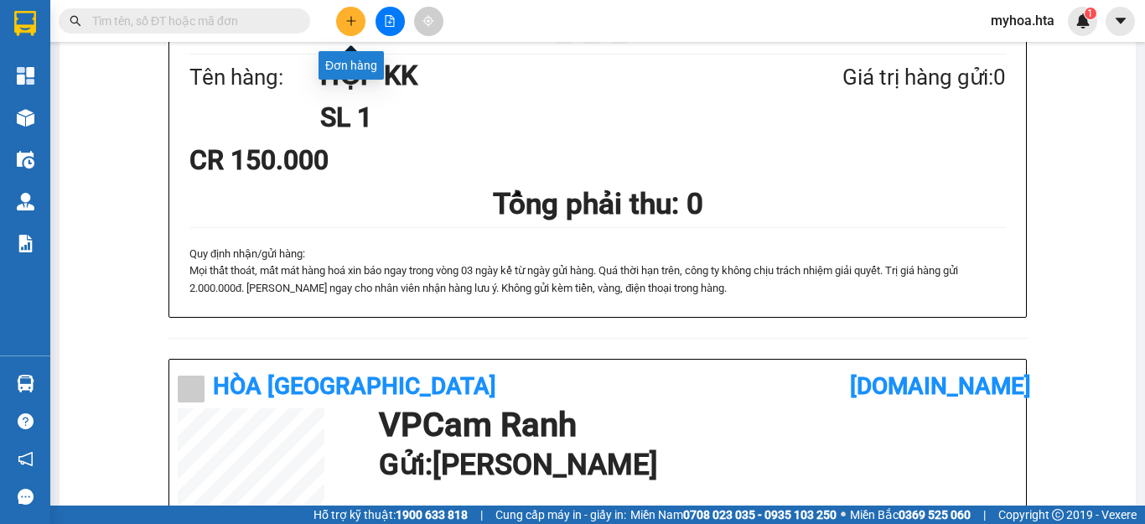
click at [340, 25] on button at bounding box center [350, 21] width 29 height 29
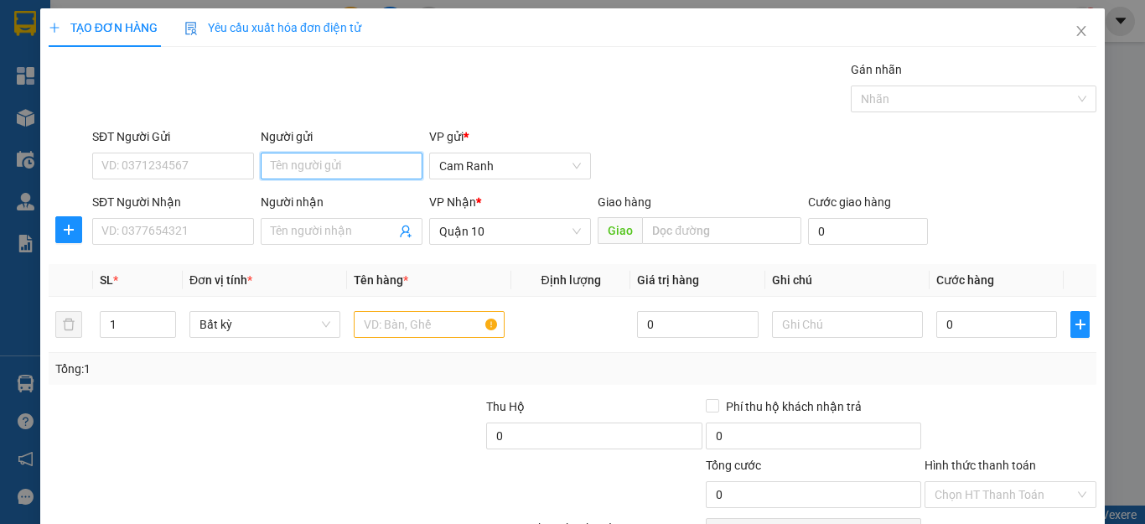
click at [317, 158] on input "Người gửi" at bounding box center [342, 166] width 162 height 27
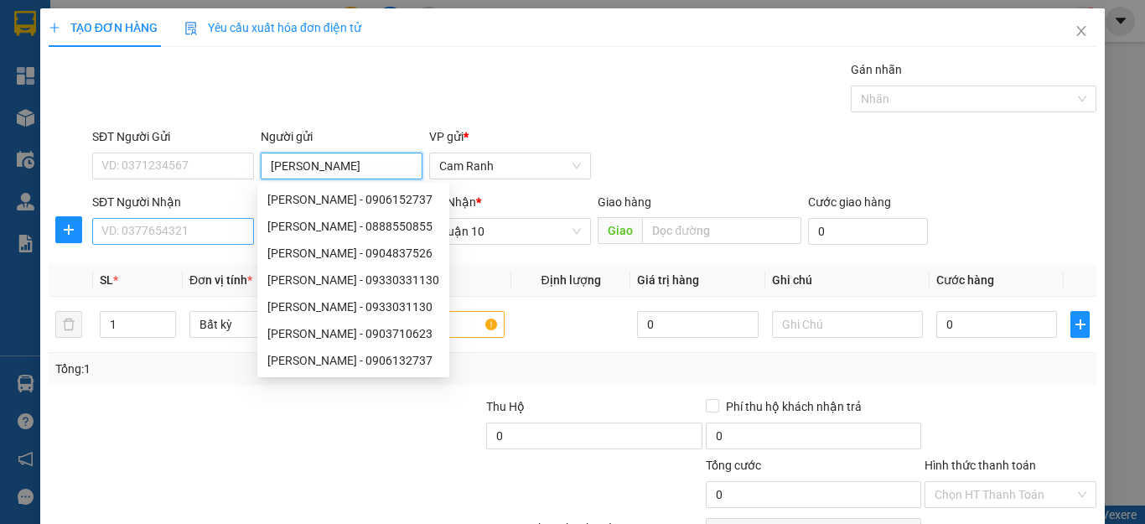
type input "KIM HƯNG"
click at [204, 223] on input "SĐT Người Nhận" at bounding box center [173, 231] width 162 height 27
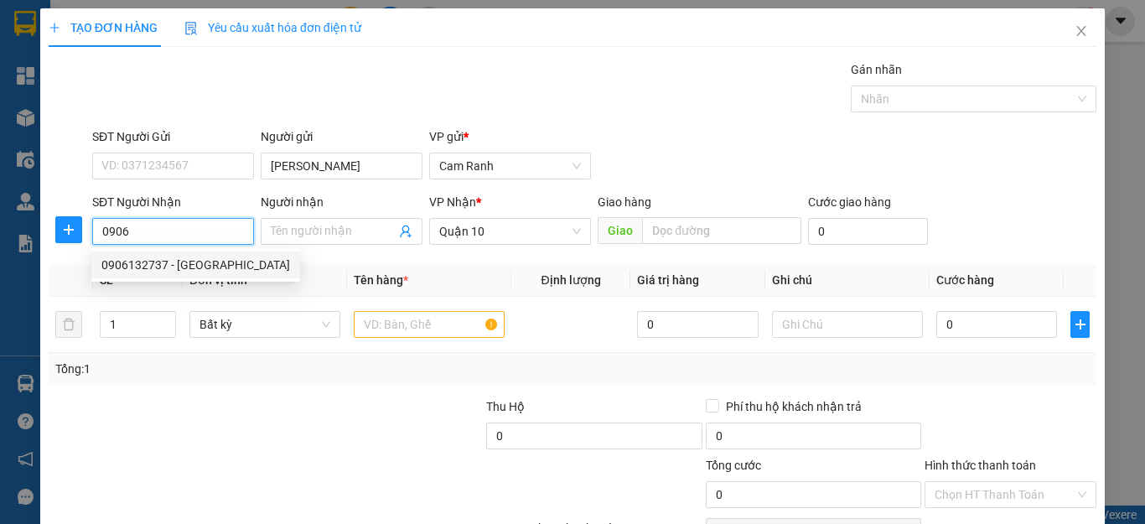
click at [184, 264] on div "0906132737 - KIM HƯNG" at bounding box center [195, 265] width 189 height 18
type input "0906132737"
type input "KIM HƯNG"
type input "100.000"
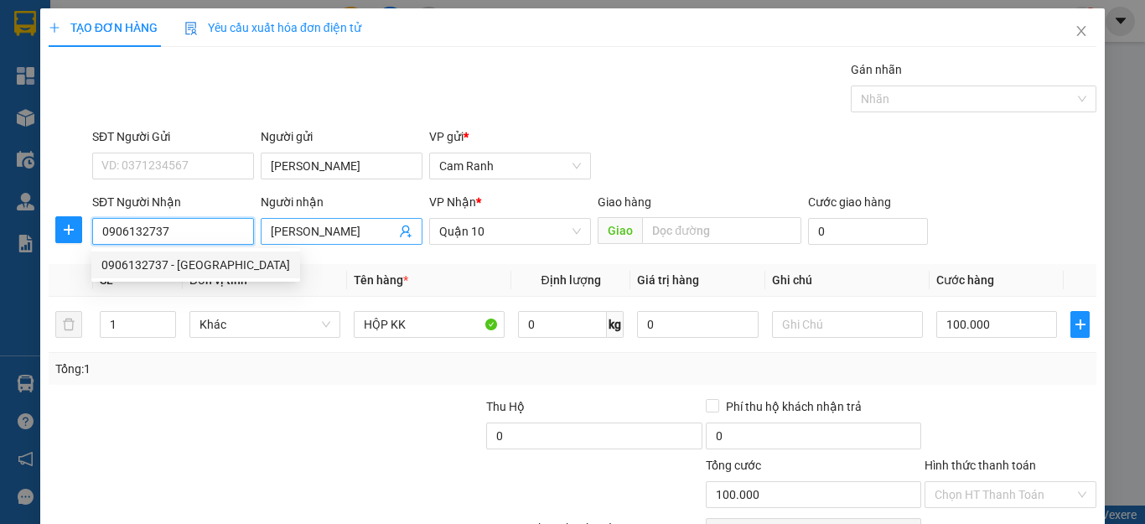
type input "0906132737"
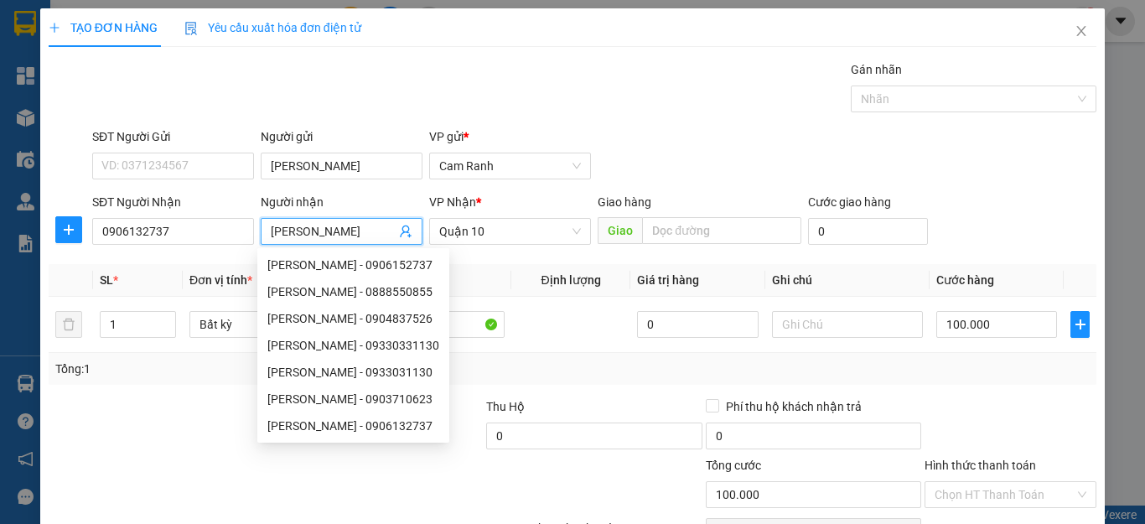
drag, startPoint x: 353, startPoint y: 226, endPoint x: 254, endPoint y: 219, distance: 99.2
click at [245, 230] on div "SĐT Người Nhận 0906132737 Người nhận KIM HƯNG VP Nhận * Quận 10 Giao hàng Giao …" at bounding box center [594, 222] width 1011 height 59
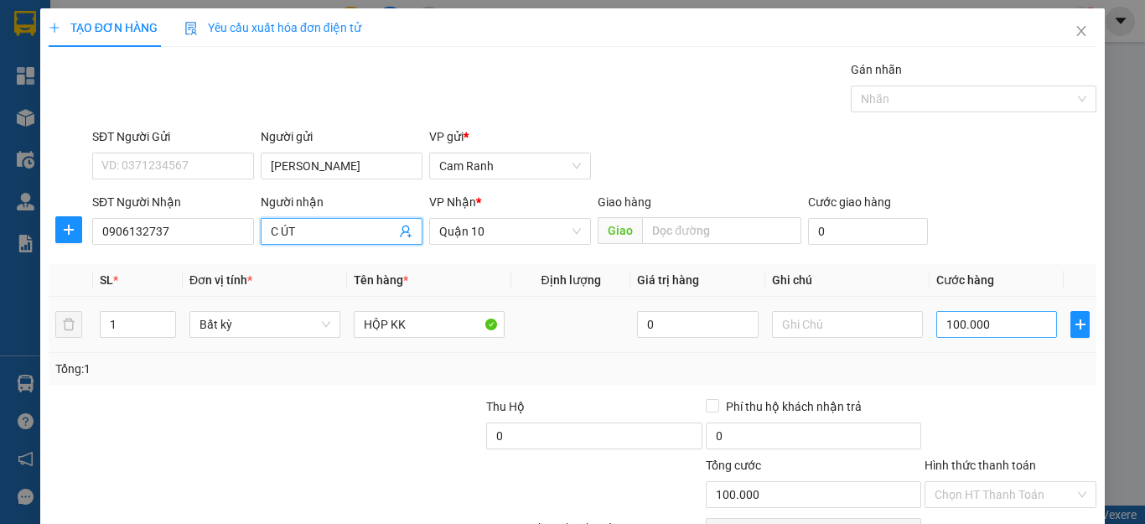
type input "C ÚT"
click at [951, 314] on input "100.000" at bounding box center [997, 324] width 121 height 27
type input "1"
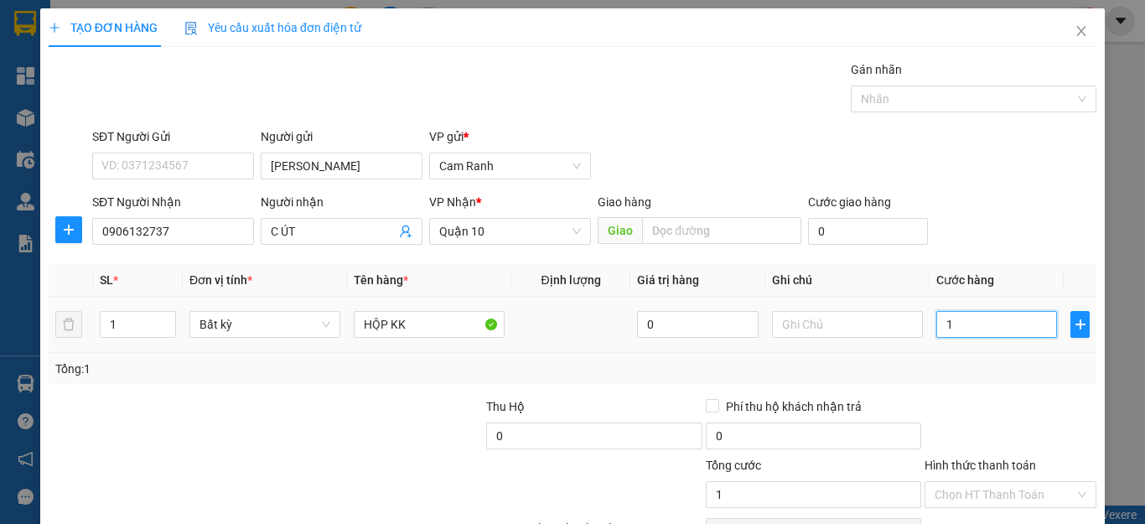
type input "15"
type input "150"
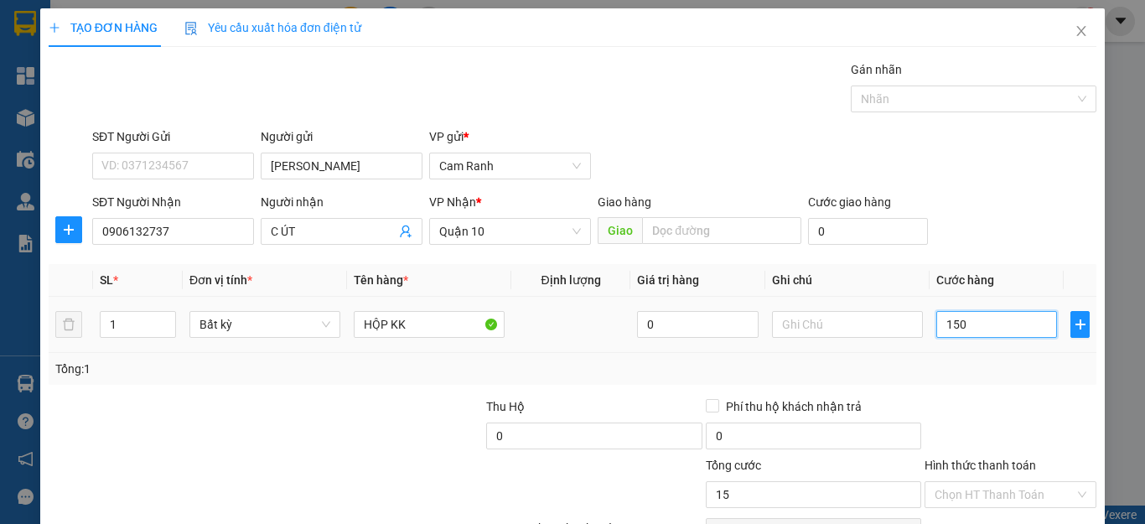
type input "150"
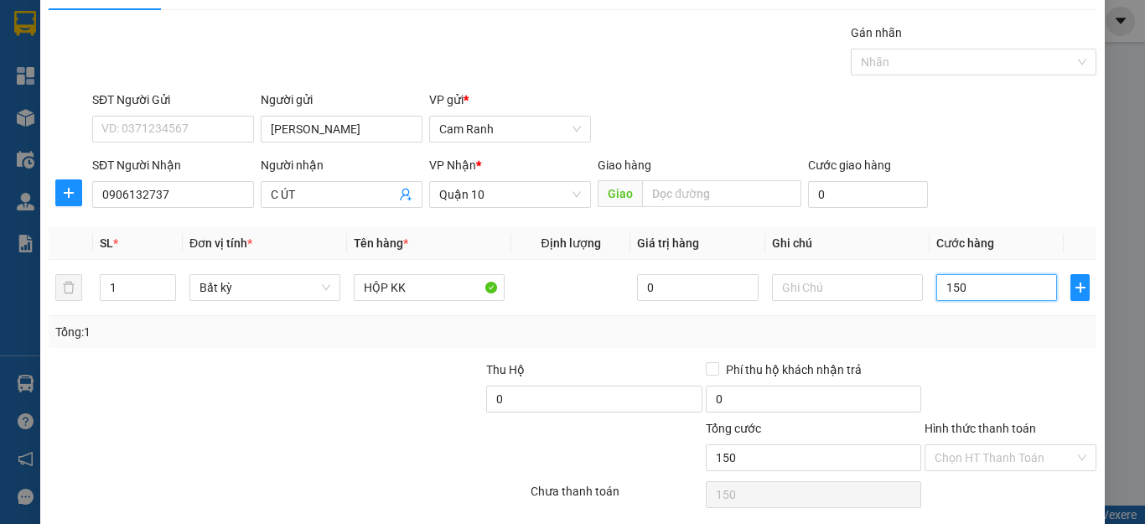
scroll to position [96, 0]
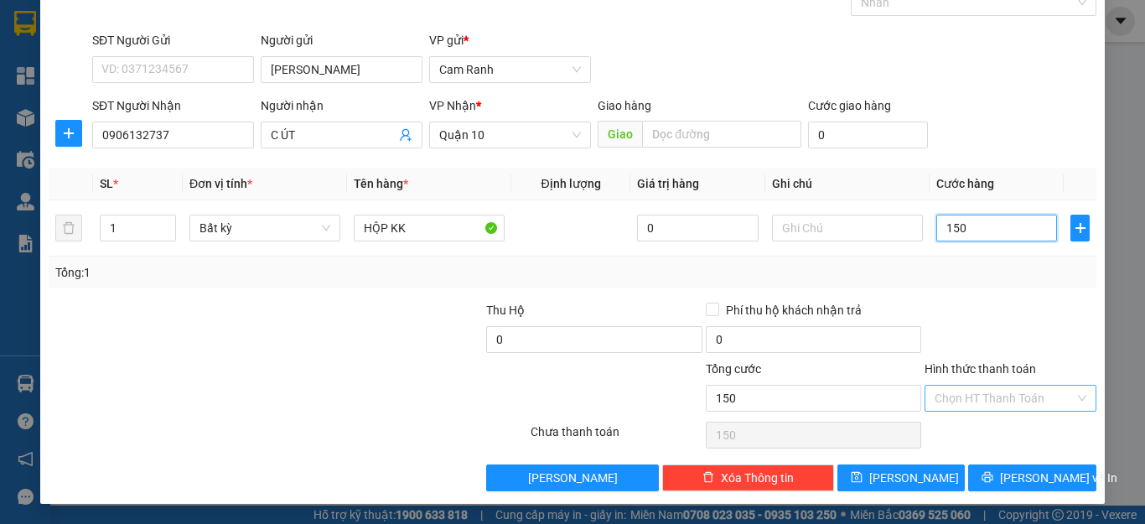
type input "150"
type input "150.000"
click at [979, 395] on input "Hình thức thanh toán" at bounding box center [1005, 398] width 140 height 25
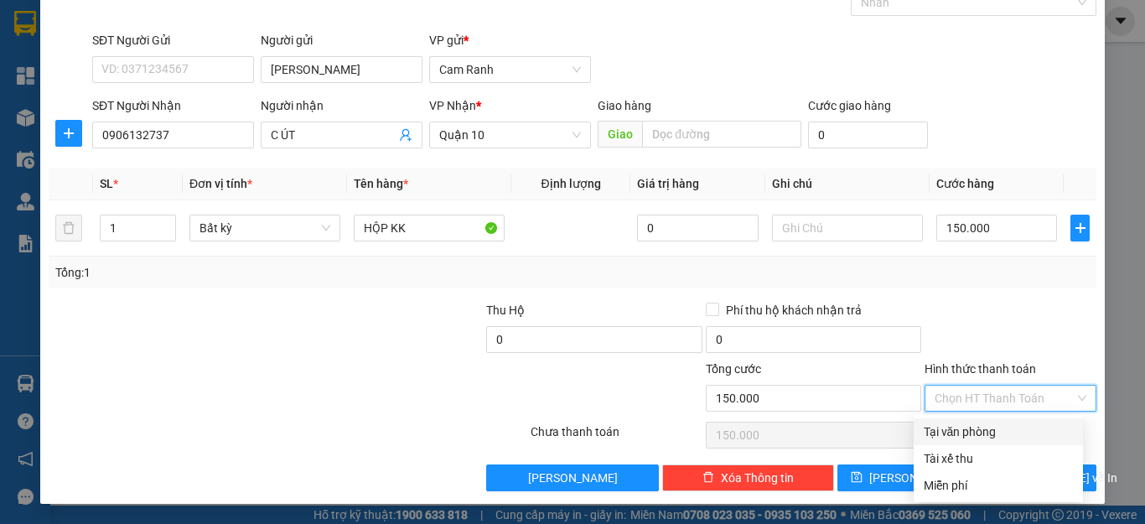
click at [977, 431] on div "Tại văn phòng" at bounding box center [998, 432] width 149 height 18
type input "0"
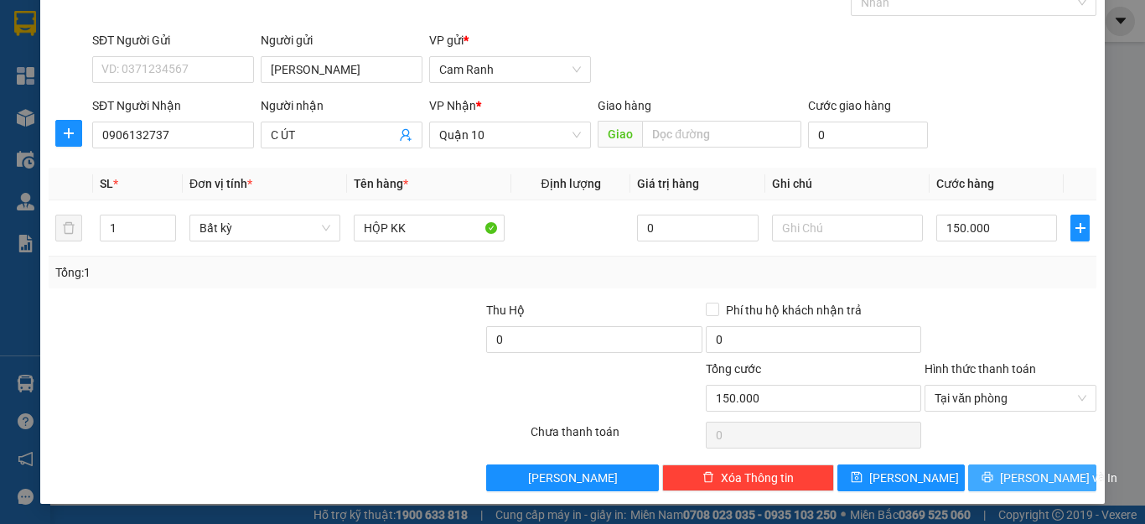
click at [1006, 476] on span "[PERSON_NAME] và In" at bounding box center [1058, 478] width 117 height 18
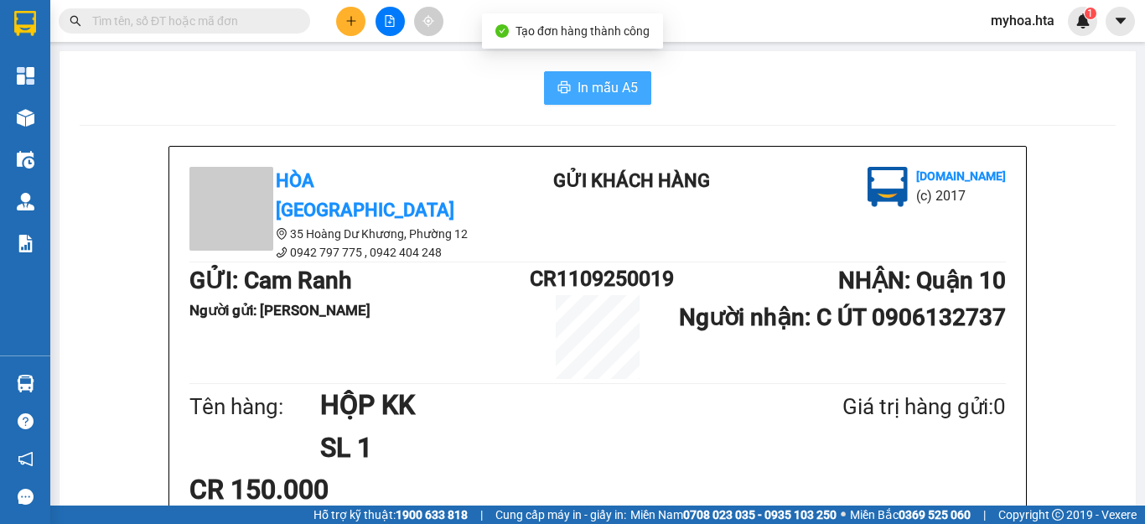
click at [585, 92] on span "In mẫu A5" at bounding box center [608, 87] width 60 height 21
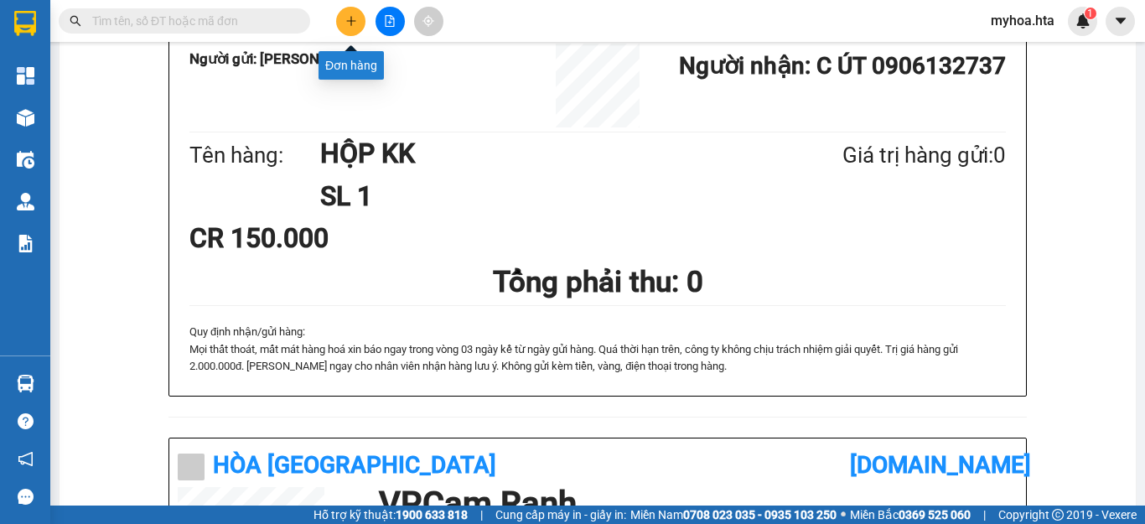
click at [348, 23] on icon "plus" at bounding box center [351, 21] width 12 height 12
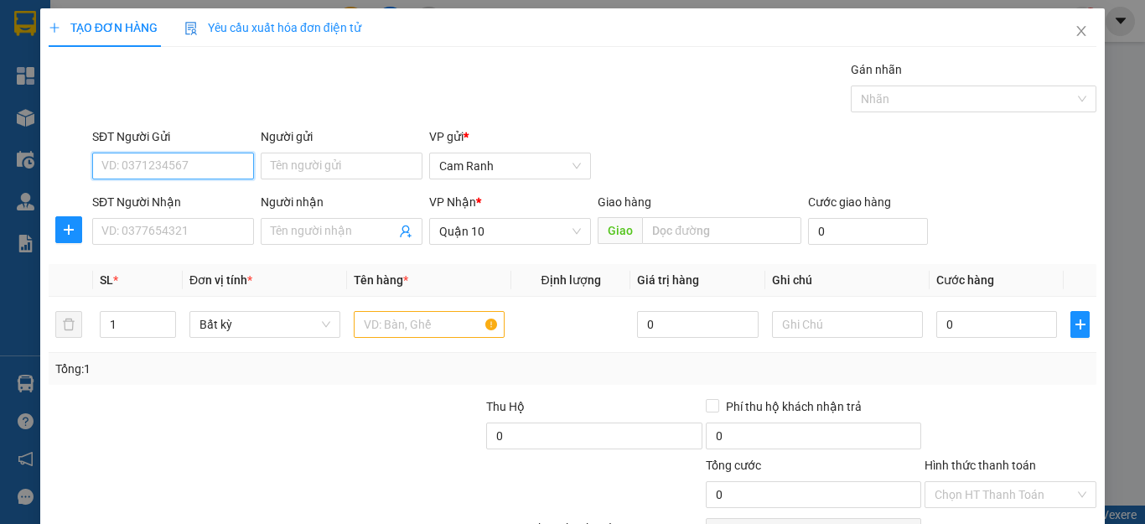
click at [165, 169] on input "SĐT Người Gửi" at bounding box center [173, 166] width 162 height 27
click at [182, 197] on div "0974678581 - ĐẠI" at bounding box center [170, 199] width 139 height 18
type input "0974678581"
type input "ĐẠI"
type input "0974678581"
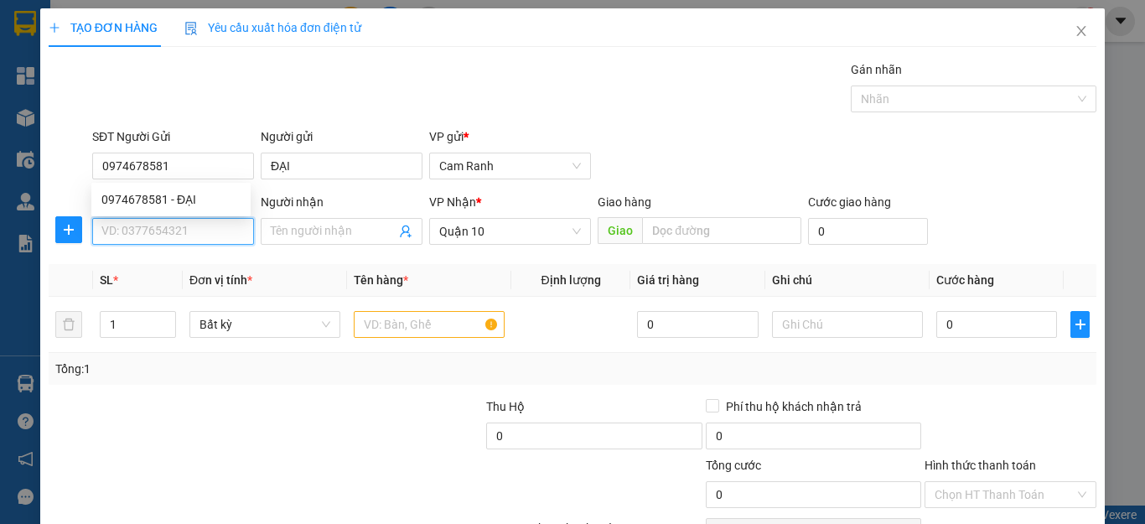
type input "50.000"
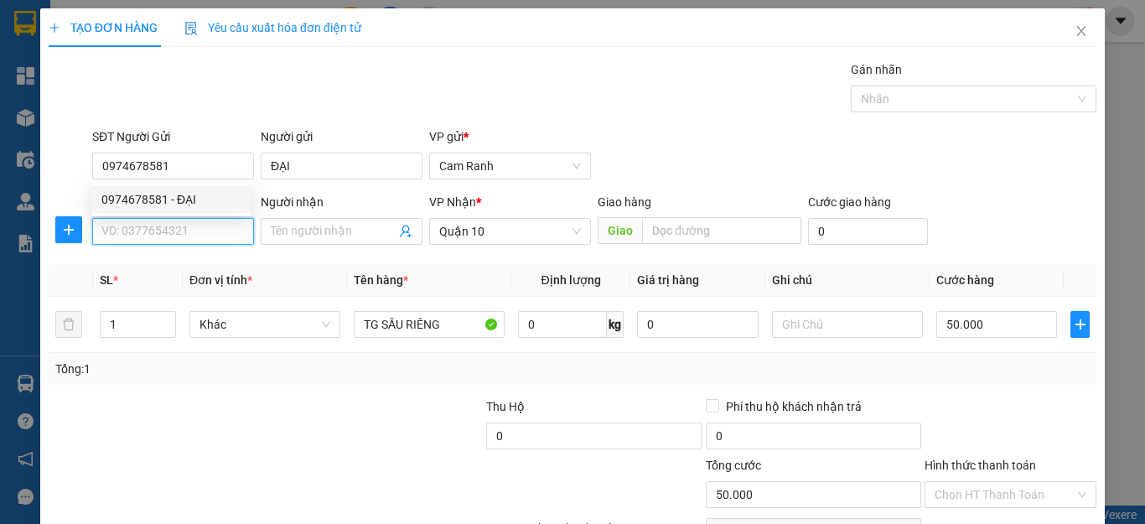
click at [187, 231] on input "SĐT Người Nhận" at bounding box center [173, 231] width 162 height 27
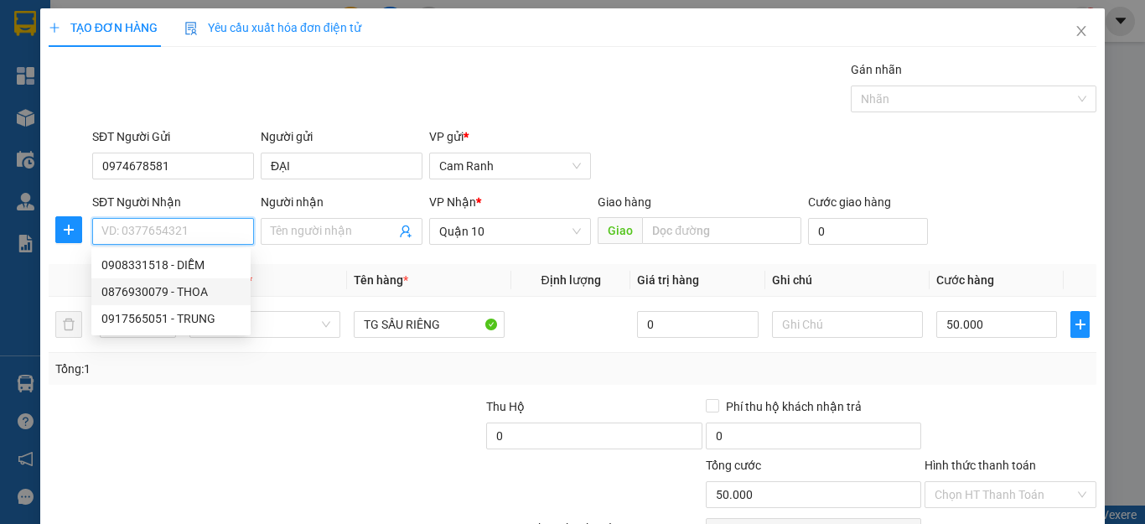
click at [205, 290] on div "0876930079 - THOA" at bounding box center [170, 292] width 139 height 18
type input "0876930079"
type input "THOA"
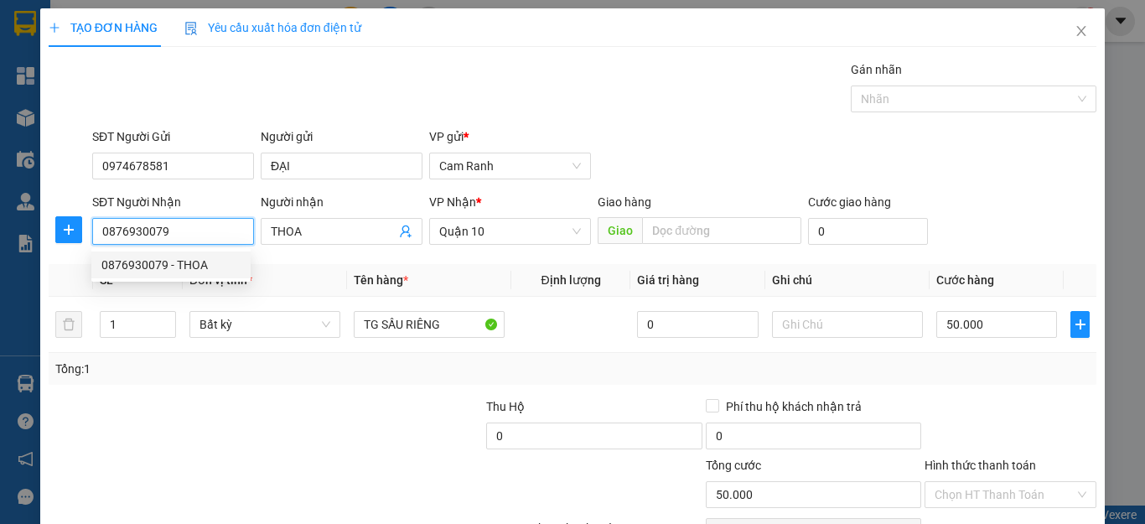
type input "40.000"
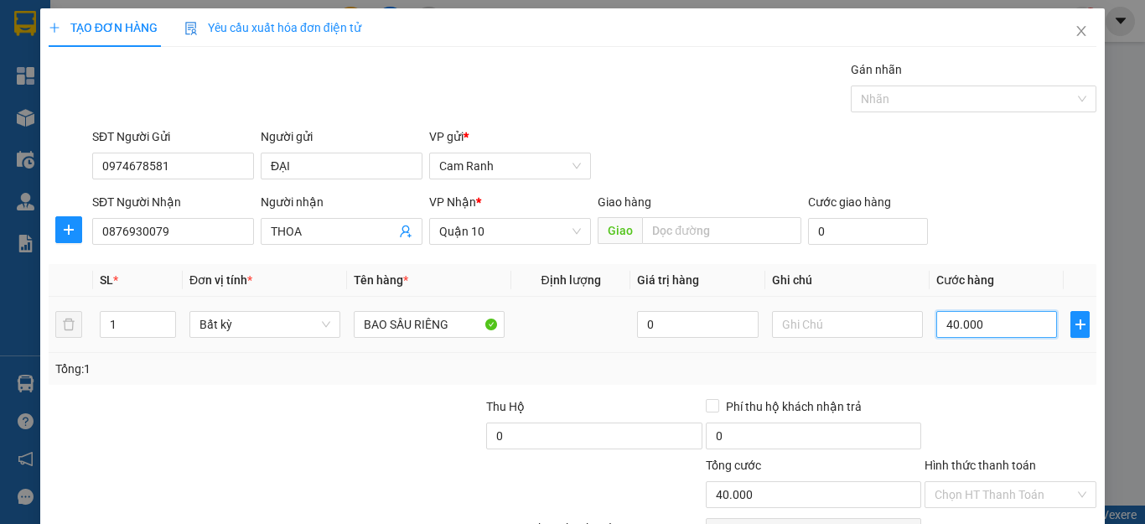
click at [1003, 322] on input "40.000" at bounding box center [997, 324] width 121 height 27
type input "9"
type input "90"
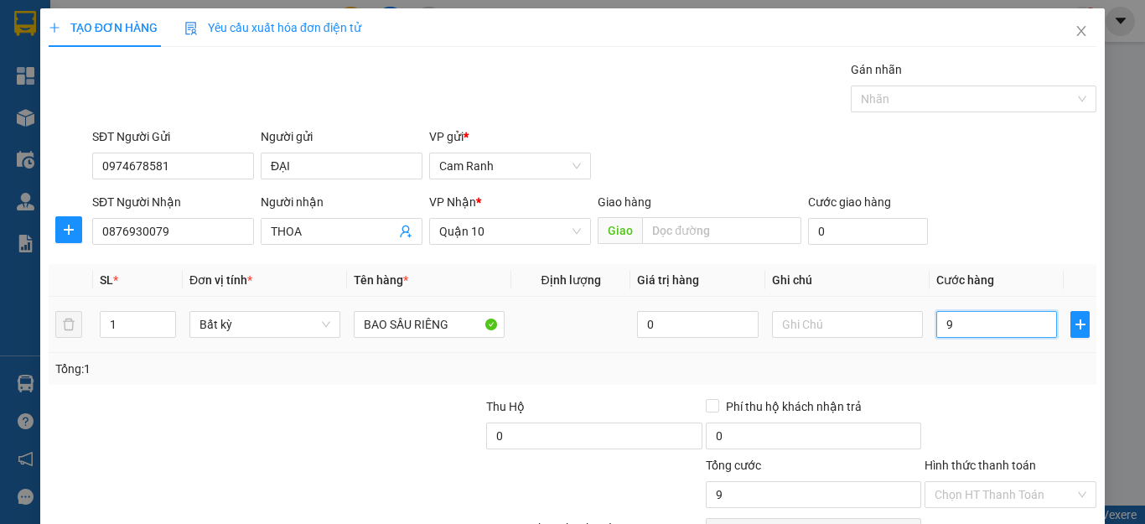
type input "90"
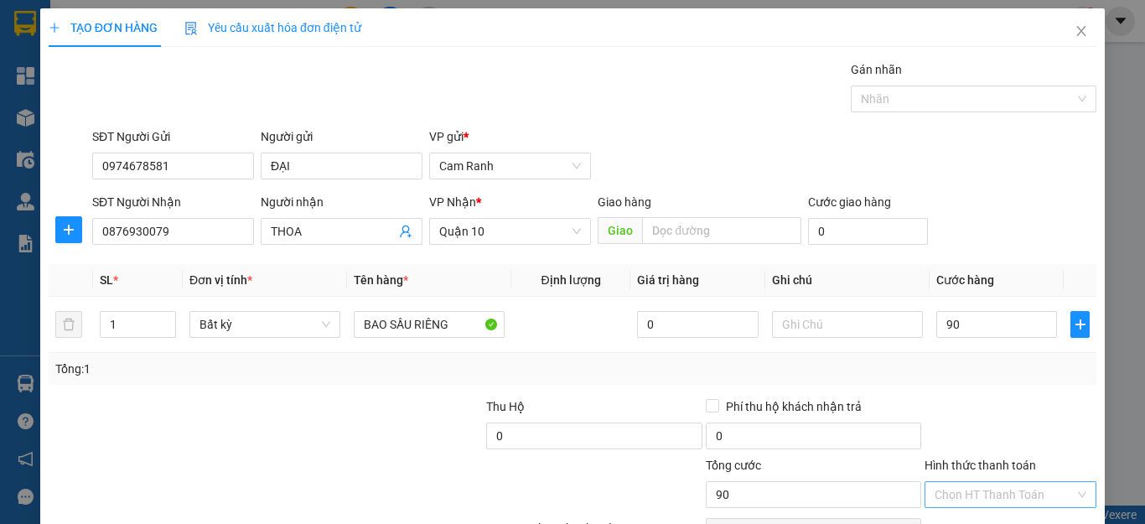
type input "90.000"
click at [971, 482] on input "Hình thức thanh toán" at bounding box center [1005, 494] width 140 height 25
click at [970, 519] on div "Tại văn phòng" at bounding box center [998, 528] width 149 height 18
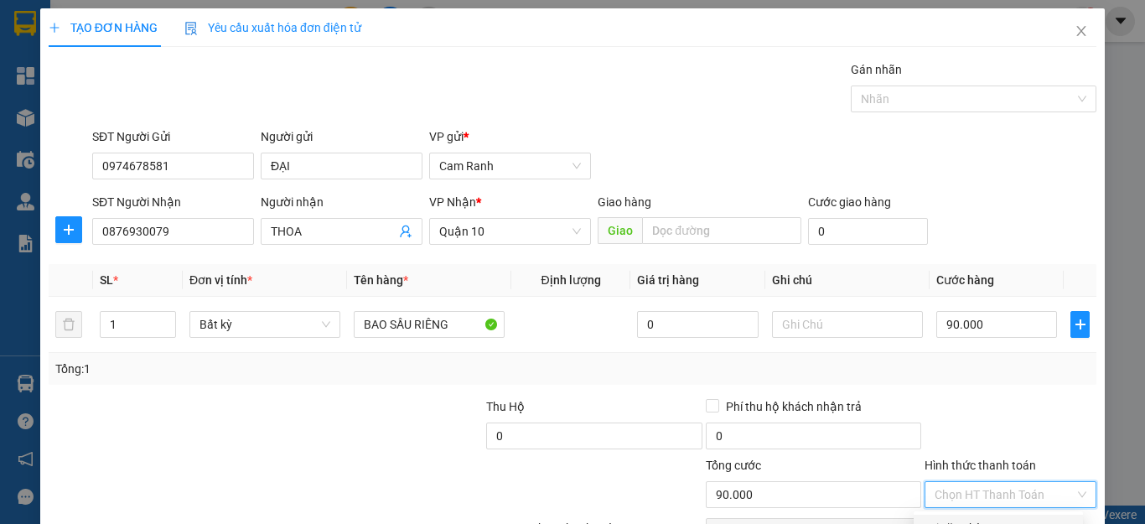
type input "0"
type input "2"
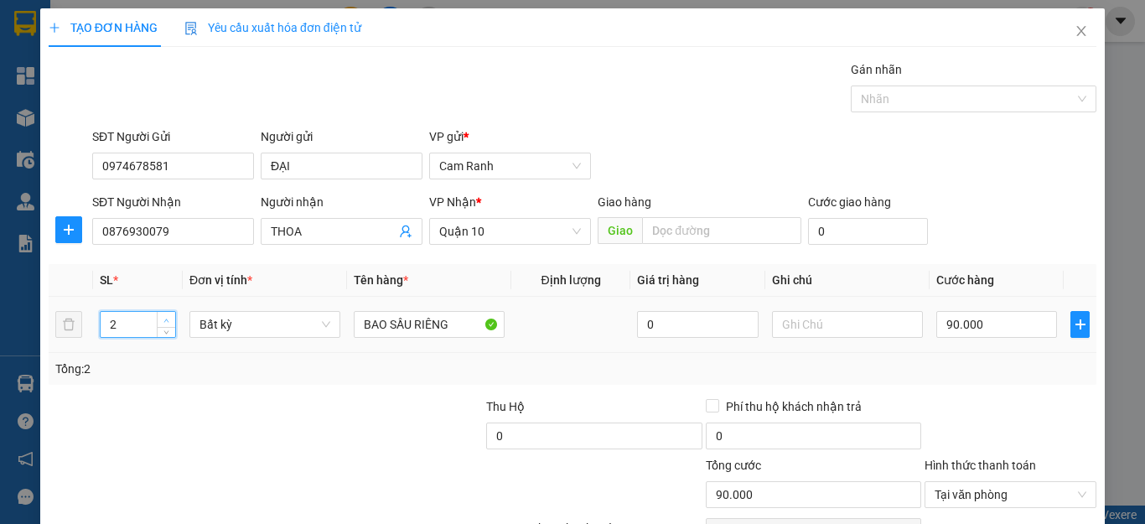
click at [162, 316] on span "up" at bounding box center [167, 320] width 10 height 10
type input "0"
click at [957, 311] on input "0" at bounding box center [997, 324] width 121 height 27
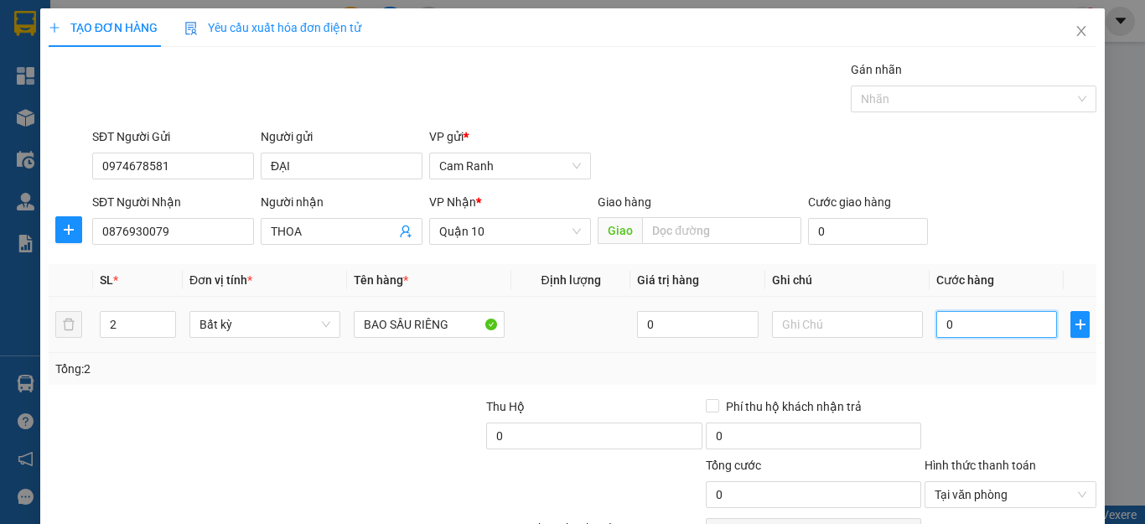
type input "9"
type input "90"
type input "9"
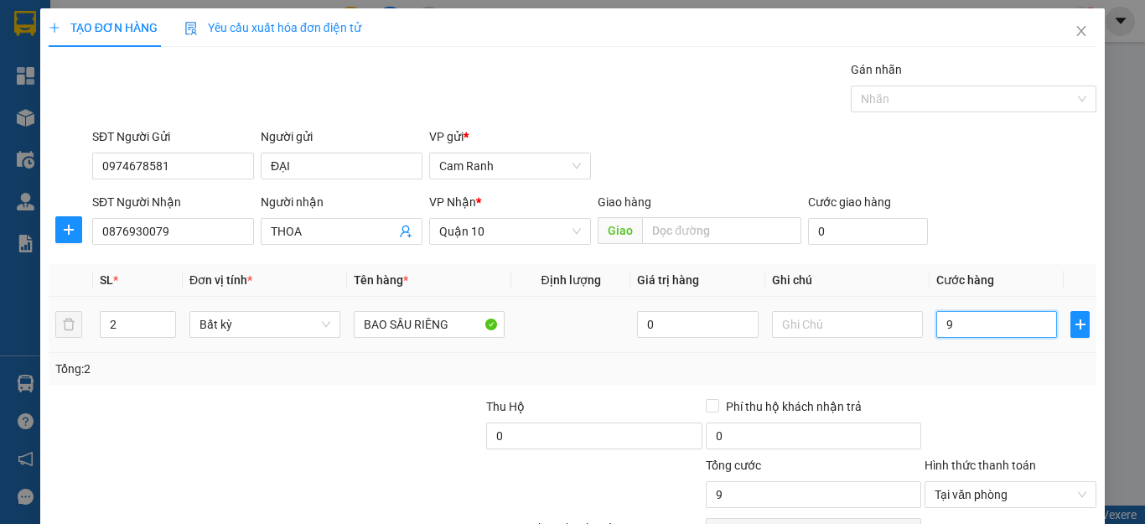
type input "0"
type input "08"
type input "8"
type input "080"
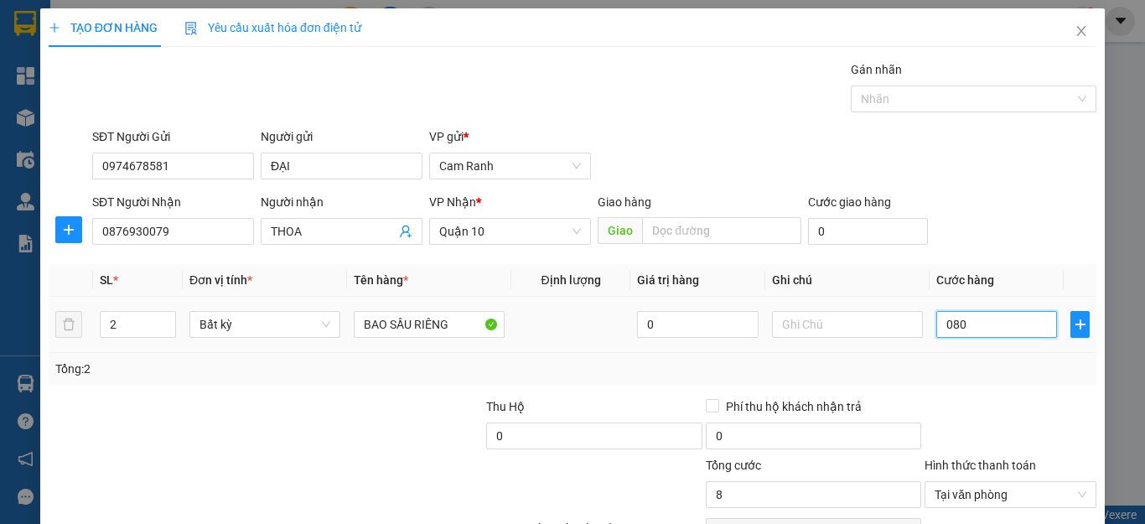
type input "80"
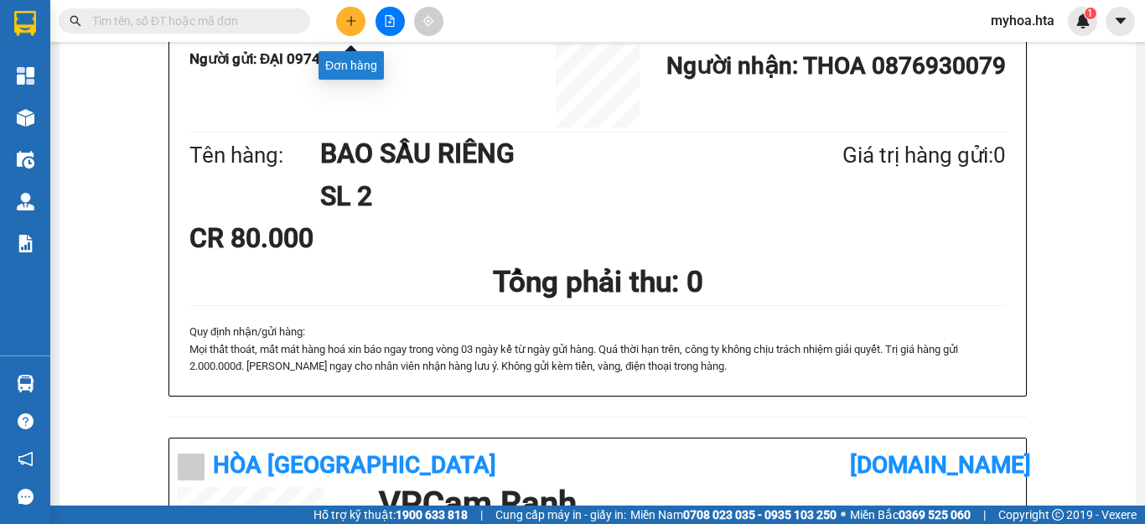
click at [349, 29] on button at bounding box center [350, 21] width 29 height 29
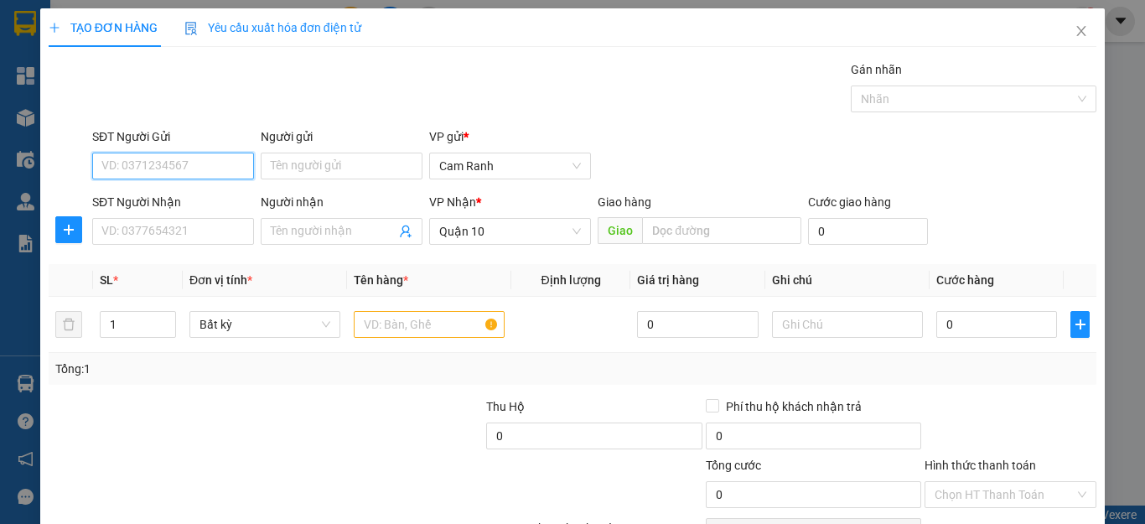
click at [161, 157] on input "SĐT Người Gửi" at bounding box center [173, 166] width 162 height 27
click at [205, 179] on input "SĐT Người Gửi" at bounding box center [173, 166] width 162 height 27
type input "0905536791"
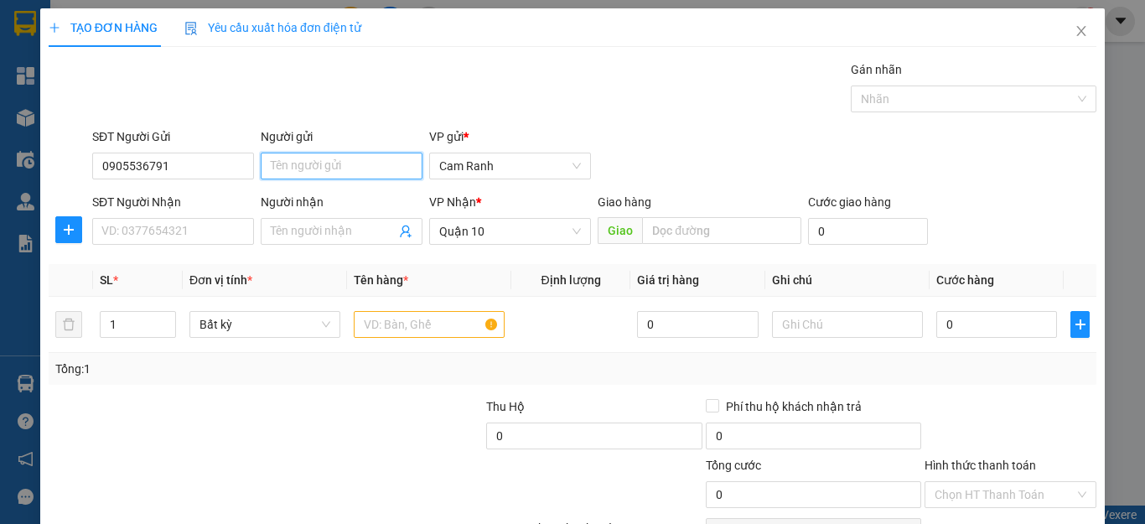
click at [302, 174] on input "Người gửi" at bounding box center [342, 166] width 162 height 27
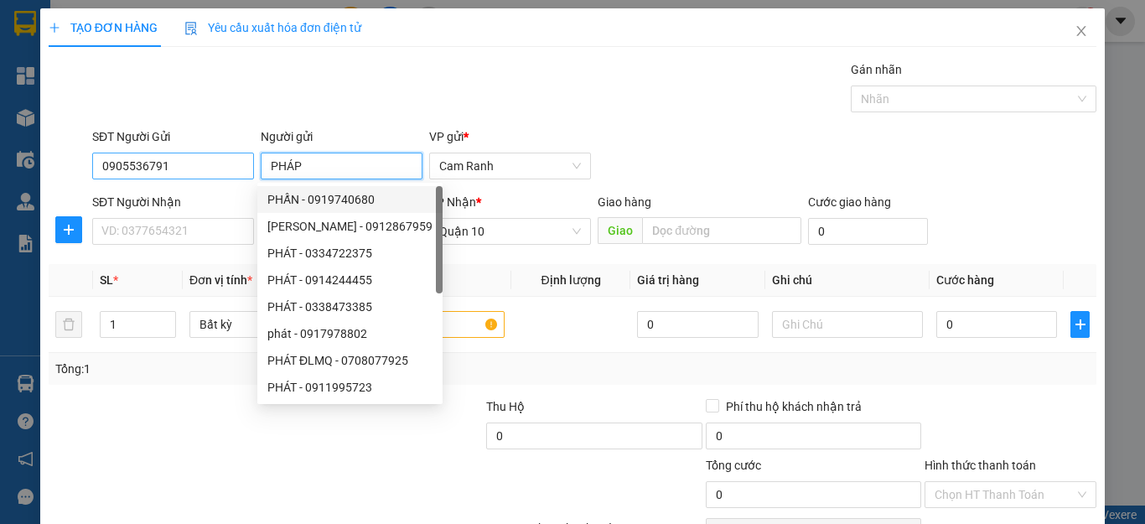
type input "PHÁP"
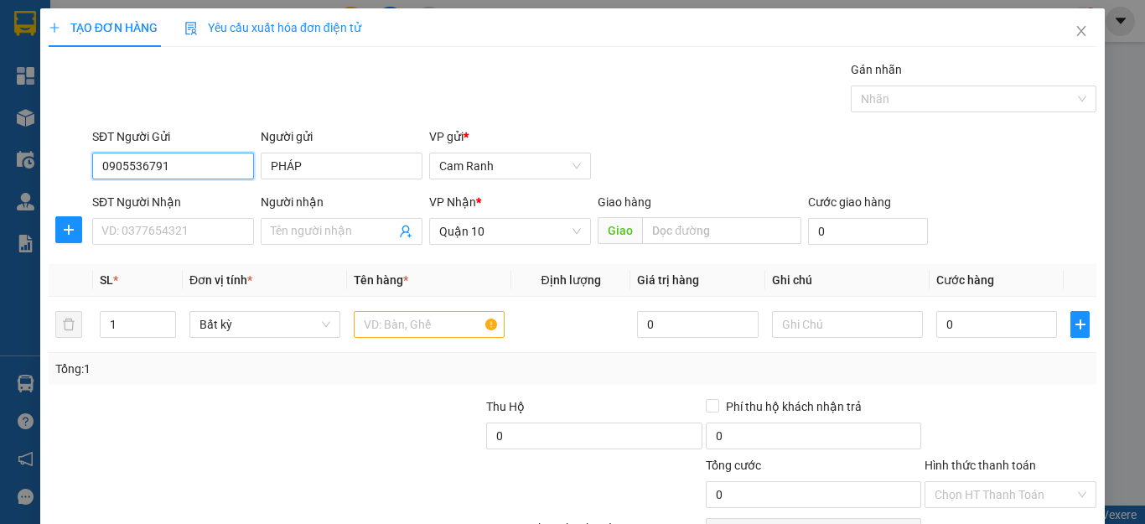
drag, startPoint x: 200, startPoint y: 170, endPoint x: 101, endPoint y: 170, distance: 98.9
click at [65, 173] on div "SĐT Người Gửi 0905536791 0905536791 Người gửi PHÁP VP gửi * Cam Ranh" at bounding box center [573, 156] width 1052 height 59
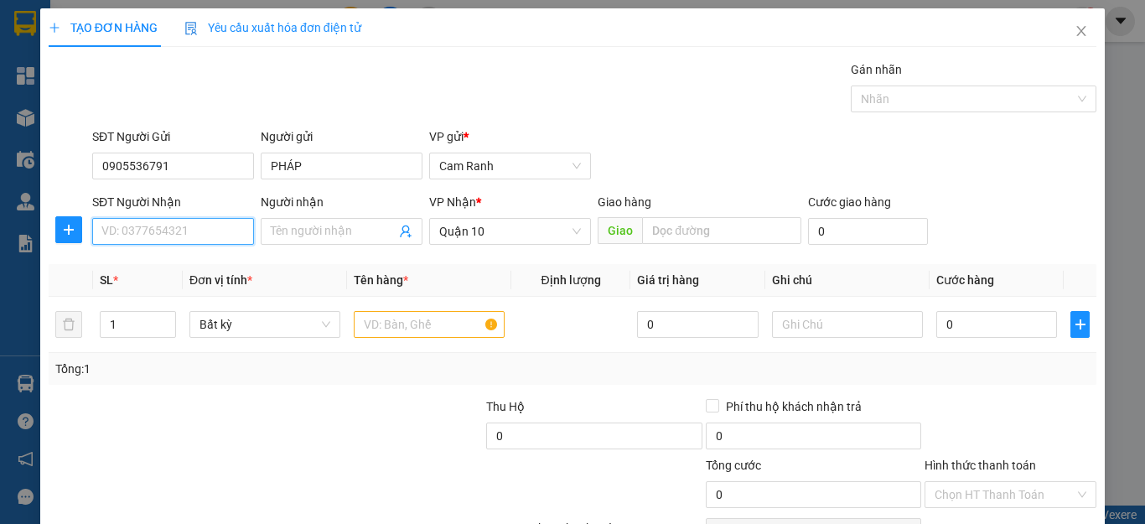
click at [173, 225] on input "SĐT Người Nhận" at bounding box center [173, 231] width 162 height 27
click at [176, 223] on input "SĐT Người Nhận" at bounding box center [173, 231] width 162 height 27
type input "0936795959"
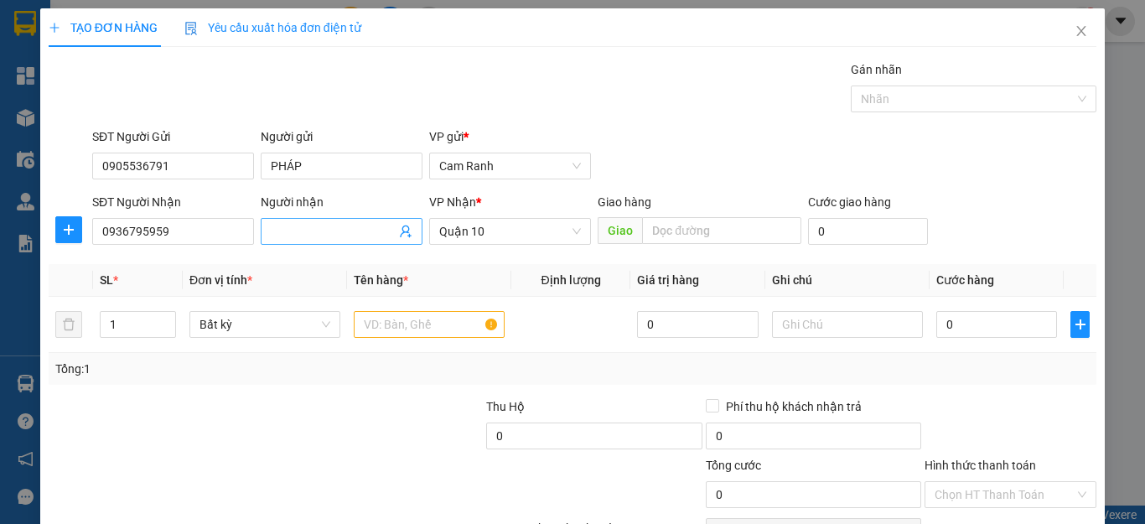
click at [278, 228] on input "Người nhận" at bounding box center [333, 231] width 125 height 18
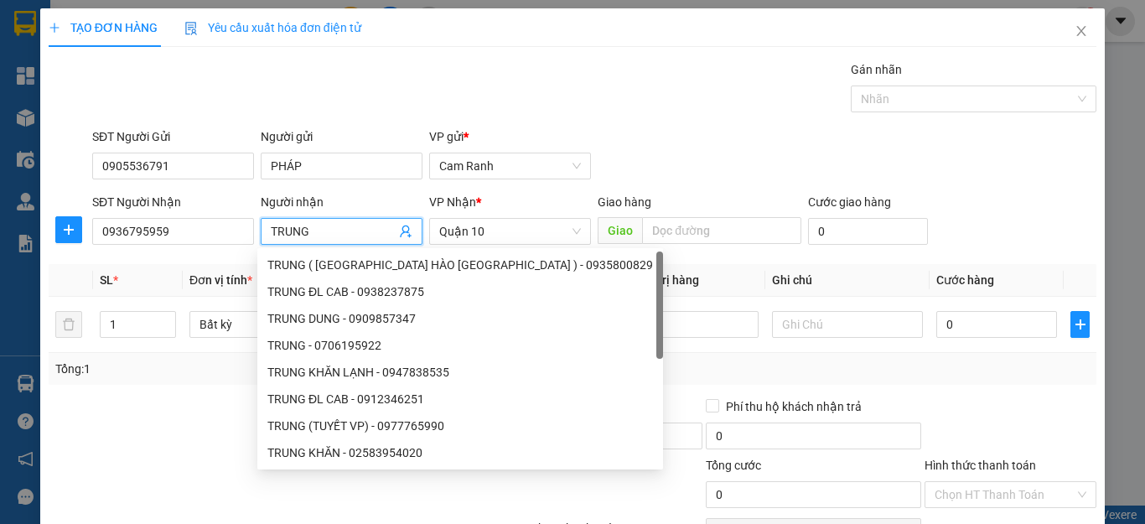
type input "TRUNG"
click at [614, 380] on div "Tổng: 1" at bounding box center [573, 369] width 1048 height 32
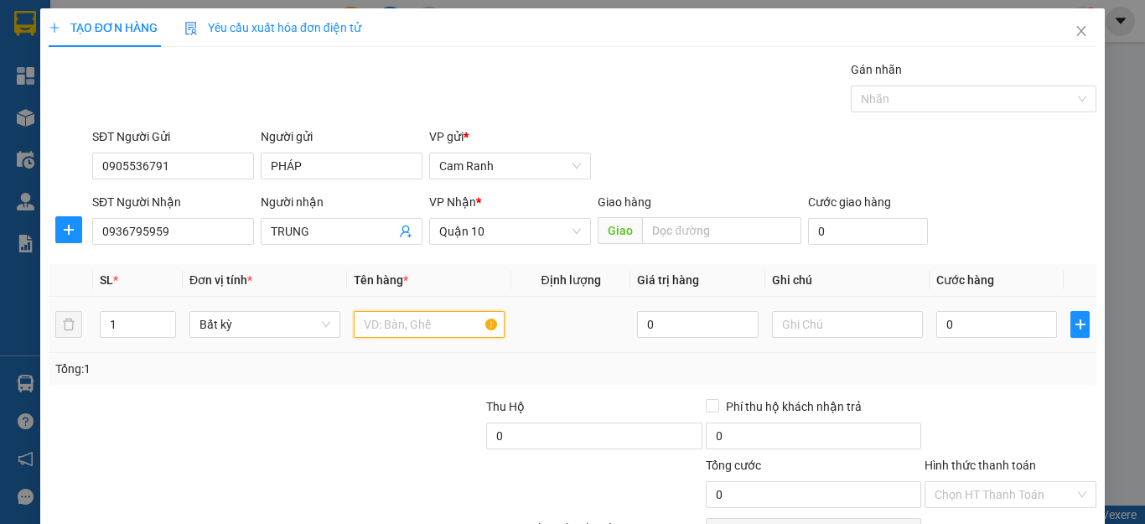
click at [440, 325] on input "text" at bounding box center [429, 324] width 151 height 27
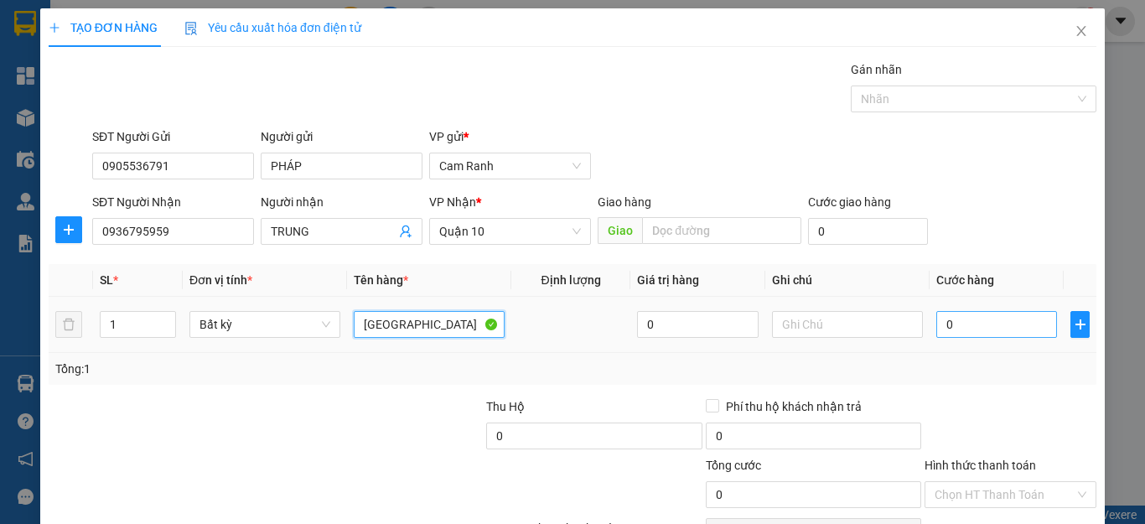
type input "[GEOGRAPHIC_DATA]"
type input "4"
type input "40"
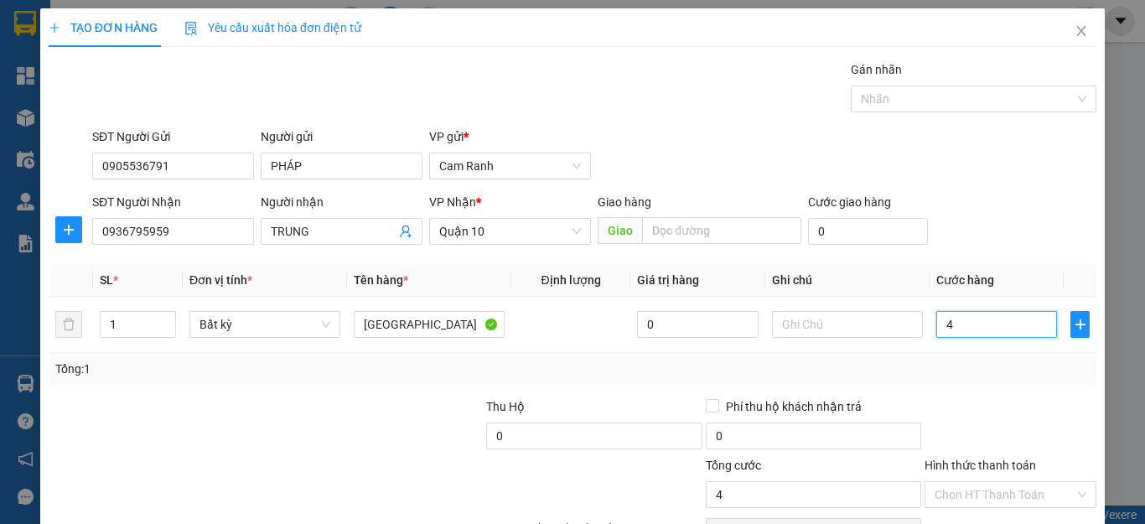
type input "40"
type input "40.000"
drag, startPoint x: 997, startPoint y: 392, endPoint x: 996, endPoint y: 408, distance: 16.0
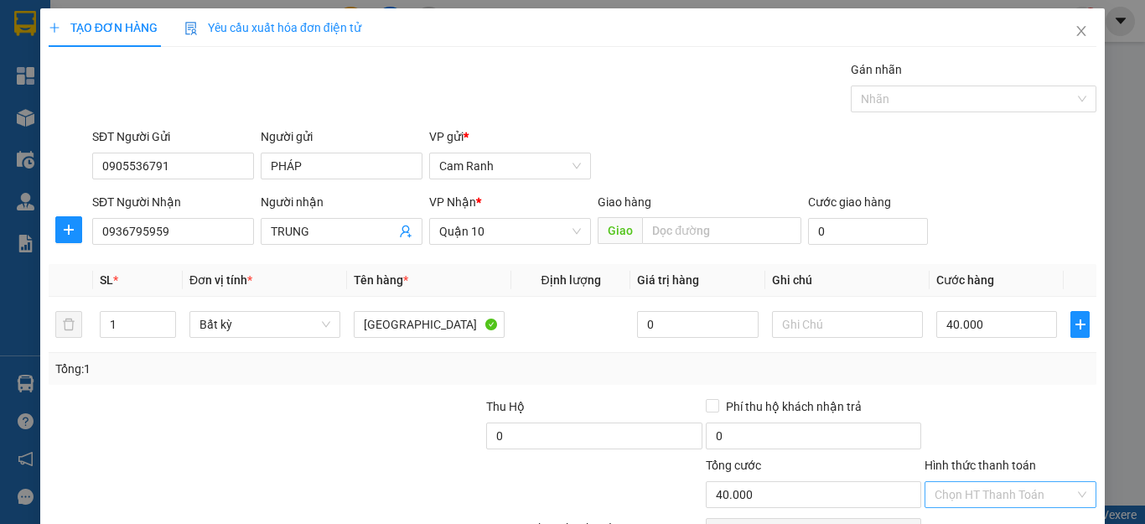
click at [997, 482] on input "Hình thức thanh toán" at bounding box center [1005, 494] width 140 height 25
click at [996, 519] on div "Tại văn phòng" at bounding box center [998, 528] width 149 height 18
type input "0"
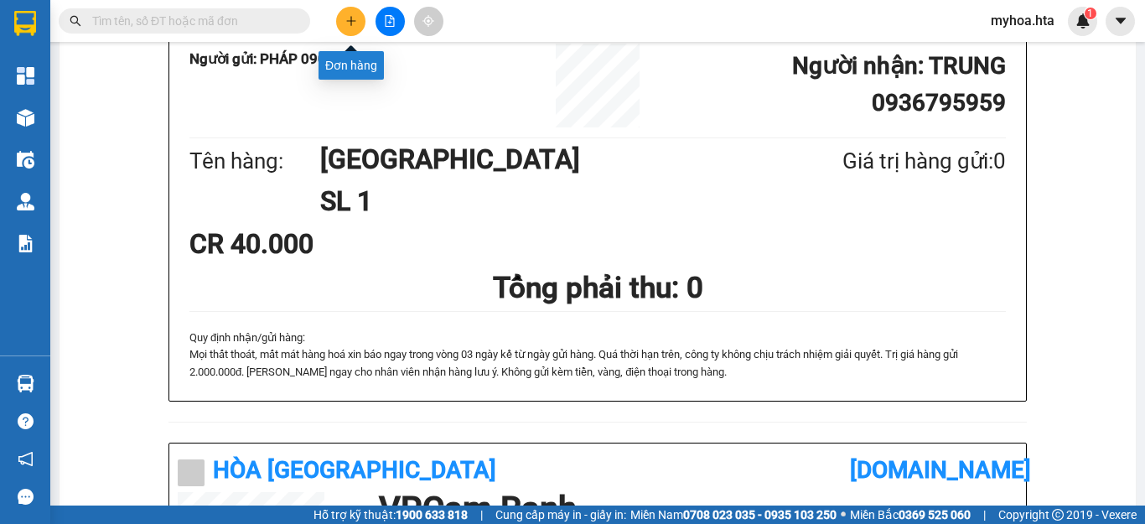
click at [361, 22] on button at bounding box center [350, 21] width 29 height 29
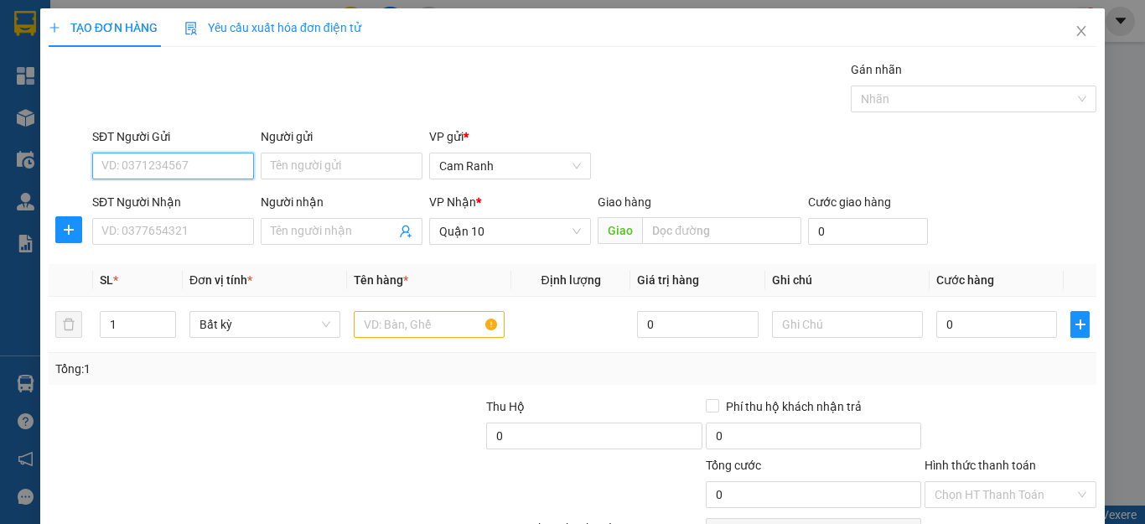
click at [195, 161] on input "SĐT Người Gửi" at bounding box center [173, 166] width 162 height 27
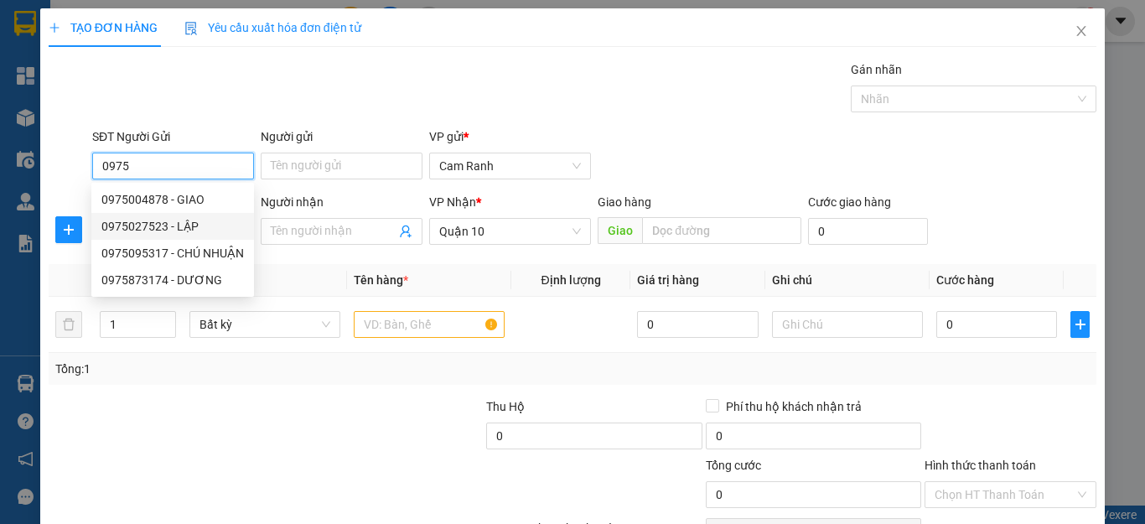
click at [164, 231] on div "0975027523 - LẬP" at bounding box center [172, 226] width 143 height 18
type input "0975027523"
type input "LẬP"
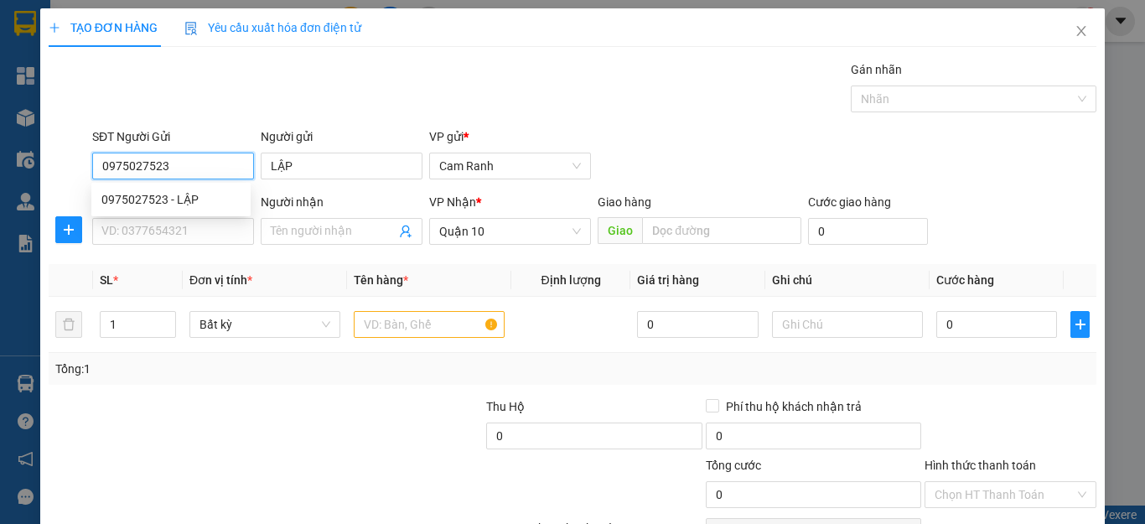
type input "30.000"
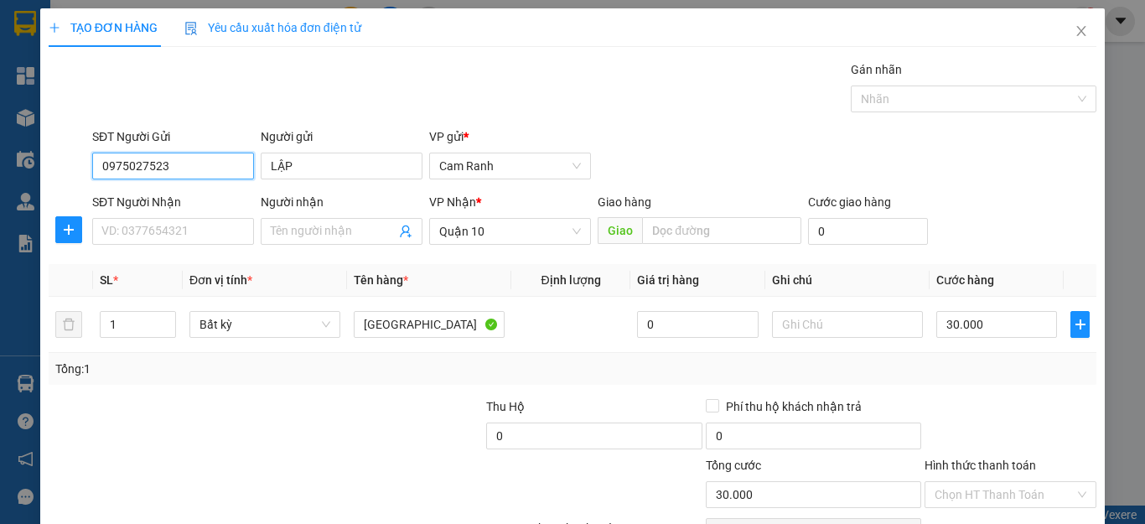
type input "0975027523"
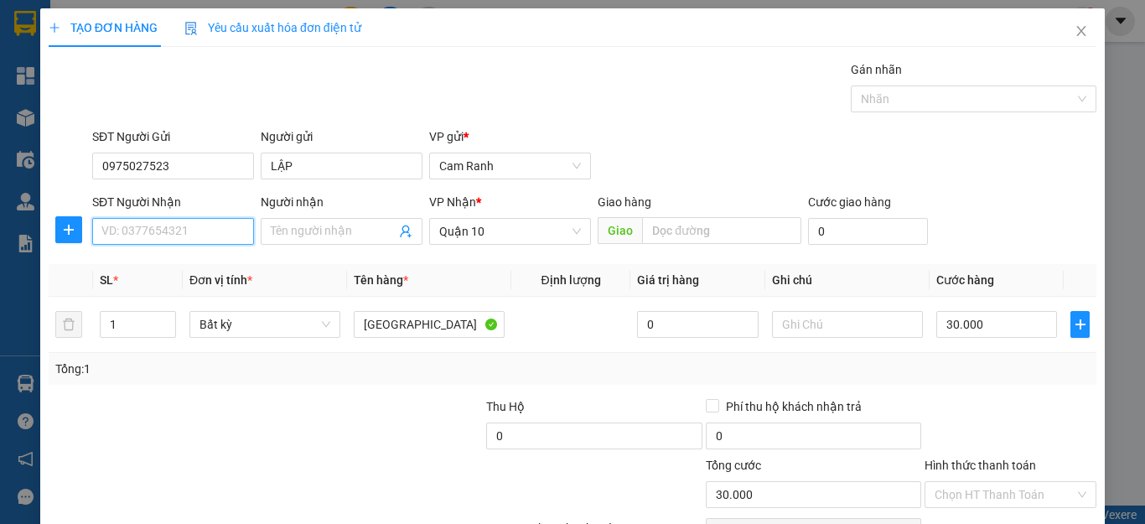
click at [164, 231] on input "SĐT Người Nhận" at bounding box center [173, 231] width 162 height 27
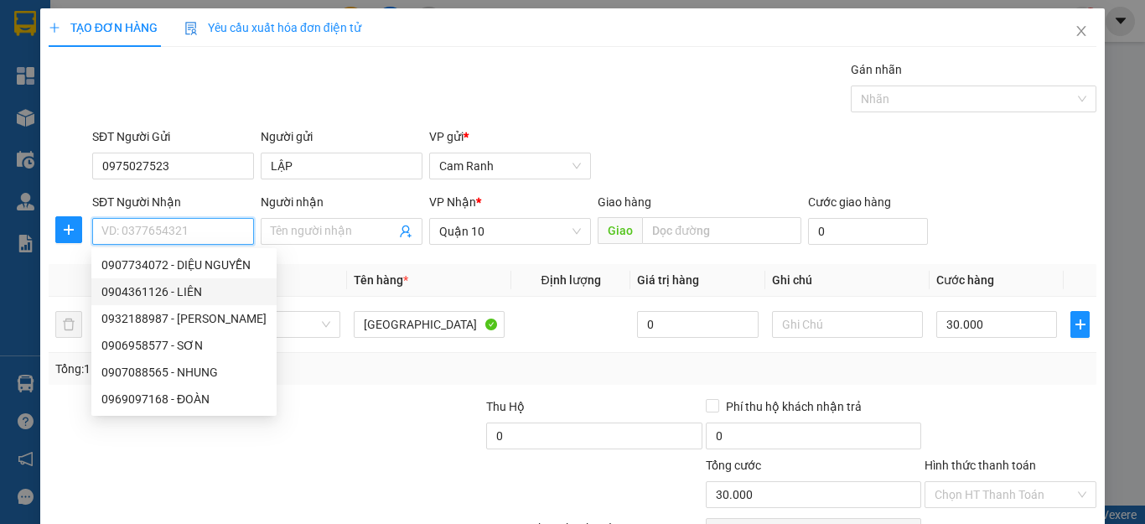
click at [186, 288] on div "0904361126 - LIÊN" at bounding box center [183, 292] width 165 height 18
type input "0904361126"
type input "LIÊN"
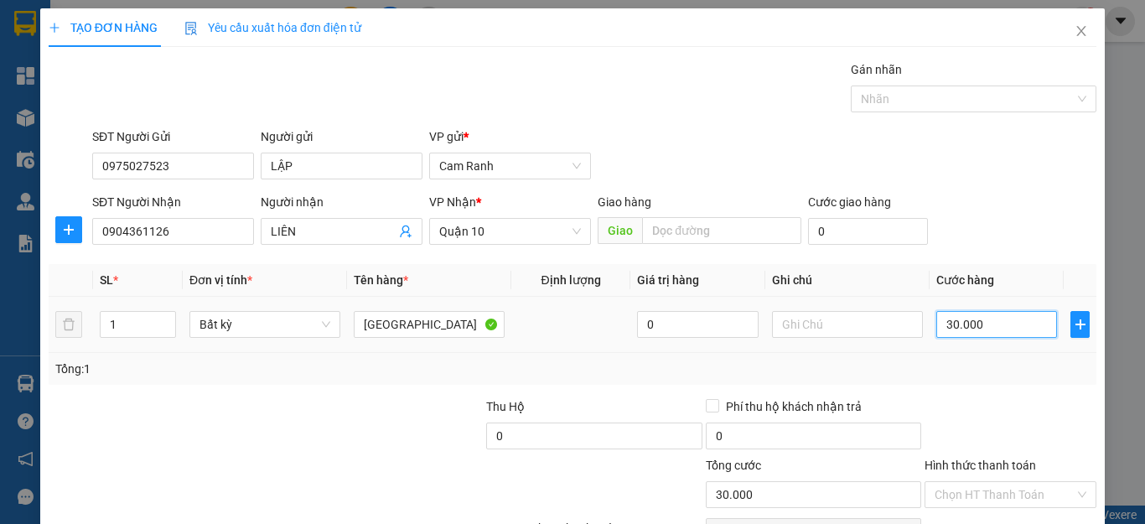
click at [956, 317] on input "30.000" at bounding box center [997, 324] width 121 height 27
type input "4"
type input "40"
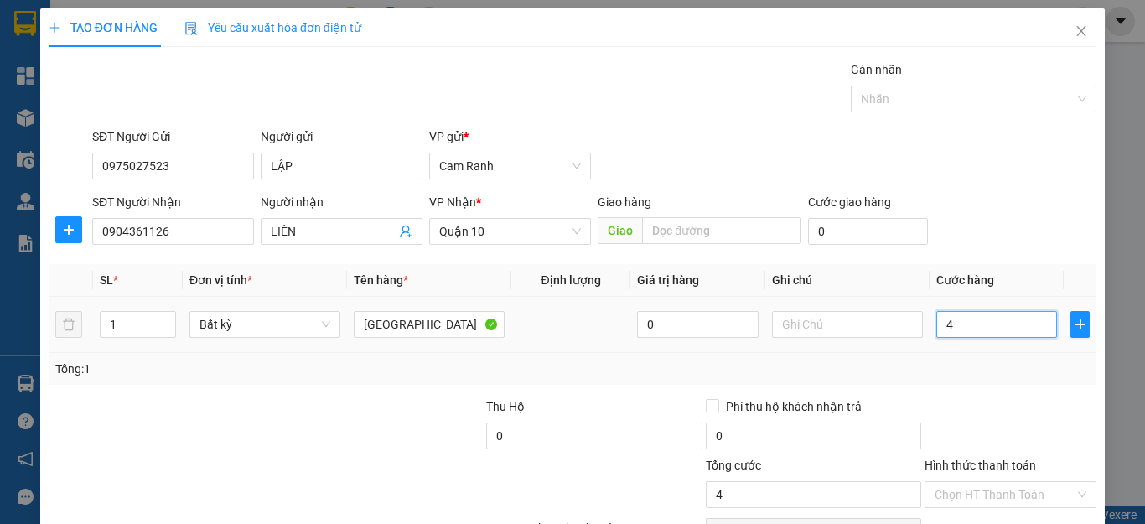
type input "40"
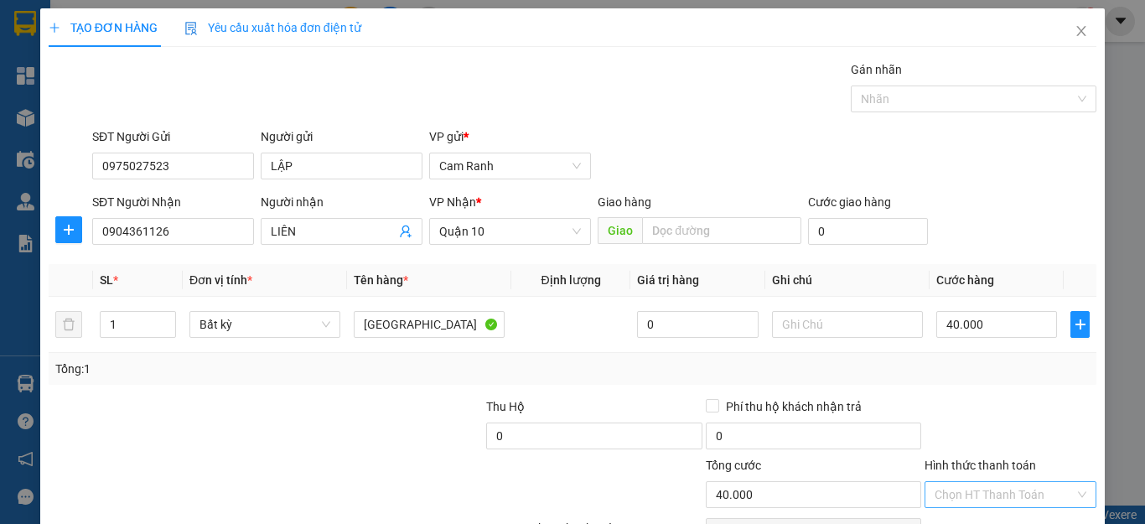
click at [984, 482] on input "Hình thức thanh toán" at bounding box center [1005, 494] width 140 height 25
click at [989, 519] on div "Tại văn phòng" at bounding box center [998, 528] width 149 height 18
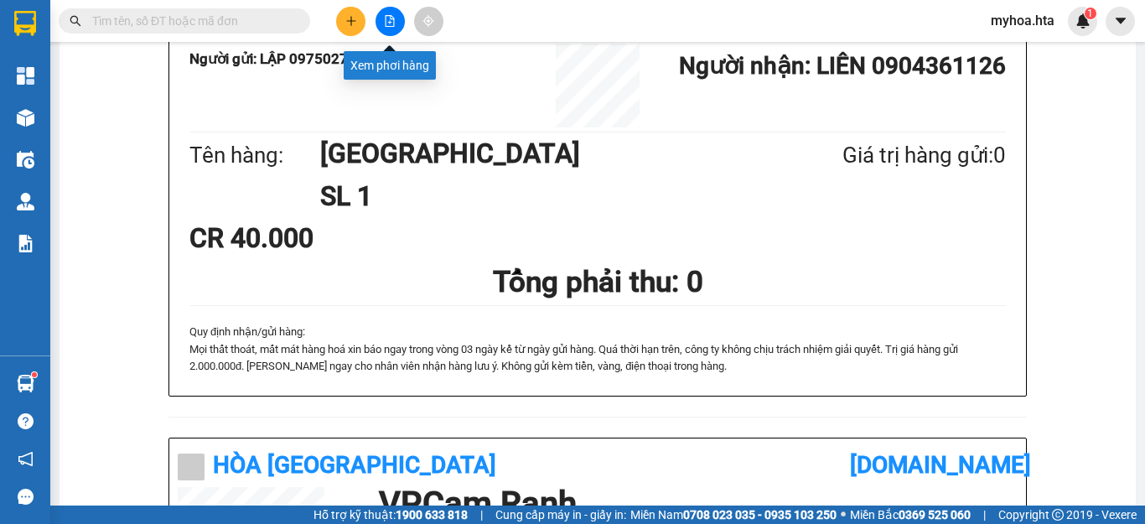
click at [397, 27] on button at bounding box center [390, 21] width 29 height 29
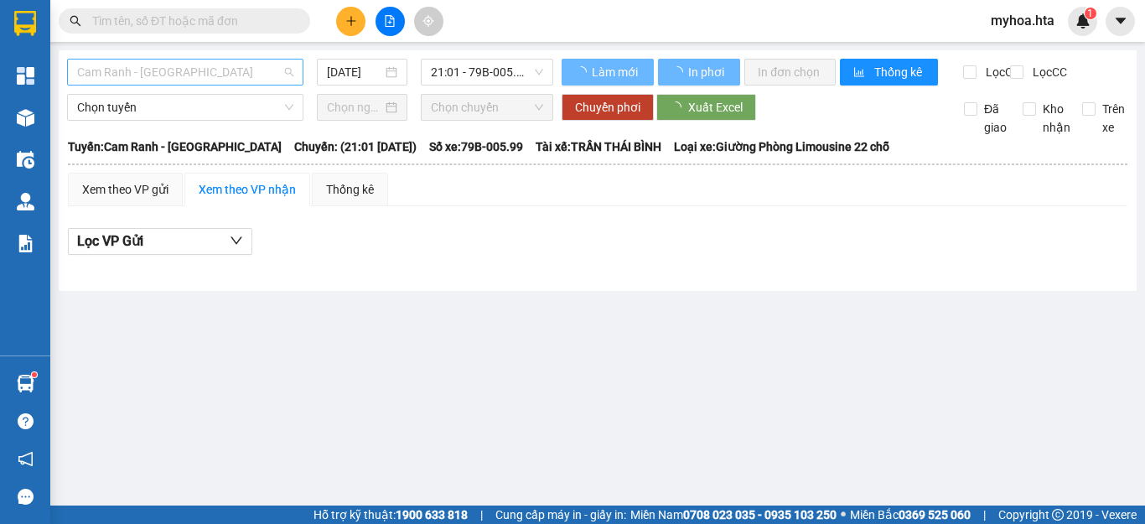
click at [246, 74] on span "Cam Ranh - Sài Gòn" at bounding box center [185, 72] width 216 height 25
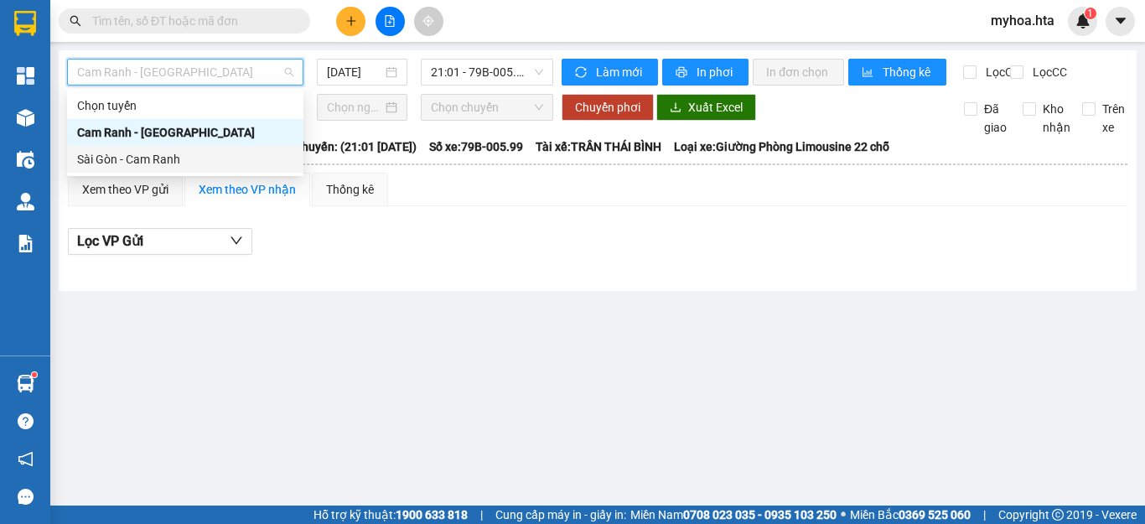
click at [237, 164] on div "Sài Gòn - Cam Ranh" at bounding box center [185, 159] width 216 height 18
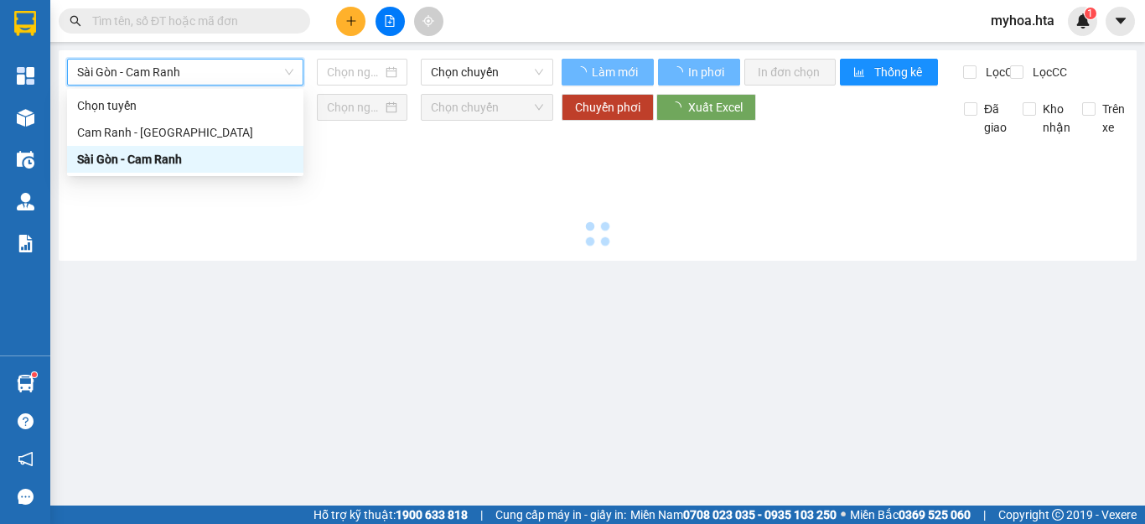
type input "11/09/2025"
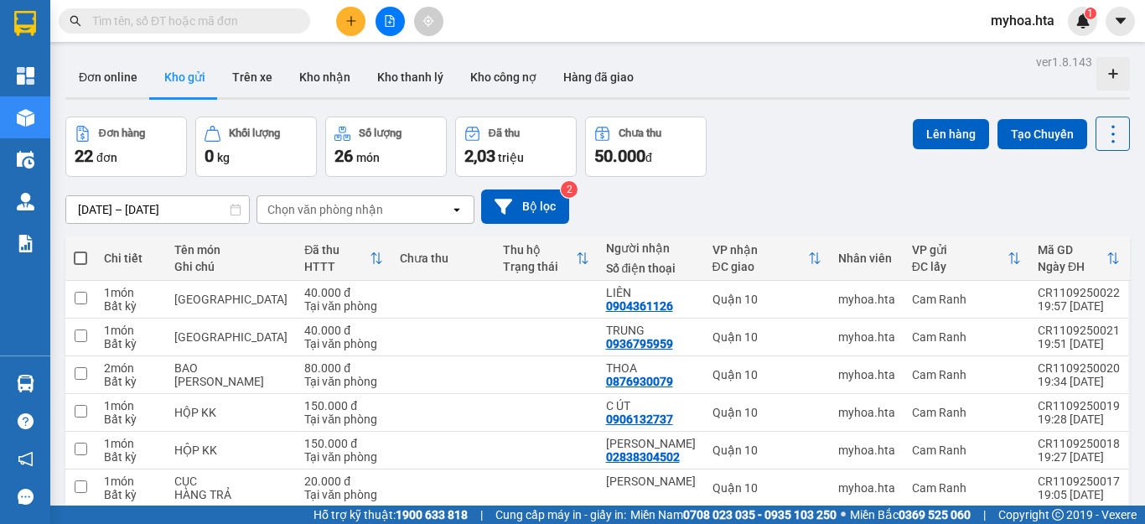
scroll to position [221, 0]
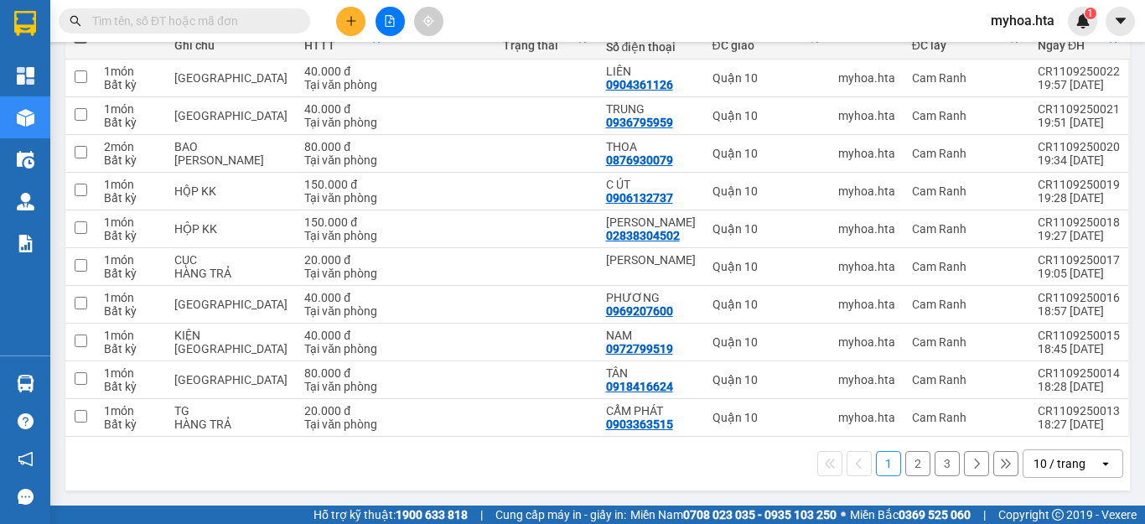
click at [1082, 462] on div "10 / trang" at bounding box center [1061, 463] width 75 height 27
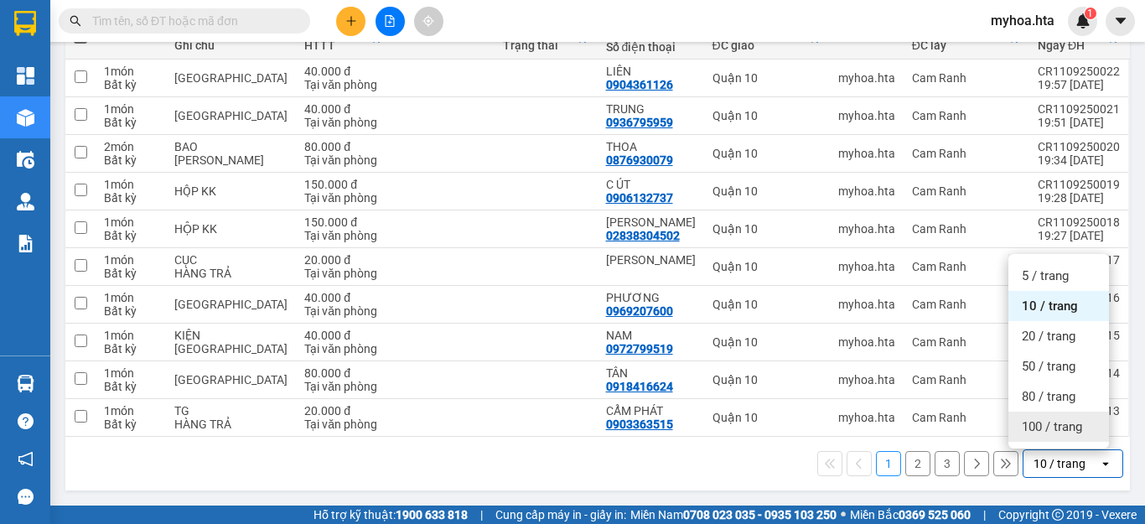
click at [1082, 432] on span "100 / trang" at bounding box center [1052, 426] width 60 height 17
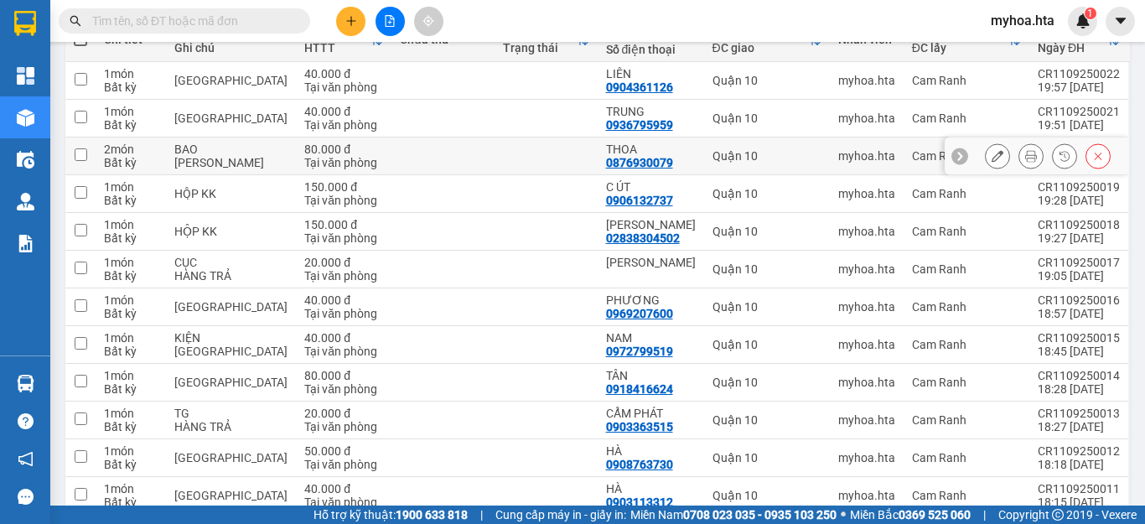
scroll to position [54, 0]
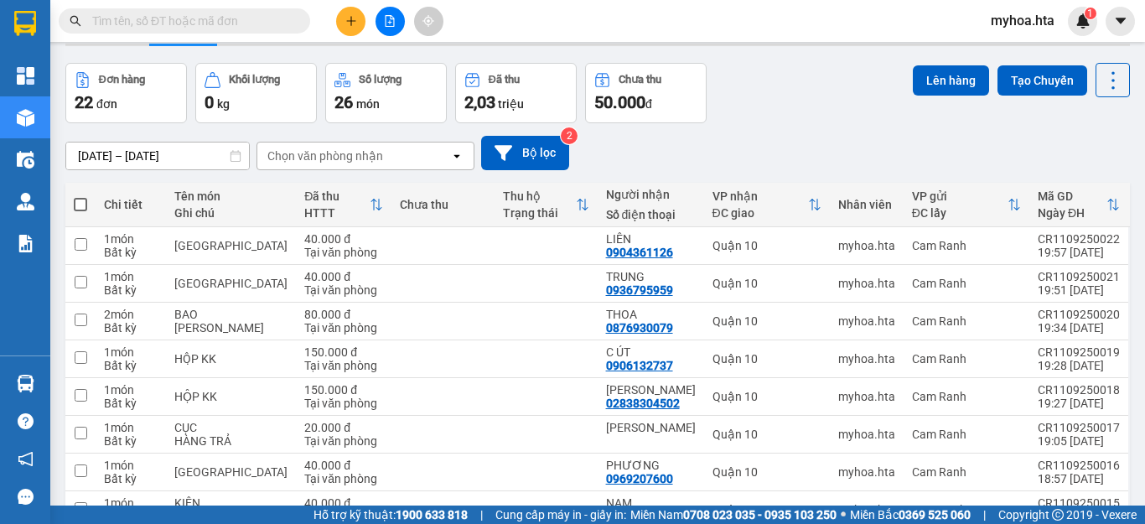
click at [77, 205] on span at bounding box center [80, 204] width 13 height 13
click at [81, 196] on input "checkbox" at bounding box center [81, 196] width 0 height 0
checkbox input "true"
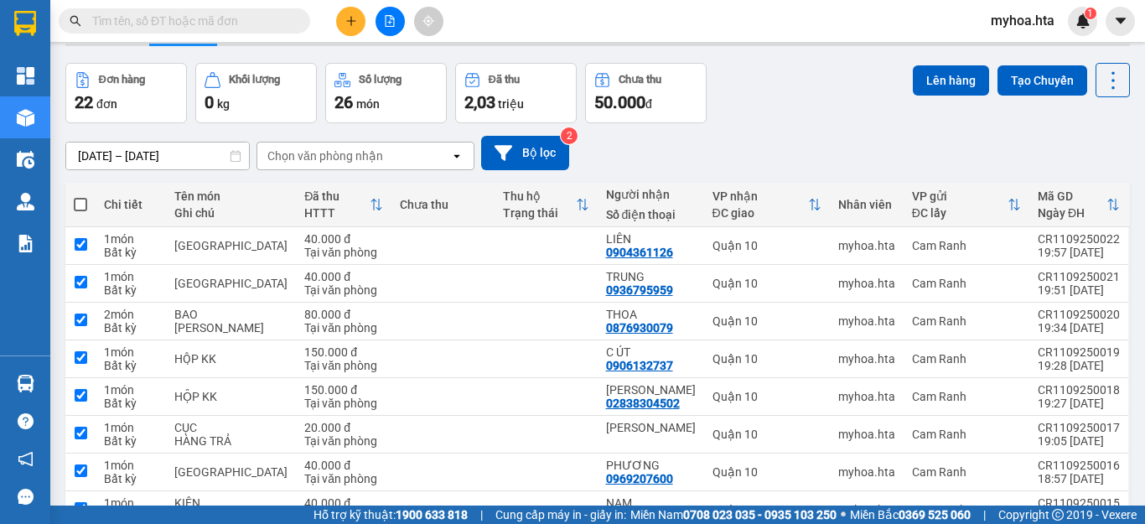
checkbox input "true"
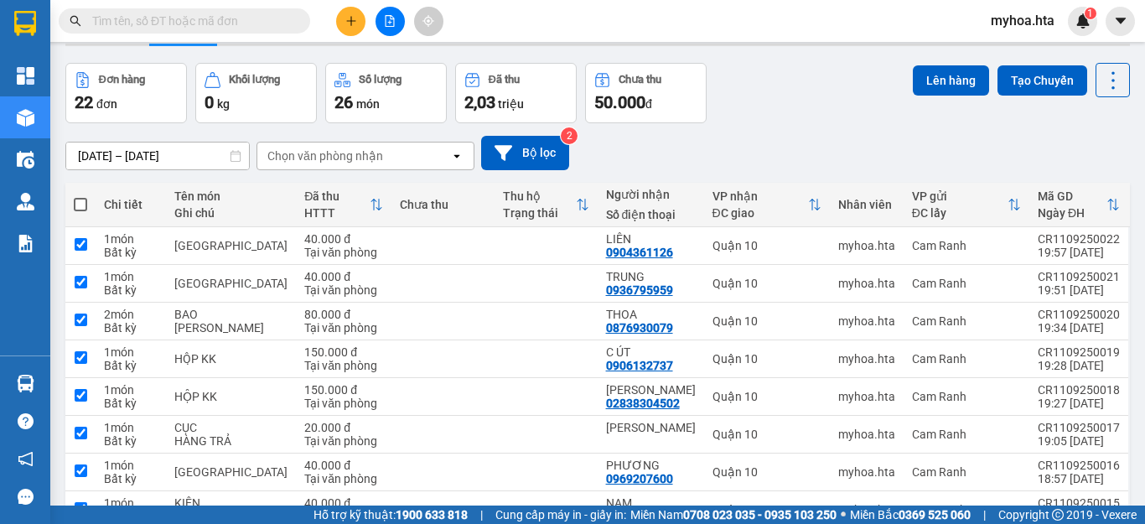
checkbox input "true"
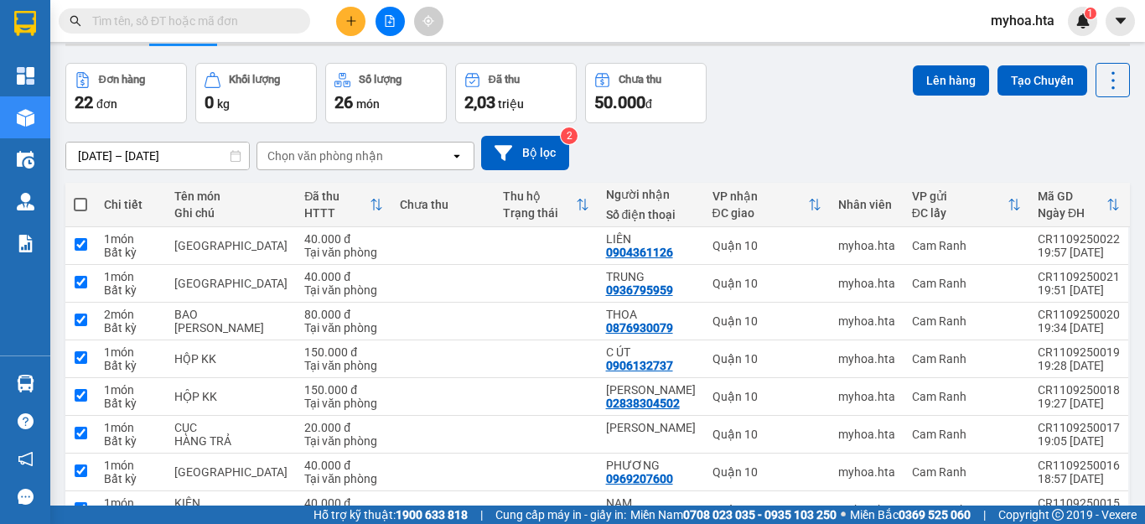
checkbox input "true"
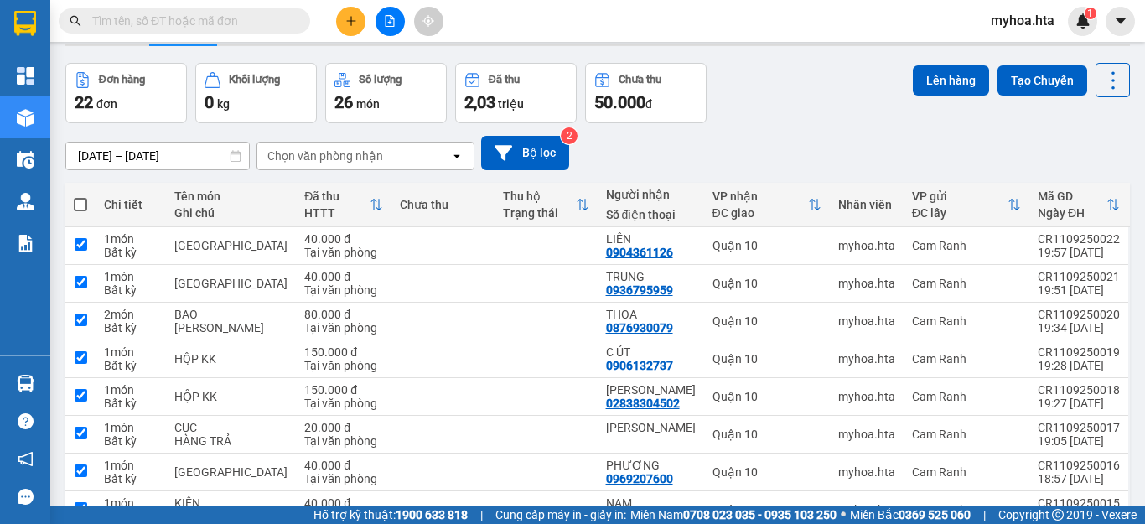
checkbox input "true"
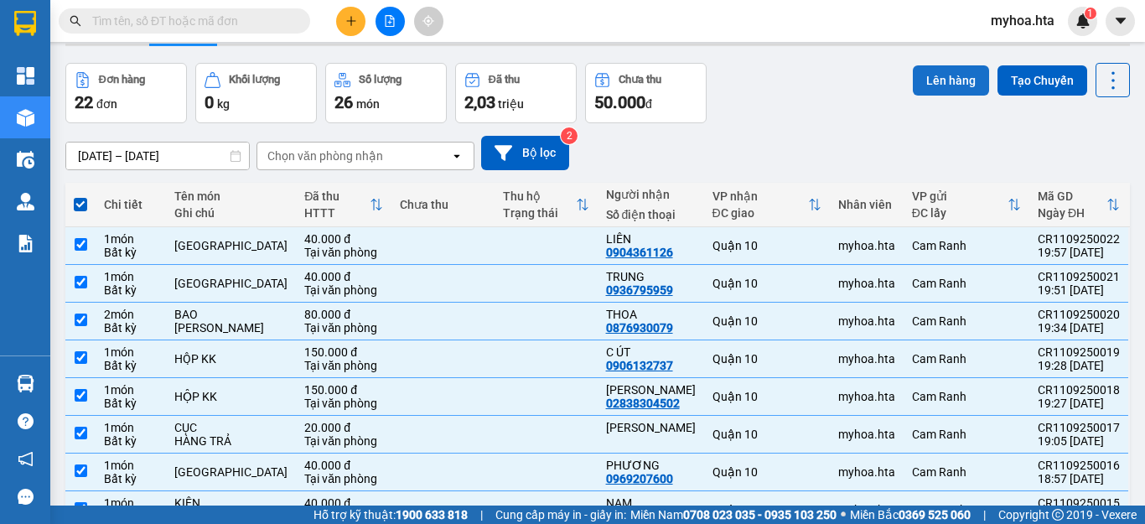
click at [932, 80] on button "Lên hàng" at bounding box center [951, 80] width 76 height 30
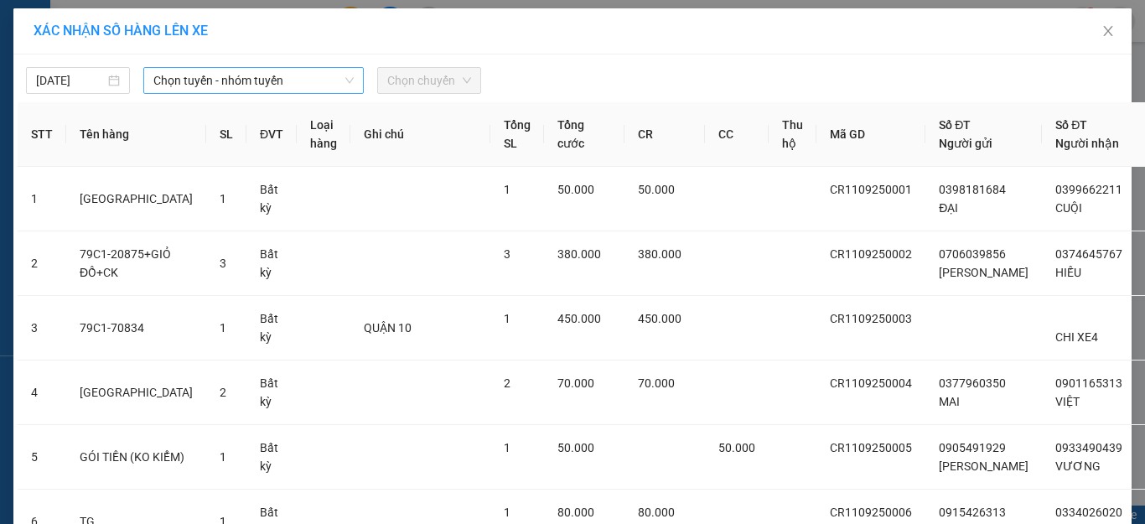
drag, startPoint x: 190, startPoint y: 81, endPoint x: 221, endPoint y: 90, distance: 33.2
click at [191, 81] on span "Chọn tuyến - nhóm tuyến" at bounding box center [253, 80] width 200 height 25
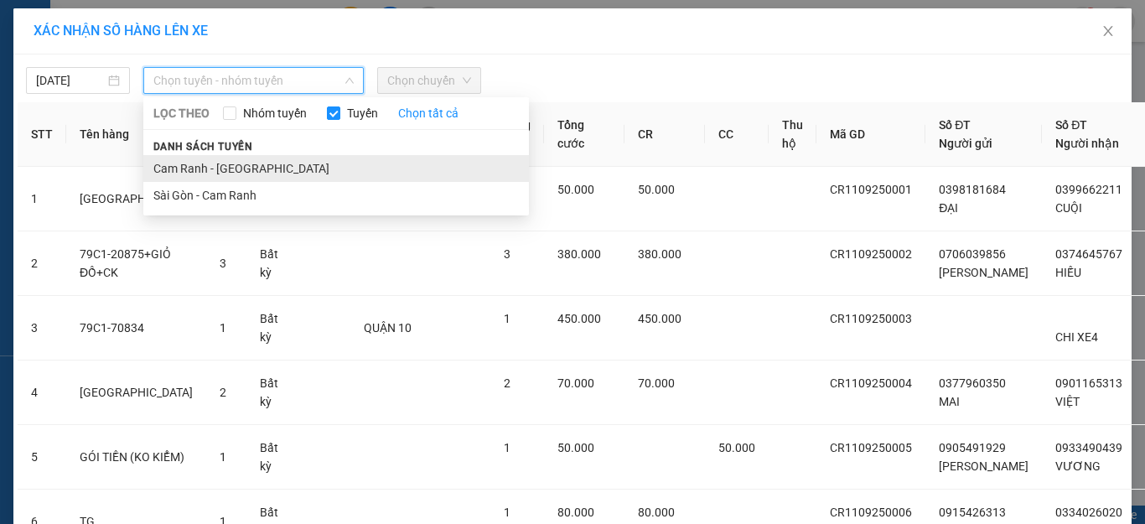
click at [291, 169] on li "Cam Ranh - Sài Gòn" at bounding box center [336, 168] width 386 height 27
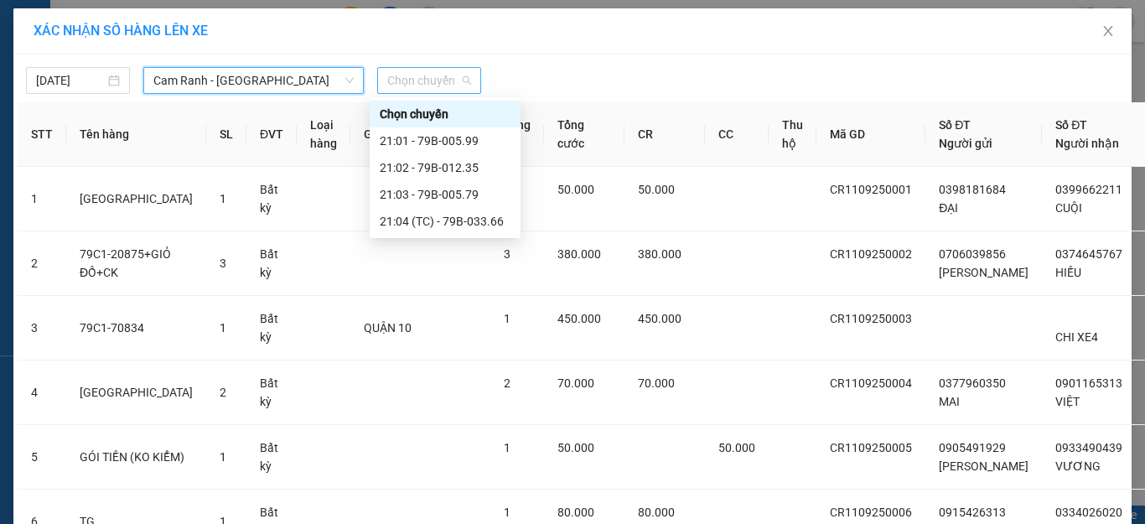
click at [431, 72] on span "Chọn chuyến" at bounding box center [429, 80] width 84 height 25
click at [480, 143] on div "21:01 - 79B-005.99" at bounding box center [445, 141] width 131 height 18
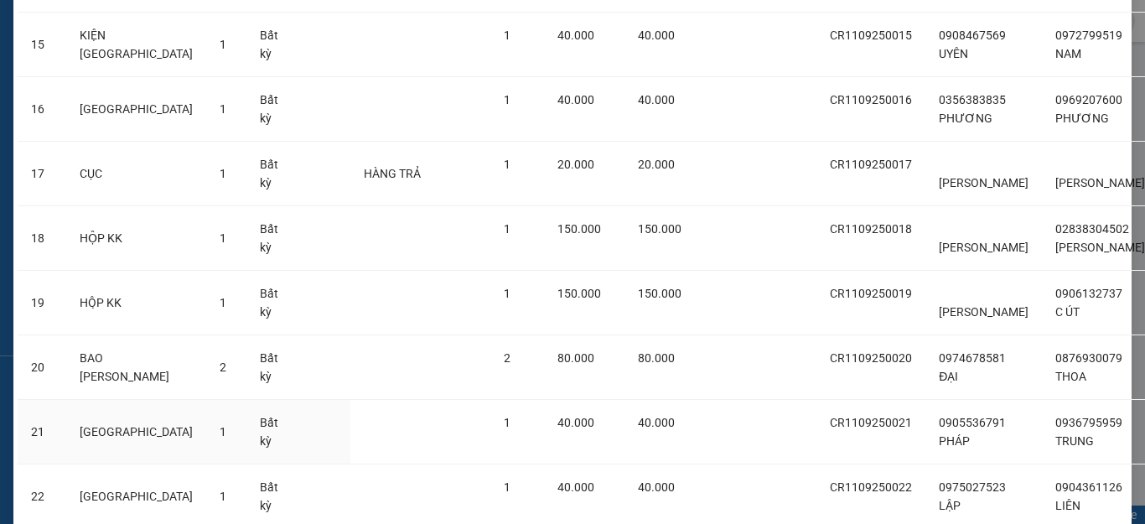
scroll to position [1297, 0]
